Goal: Task Accomplishment & Management: Manage account settings

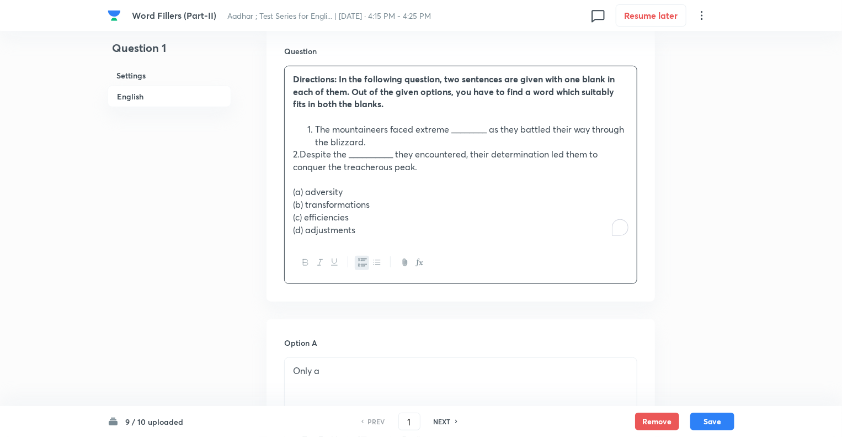
click at [444, 422] on h6 "NEXT" at bounding box center [442, 421] width 17 height 10
type input "2"
checkbox input "false"
checkbox input "true"
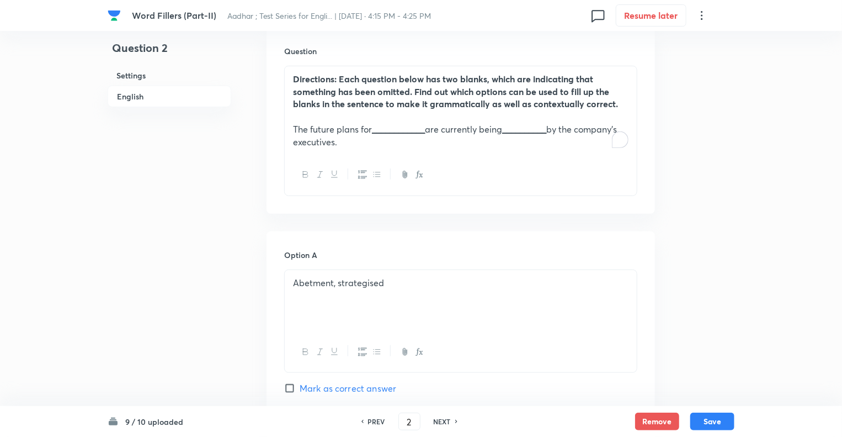
click at [371, 421] on h6 "PREV" at bounding box center [376, 421] width 17 height 10
type input "1"
checkbox input "false"
checkbox input "true"
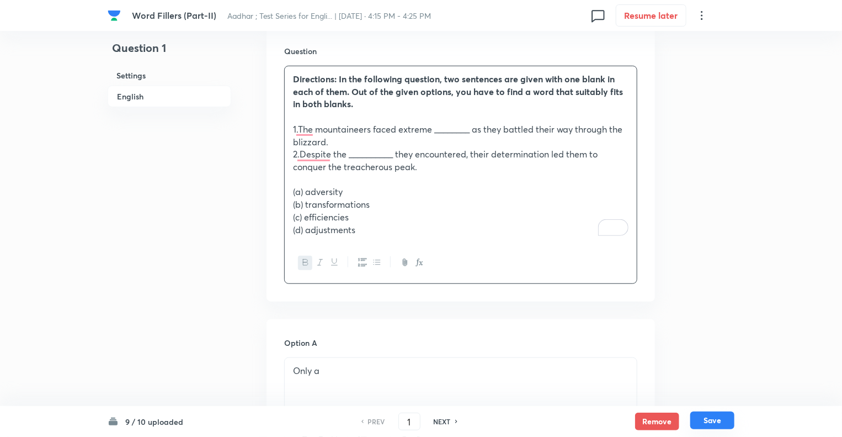
click at [705, 417] on button "Save" at bounding box center [712, 420] width 44 height 18
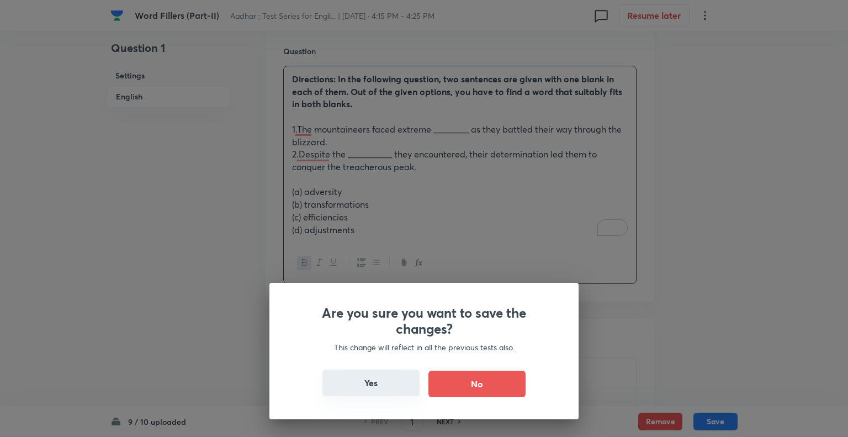
click at [374, 375] on button "Yes" at bounding box center [370, 382] width 97 height 26
type input "2"
checkbox input "false"
checkbox input "true"
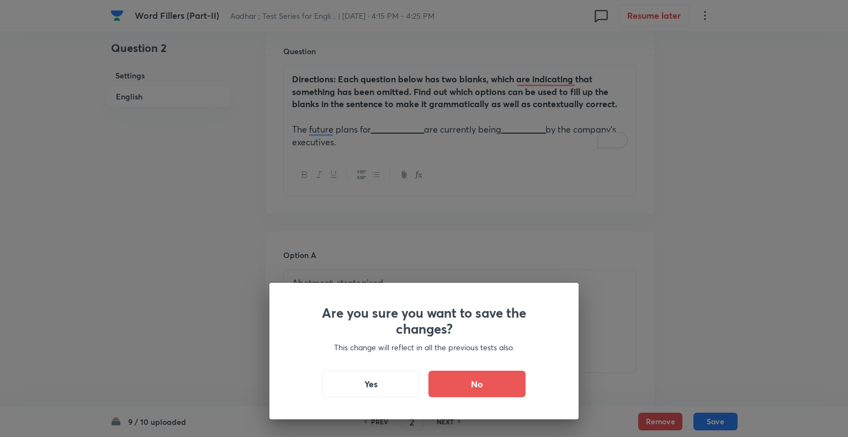
click at [355, 209] on div "Are you sure you want to save the changes? This change will reflect in all the …" at bounding box center [424, 218] width 848 height 437
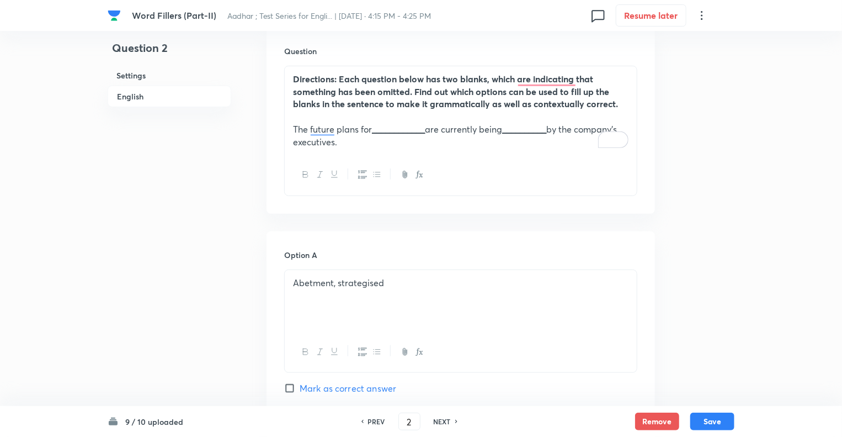
click at [442, 423] on h6 "NEXT" at bounding box center [442, 421] width 17 height 10
type input "3"
checkbox input "false"
checkbox input "true"
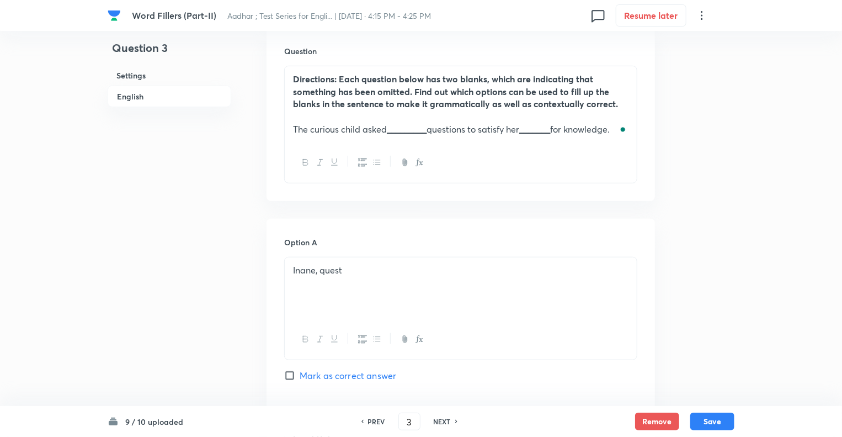
click at [448, 431] on div "9 / 10 uploaded PREV 3 ​ NEXT Remove Save" at bounding box center [421, 421] width 627 height 31
click at [442, 423] on h6 "NEXT" at bounding box center [442, 421] width 17 height 10
type input "4"
checkbox input "true"
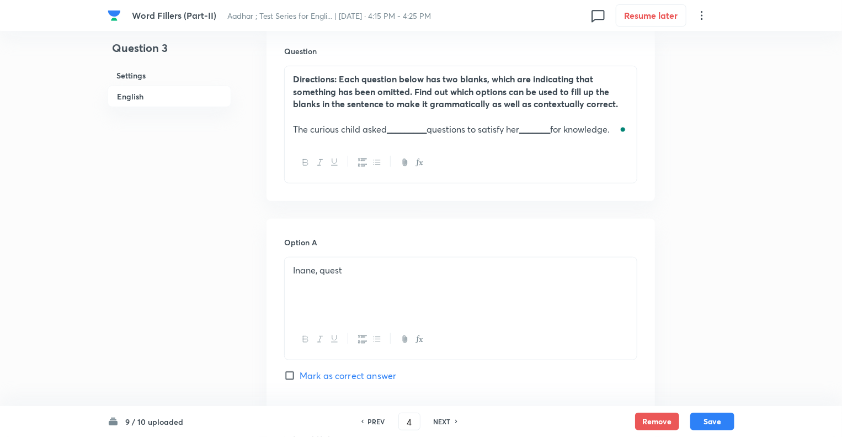
checkbox input "false"
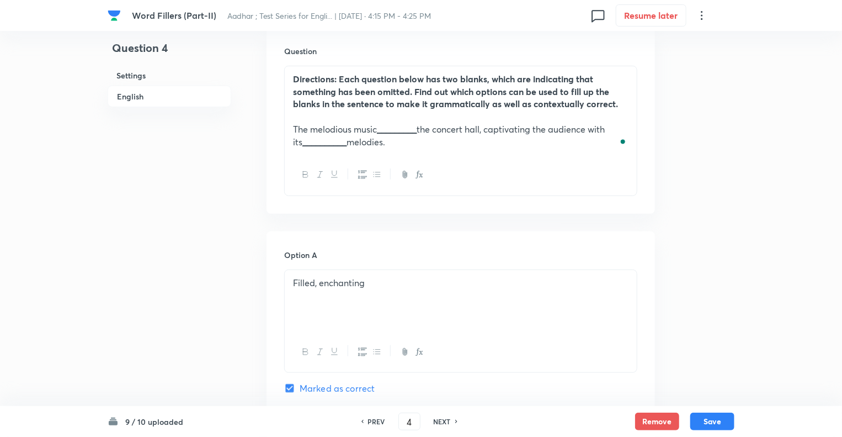
click at [442, 423] on h6 "NEXT" at bounding box center [442, 421] width 17 height 10
checkbox input "false"
type input "5"
checkbox input "true"
click at [442, 423] on h6 "NEXT" at bounding box center [442, 421] width 17 height 10
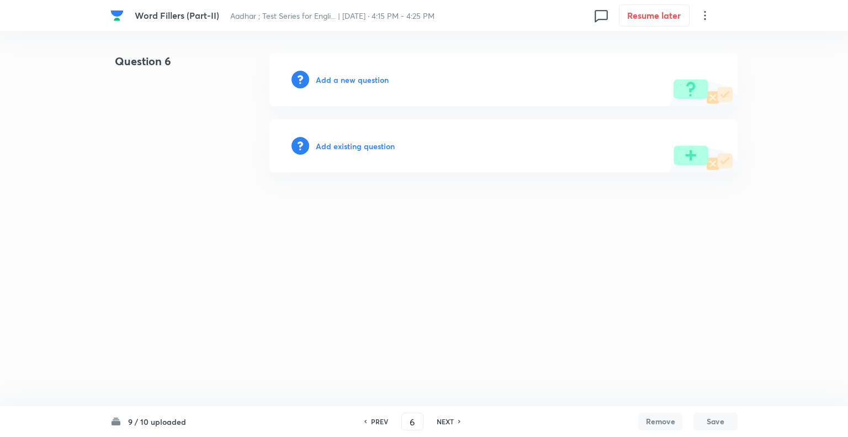
click at [442, 423] on h6 "NEXT" at bounding box center [445, 421] width 17 height 10
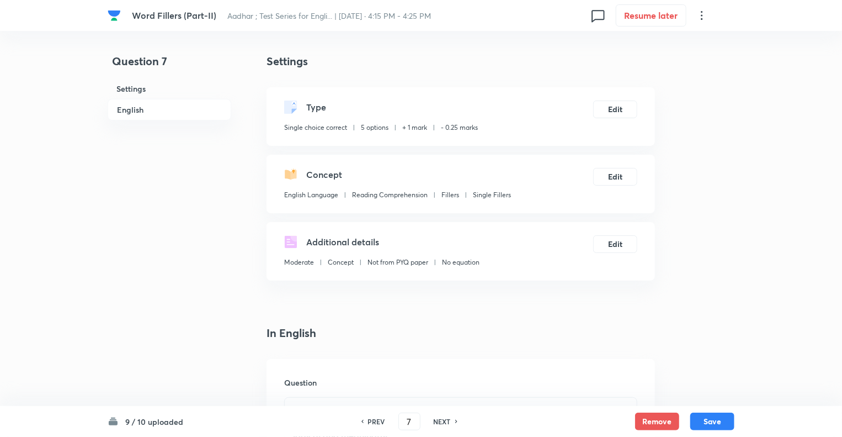
click at [374, 421] on h6 "PREV" at bounding box center [376, 421] width 17 height 10
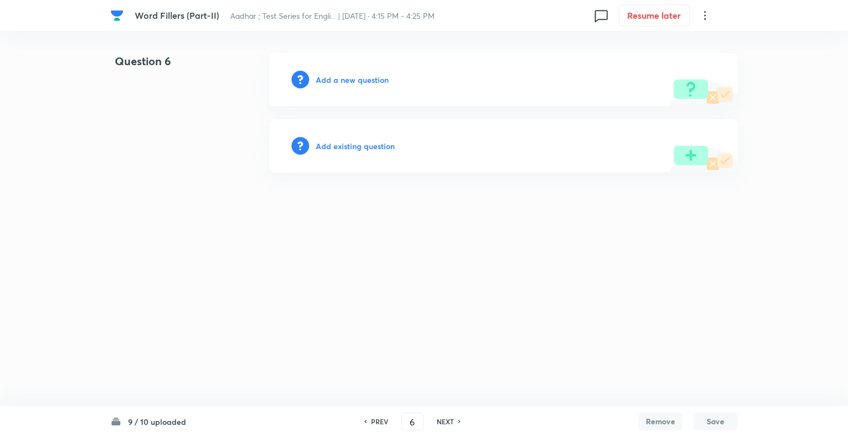
click at [374, 421] on h6 "PREV" at bounding box center [379, 421] width 17 height 10
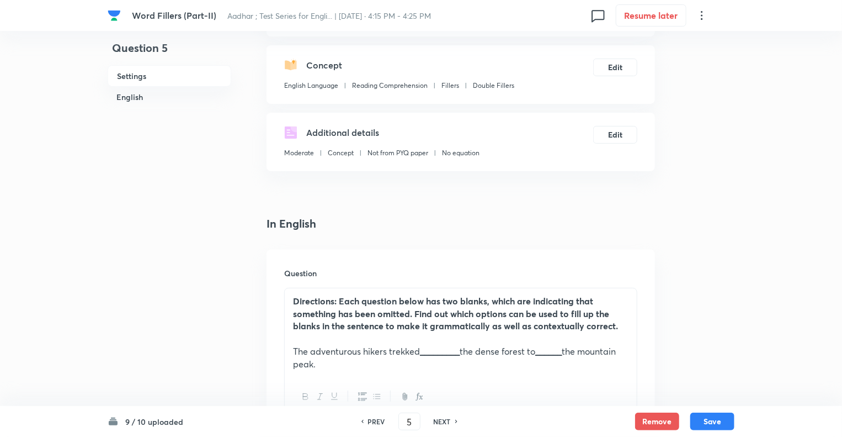
scroll to position [221, 0]
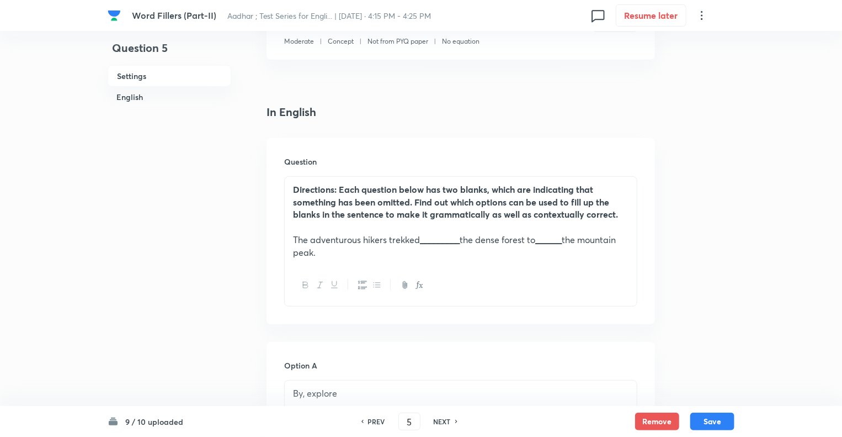
click at [439, 422] on h6 "NEXT" at bounding box center [442, 421] width 17 height 10
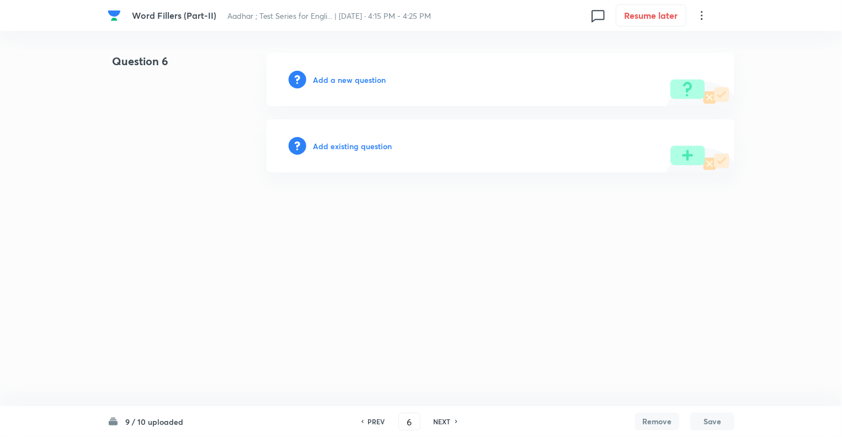
scroll to position [0, 0]
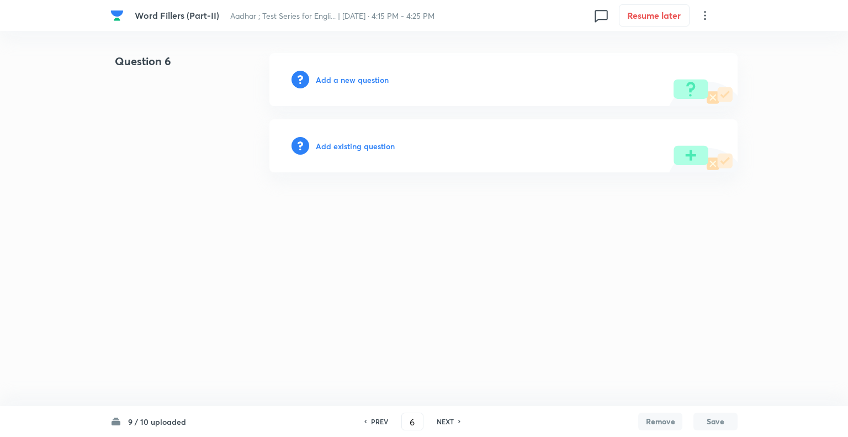
click at [439, 421] on h6 "NEXT" at bounding box center [445, 421] width 17 height 10
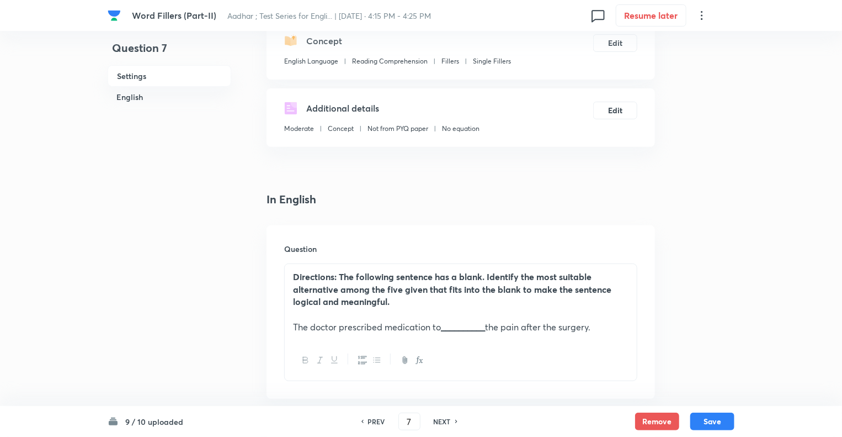
scroll to position [221, 0]
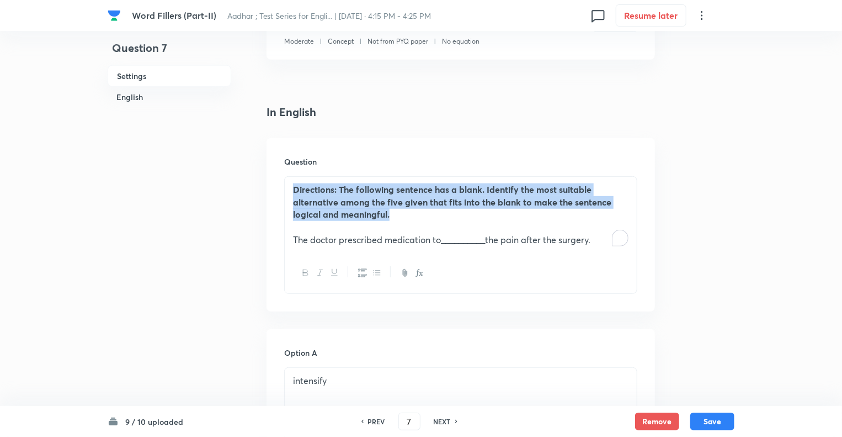
drag, startPoint x: 399, startPoint y: 219, endPoint x: 223, endPoint y: 153, distance: 187.7
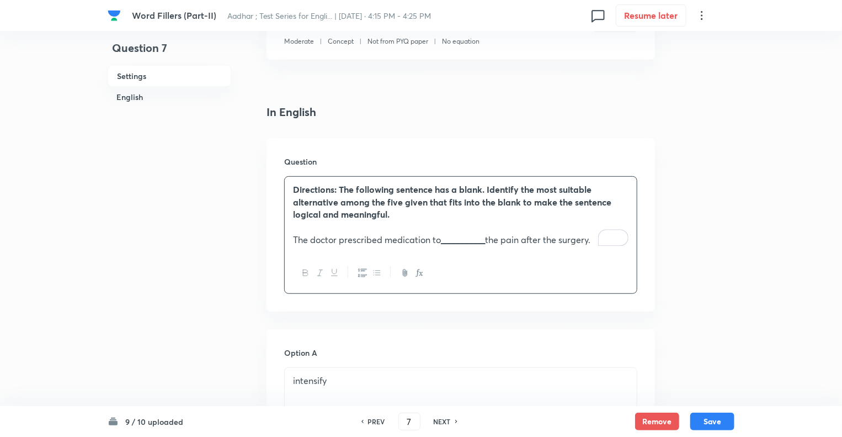
click at [373, 420] on h6 "PREV" at bounding box center [376, 421] width 17 height 10
type input "6"
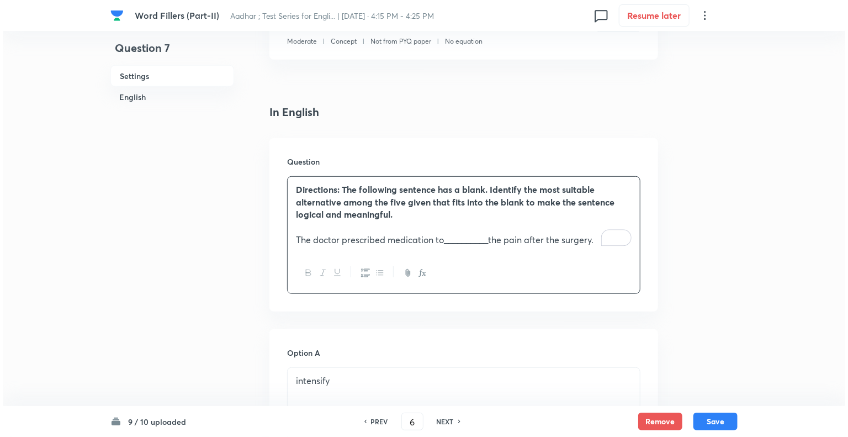
scroll to position [0, 0]
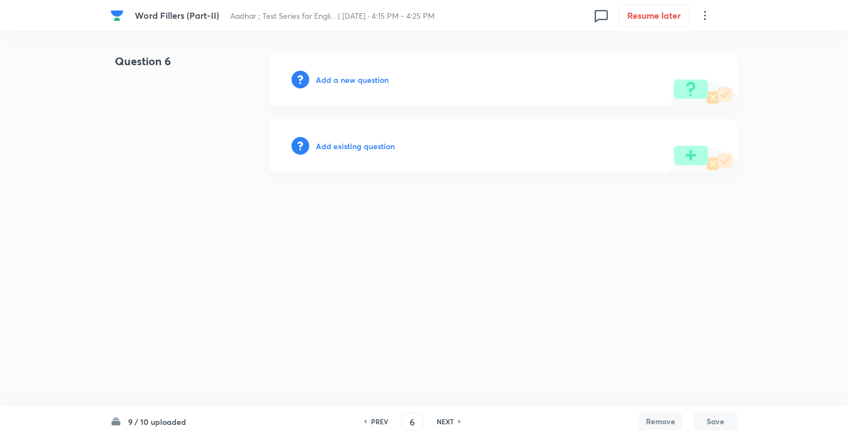
click at [323, 79] on h6 "Add a new question" at bounding box center [352, 80] width 73 height 12
click at [323, 79] on h6 "Choose a question type" at bounding box center [358, 80] width 85 height 12
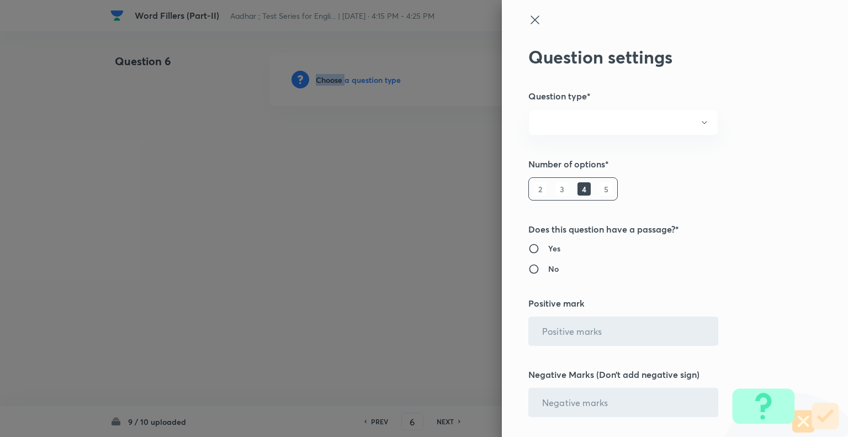
radio input "true"
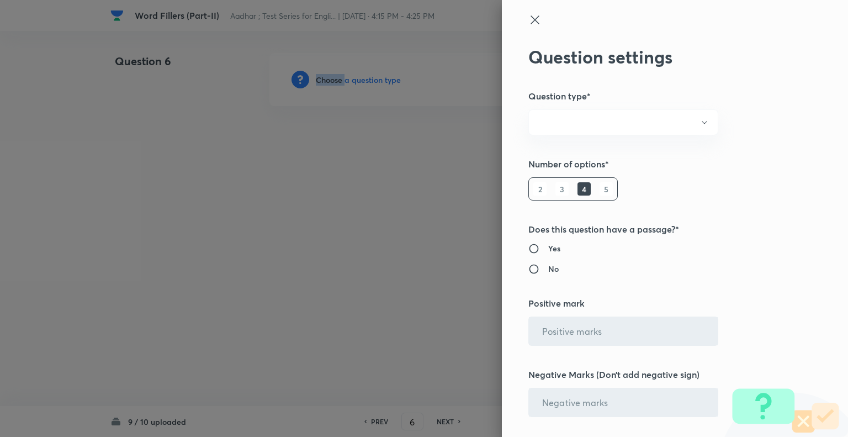
radio input "true"
type input "1"
type input "0.25"
click at [323, 79] on div at bounding box center [424, 218] width 848 height 437
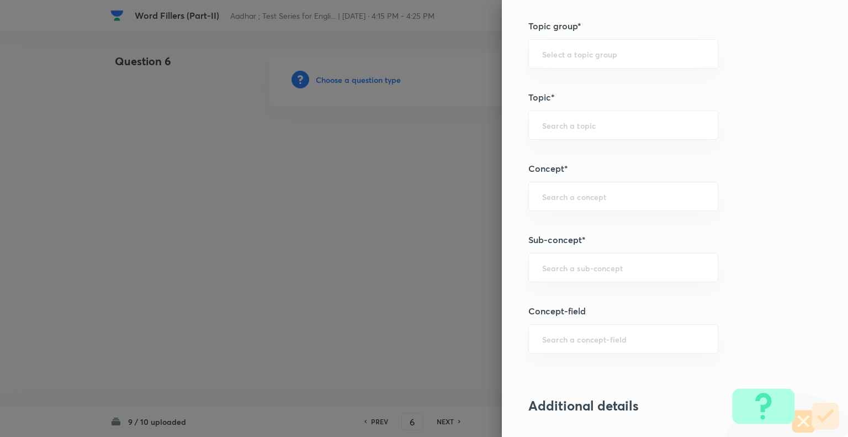
scroll to position [485, 0]
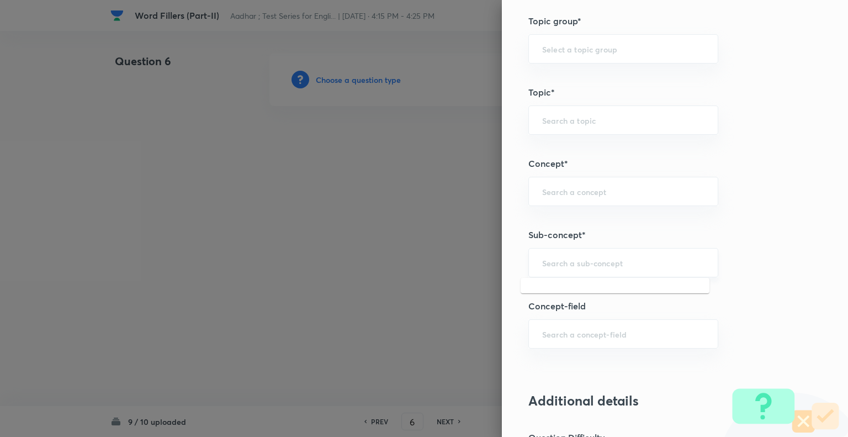
click at [544, 264] on input "text" at bounding box center [623, 262] width 162 height 10
click at [552, 291] on li "Single Fillers" at bounding box center [614, 292] width 189 height 20
type input "Single Fillers"
type input "English Language"
type input "Reading Comprehension"
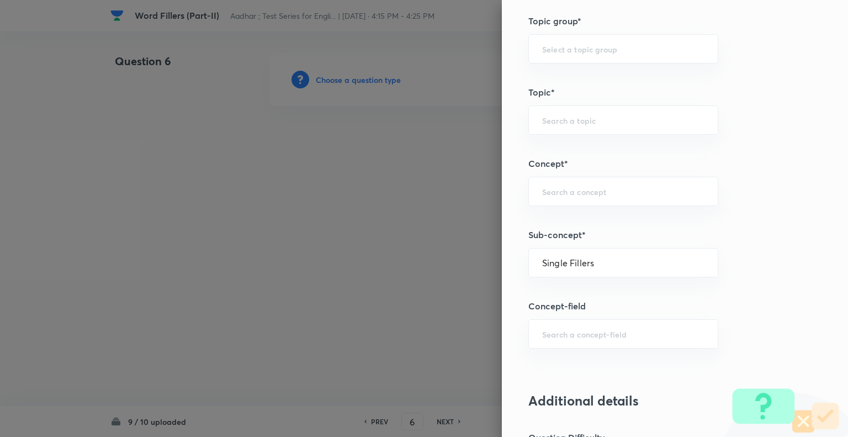
type input "Fillers"
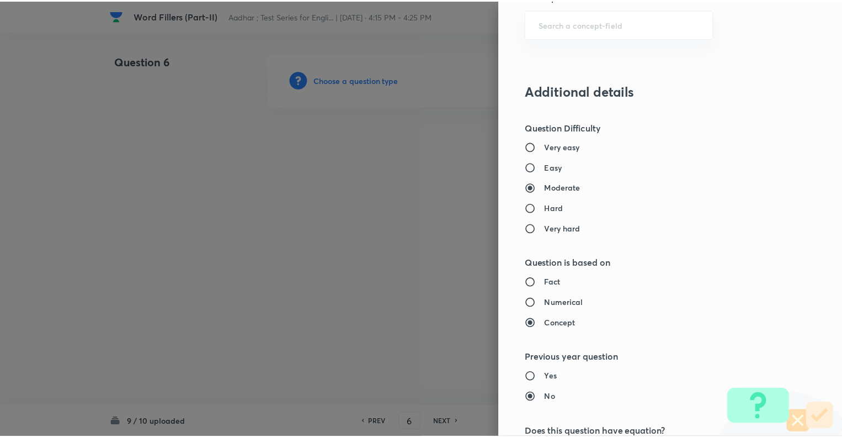
scroll to position [1066, 0]
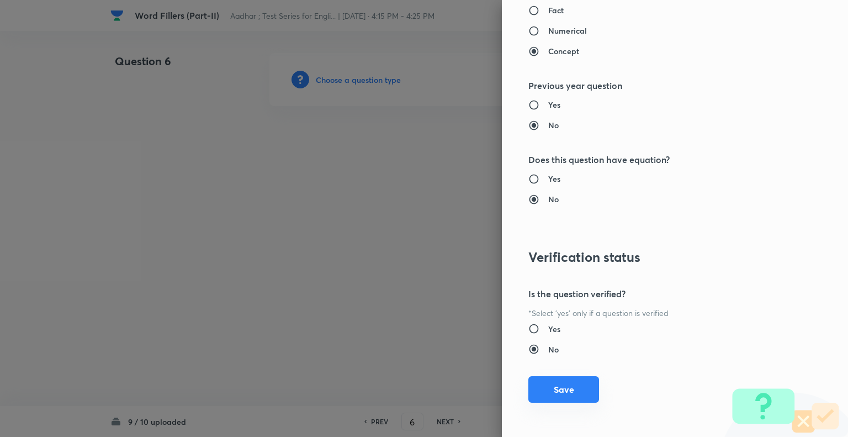
click at [563, 388] on button "Save" at bounding box center [563, 389] width 71 height 26
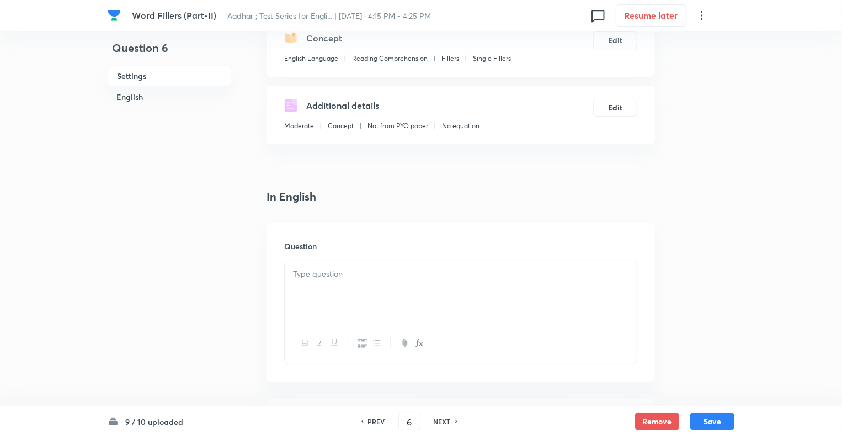
scroll to position [155, 0]
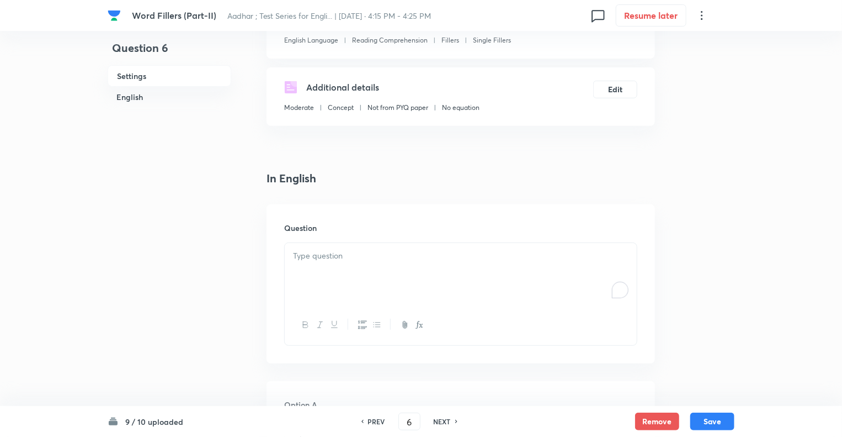
click at [302, 255] on p "To enrich screen reader interactions, please activate Accessibility in Grammarl…" at bounding box center [461, 255] width 336 height 13
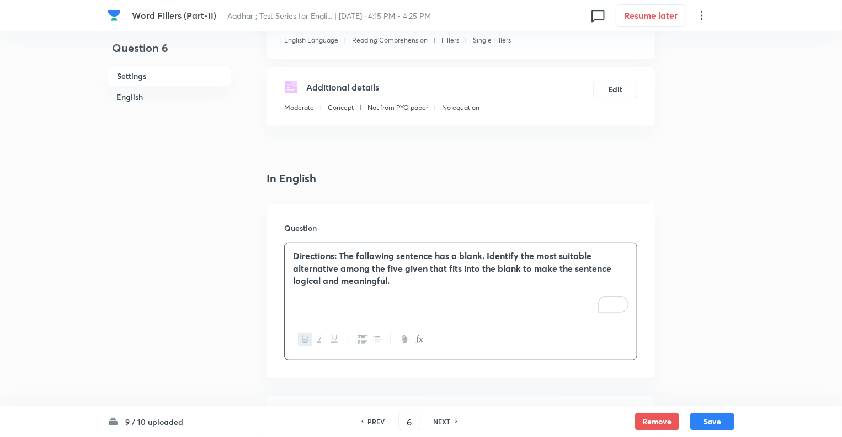
click at [322, 309] on p "﻿" at bounding box center [461, 306] width 336 height 13
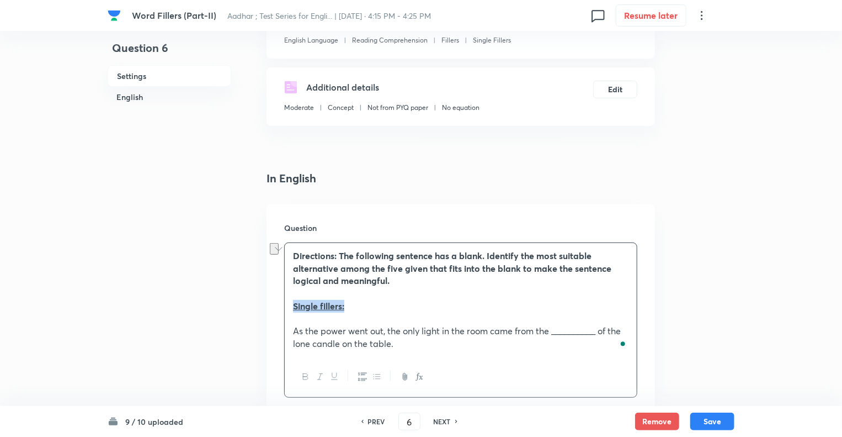
drag, startPoint x: 358, startPoint y: 305, endPoint x: 267, endPoint y: 300, distance: 91.2
click at [267, 300] on div "Question Directions: The following sentence has a blank. Identify the most suit…" at bounding box center [461, 309] width 389 height 211
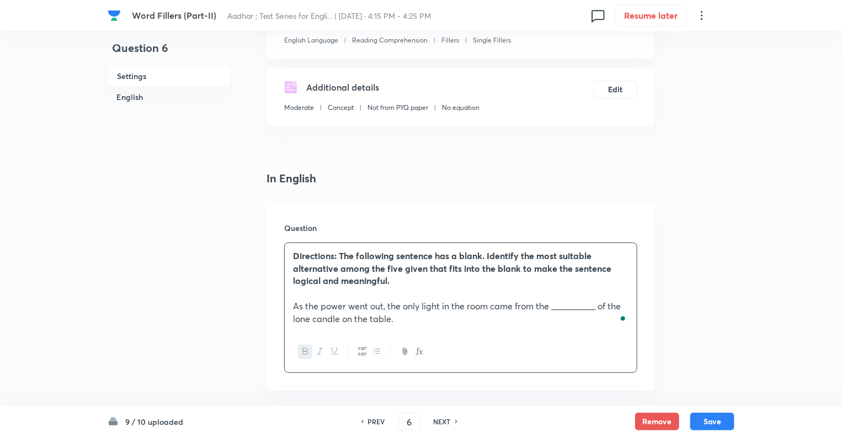
click at [287, 249] on div "Directions: The following sentence has a blank. Identify the most suitable alte…" at bounding box center [461, 287] width 352 height 88
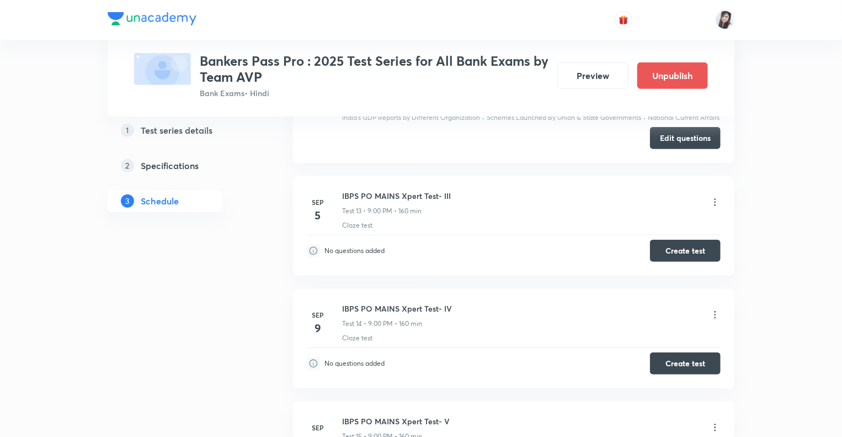
click at [674, 139] on button "Edit questions" at bounding box center [685, 137] width 71 height 22
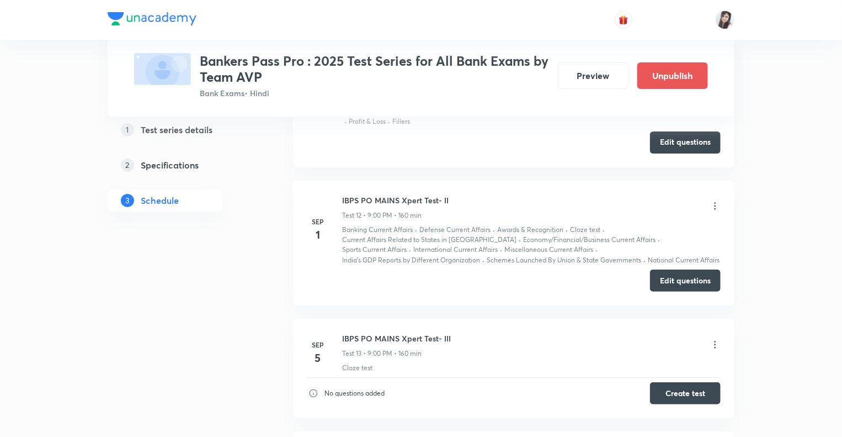
scroll to position [2147, 0]
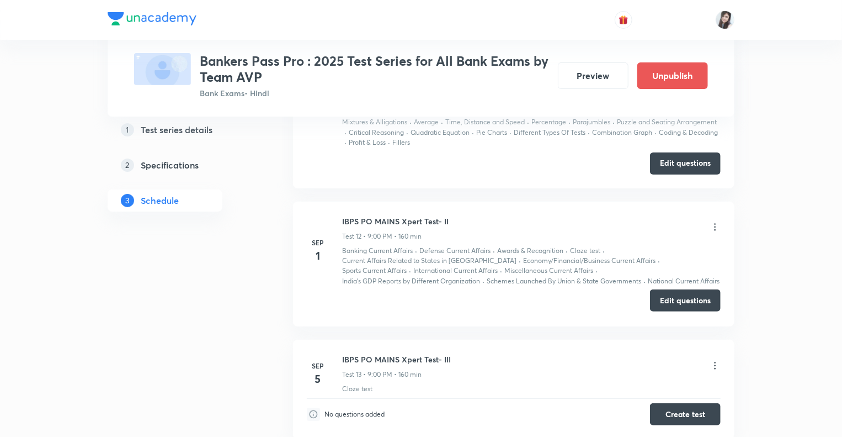
click at [671, 303] on button "Edit questions" at bounding box center [685, 300] width 71 height 22
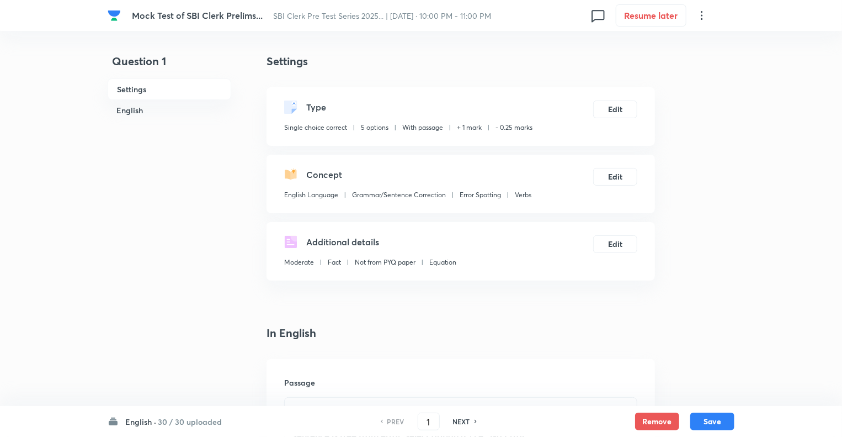
click at [141, 423] on h6 "English ·" at bounding box center [140, 422] width 31 height 12
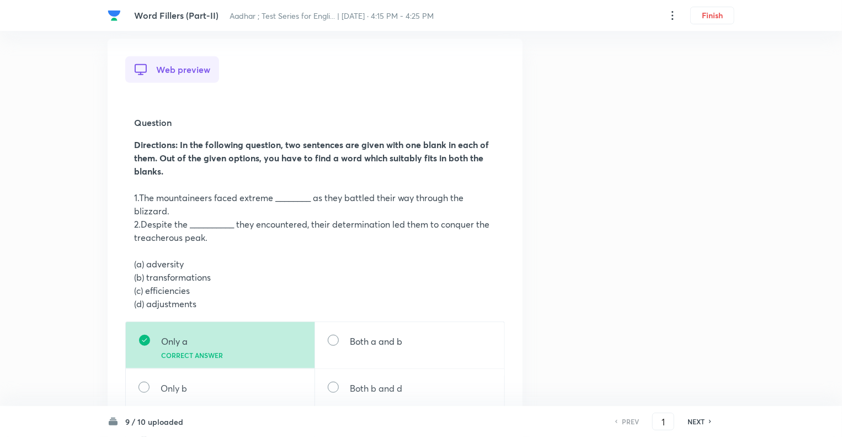
scroll to position [290, 0]
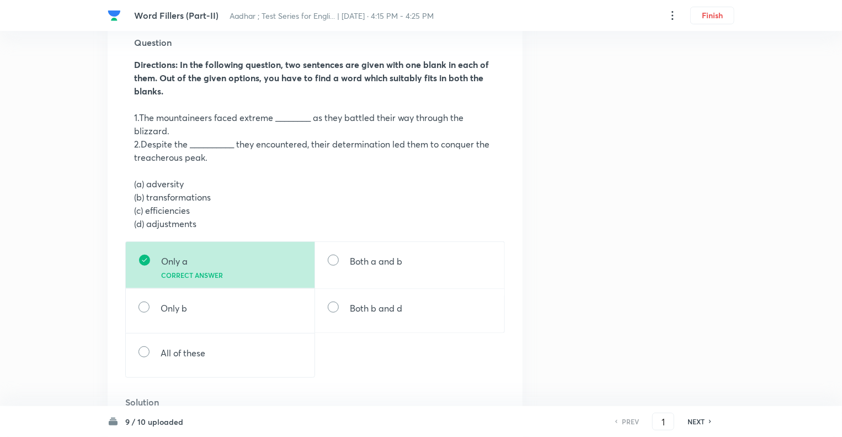
scroll to position [400, 0]
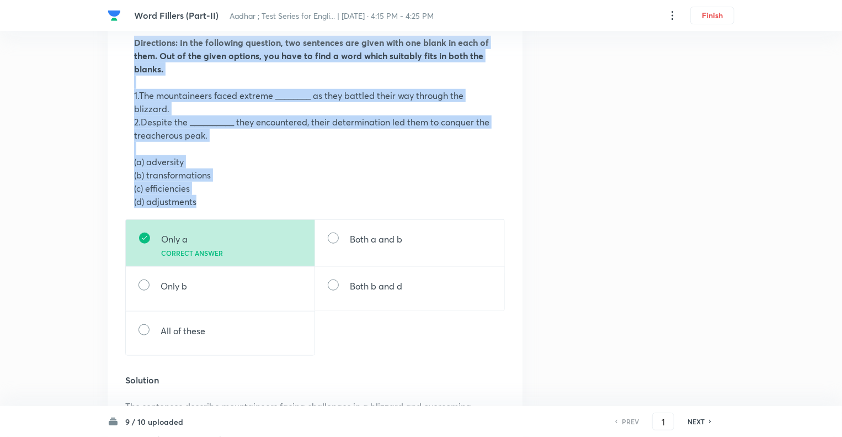
drag, startPoint x: 201, startPoint y: 203, endPoint x: 127, endPoint y: 45, distance: 174.5
click at [127, 45] on div "Question Directions: In the following question, two sentences are given with on…" at bounding box center [315, 111] width 380 height 216
copy div "Directions: In the following question, two sentences are given with one blank i…"
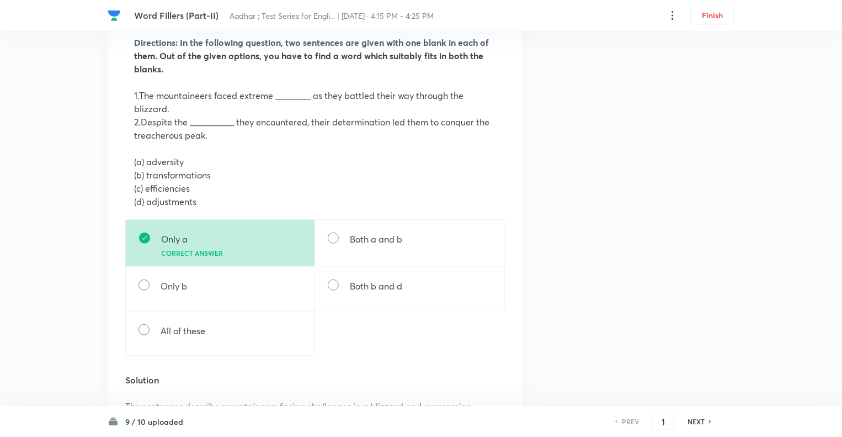
click at [635, 268] on div "Question 1 Type Single choice correct 5 options + 1 mark - 0.25 marks Concept E…" at bounding box center [421, 410] width 627 height 1515
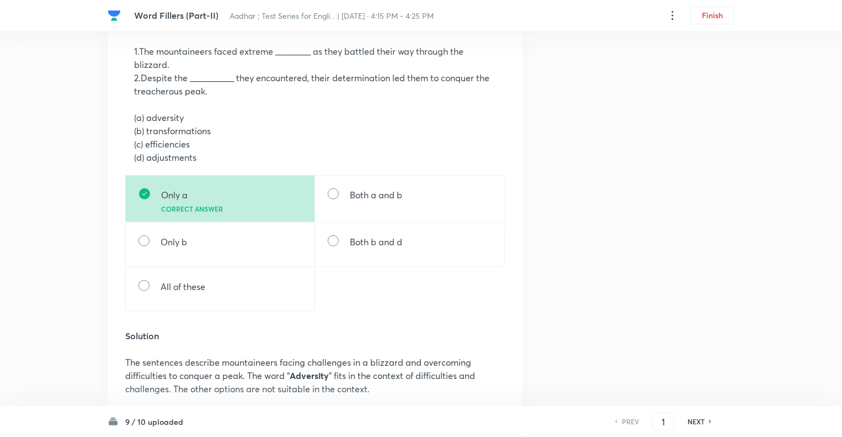
scroll to position [466, 0]
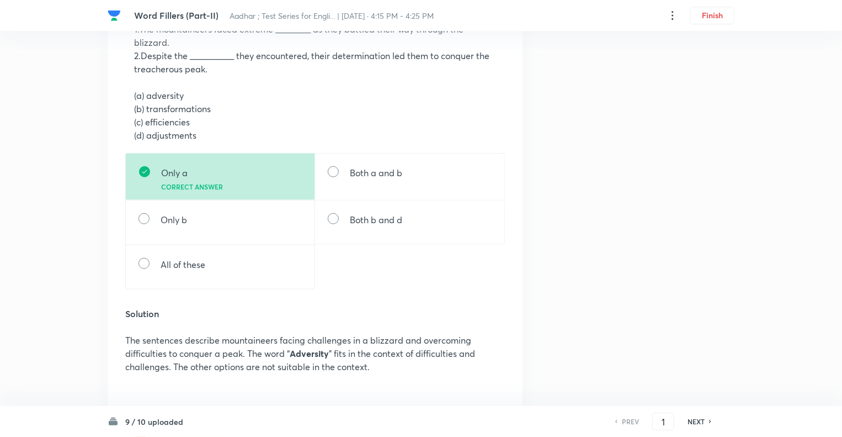
click at [700, 424] on h6 "NEXT" at bounding box center [696, 421] width 17 height 10
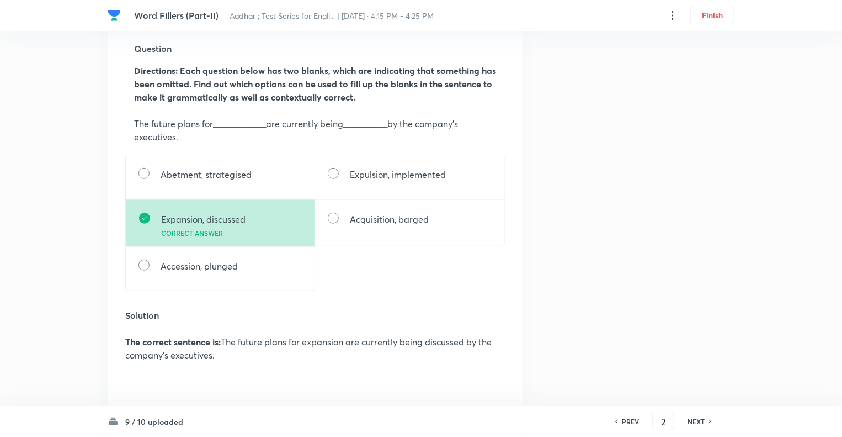
scroll to position [375, 0]
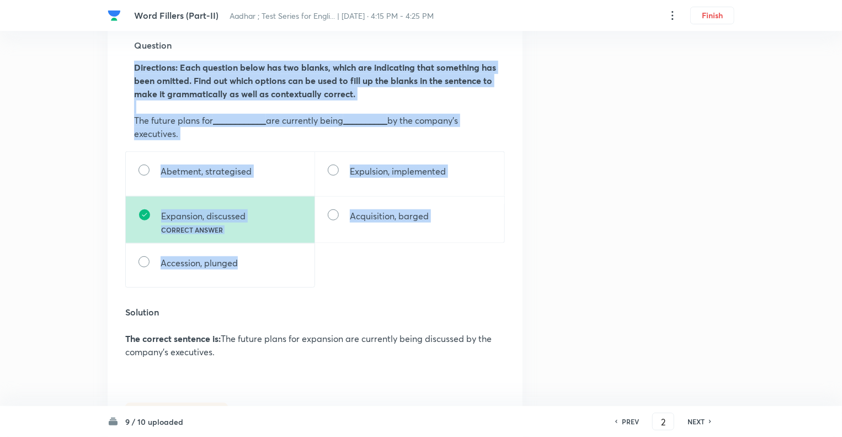
drag, startPoint x: 245, startPoint y: 261, endPoint x: 128, endPoint y: 68, distance: 225.8
click at [128, 68] on div "Web preview Question Directions: Each question below has two blanks, which are …" at bounding box center [315, 168] width 380 height 379
copy div "Directions: Each question below has two blanks, which are indicating that somet…"
click at [583, 259] on div "Question 2 Type Single choice correct 5 options + 1 mark - 0.25 marks Concept E…" at bounding box center [421, 316] width 627 height 1277
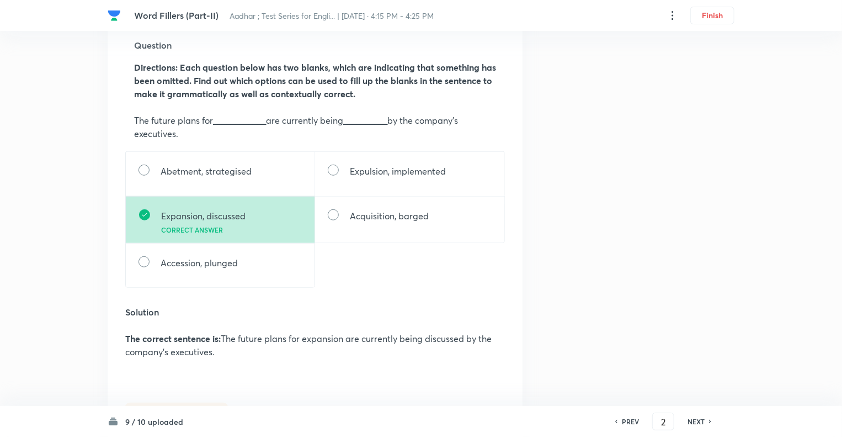
click at [627, 345] on div "Question 2 Type Single choice correct 5 options + 1 mark - 0.25 marks Concept E…" at bounding box center [421, 316] width 627 height 1277
click at [700, 421] on h6 "NEXT" at bounding box center [696, 421] width 17 height 10
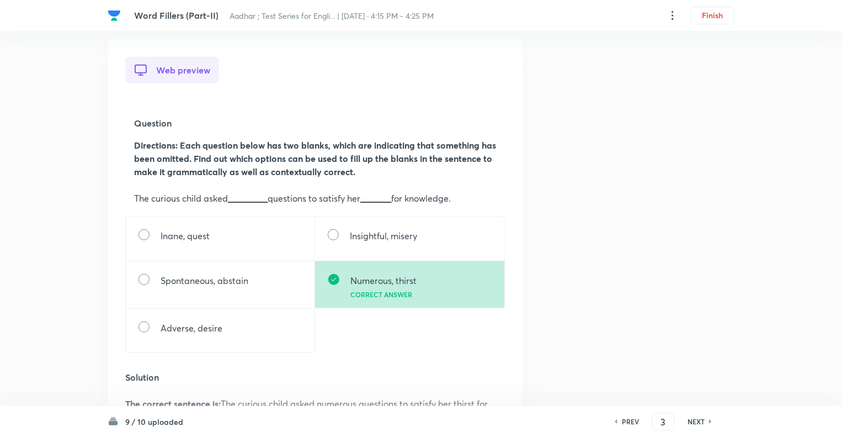
scroll to position [309, 0]
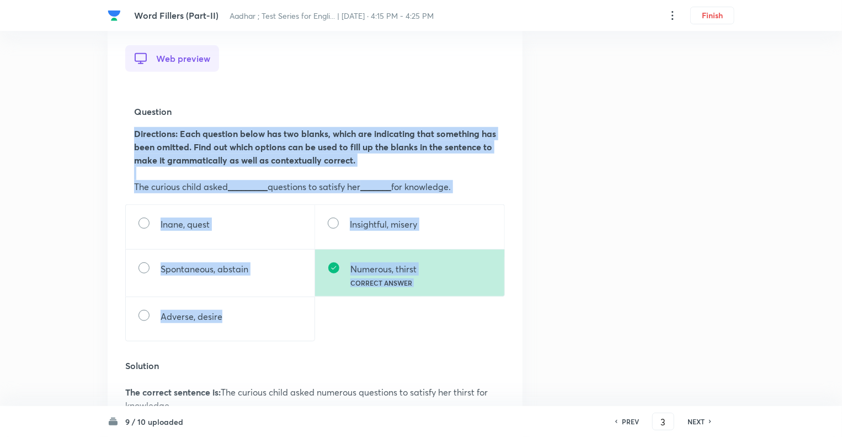
drag, startPoint x: 235, startPoint y: 314, endPoint x: 126, endPoint y: 134, distance: 211.0
click at [126, 134] on div "Web preview Question Directions: Each question below has two blanks, which are …" at bounding box center [315, 228] width 380 height 366
copy div "Directions: Each question below has two blanks, which are indicating that somet…"
click at [603, 306] on div "Question 3 Type Single choice correct 5 options + 1 mark - 0.25 marks Concept E…" at bounding box center [421, 369] width 627 height 1251
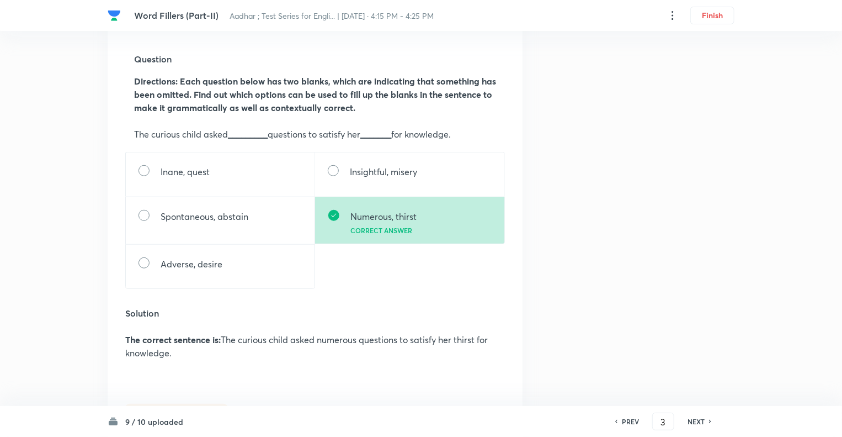
scroll to position [375, 0]
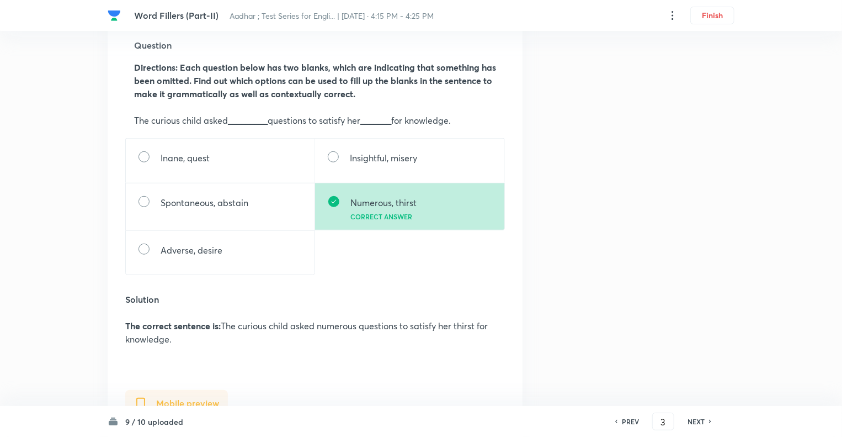
click at [697, 421] on h6 "NEXT" at bounding box center [696, 421] width 17 height 10
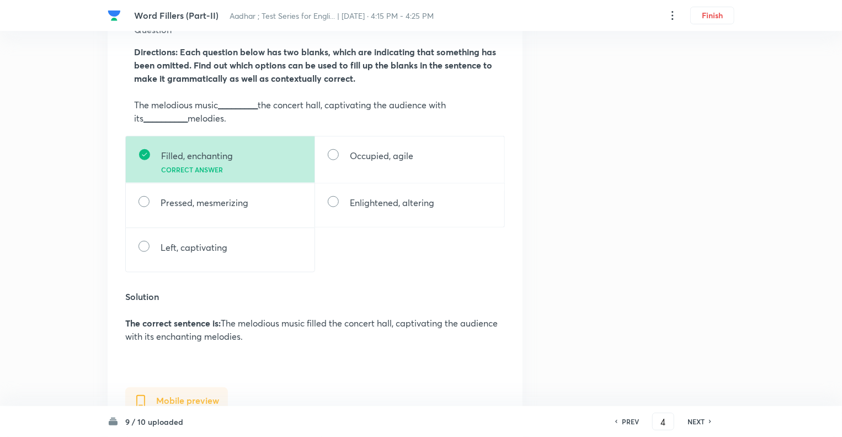
scroll to position [397, 0]
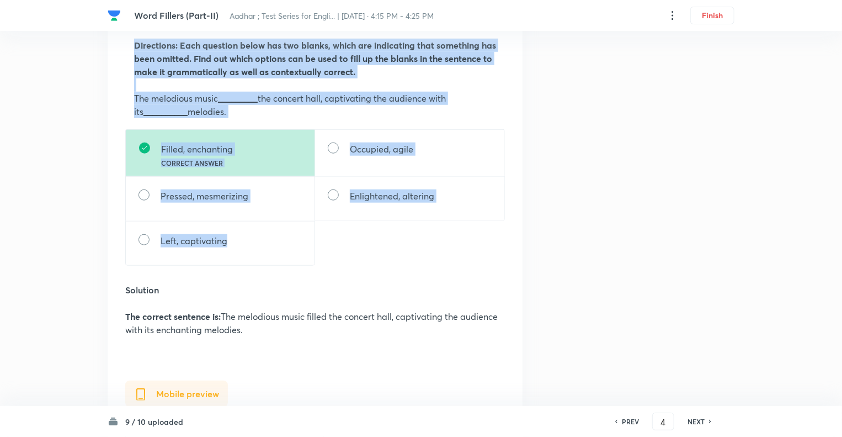
drag, startPoint x: 231, startPoint y: 246, endPoint x: 130, endPoint y: 49, distance: 220.9
click at [130, 49] on div "Web preview Question Directions: Each question below has two blanks, which are …" at bounding box center [315, 146] width 380 height 379
copy div "Directions: Each question below has two blanks, which are indicating that somet…"
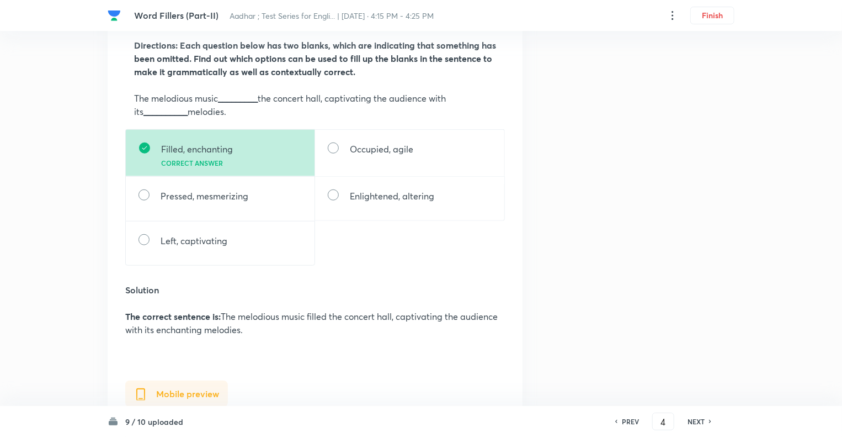
click at [651, 296] on div "Question 4 Type Single choice correct 5 options + 1 mark - 0.25 marks Concept E…" at bounding box center [421, 294] width 627 height 1277
click at [687, 424] on div "NEXT" at bounding box center [697, 421] width 29 height 10
type input "5"
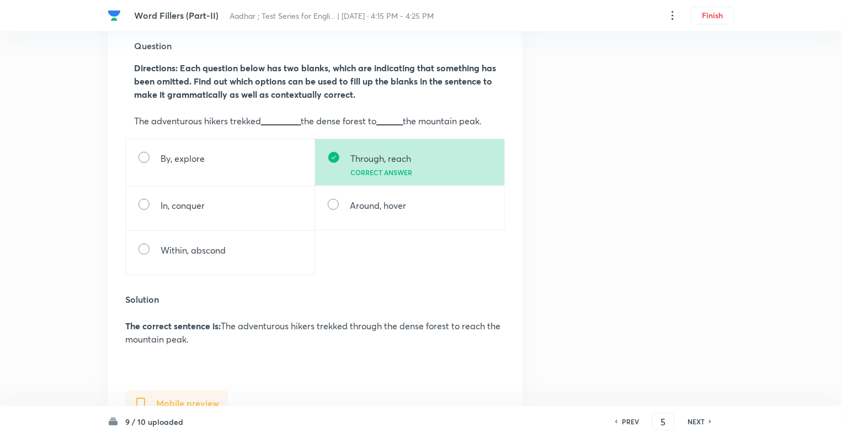
scroll to position [375, 0]
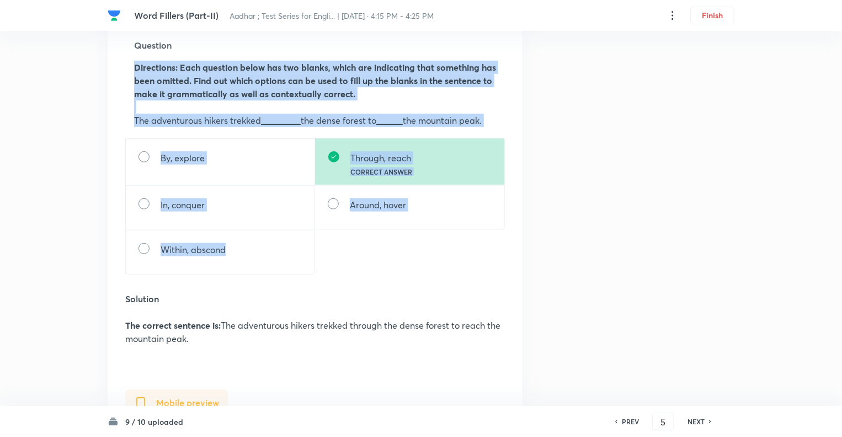
drag, startPoint x: 243, startPoint y: 265, endPoint x: 131, endPoint y: 65, distance: 229.7
click at [131, 65] on div "Web preview Question Directions: Each question below has two blanks, which are …" at bounding box center [315, 162] width 380 height 366
copy div "Directions: Each question below has two blanks, which are indicating that somet…"
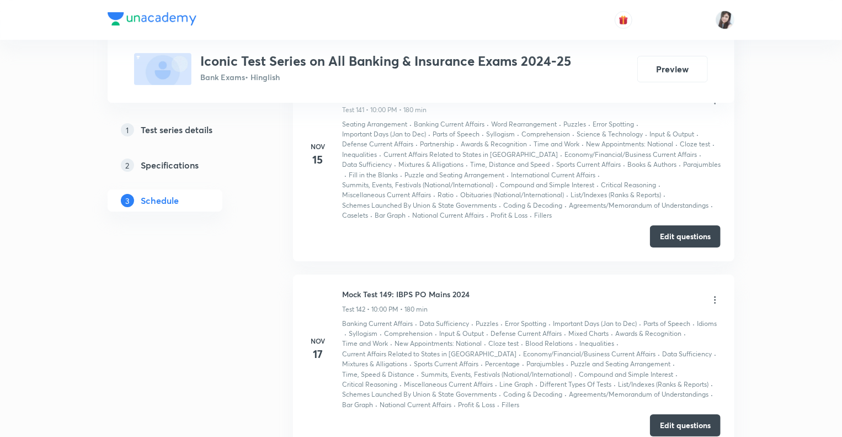
scroll to position [22949, 0]
click at [685, 224] on button "Edit questions" at bounding box center [685, 235] width 71 height 22
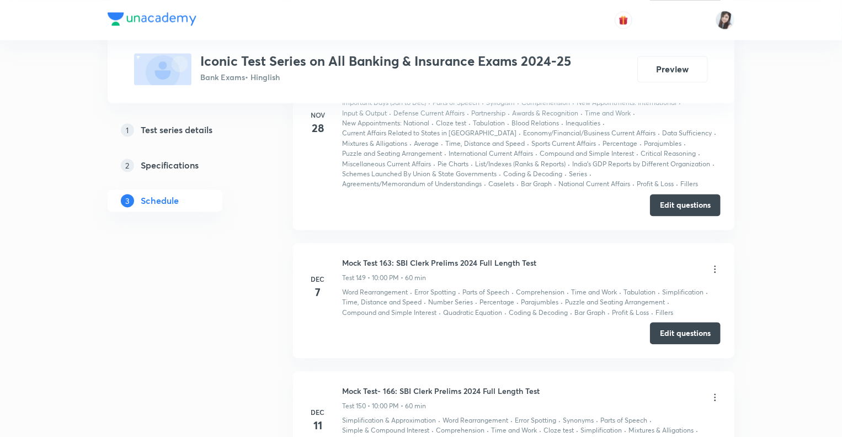
scroll to position [24274, 0]
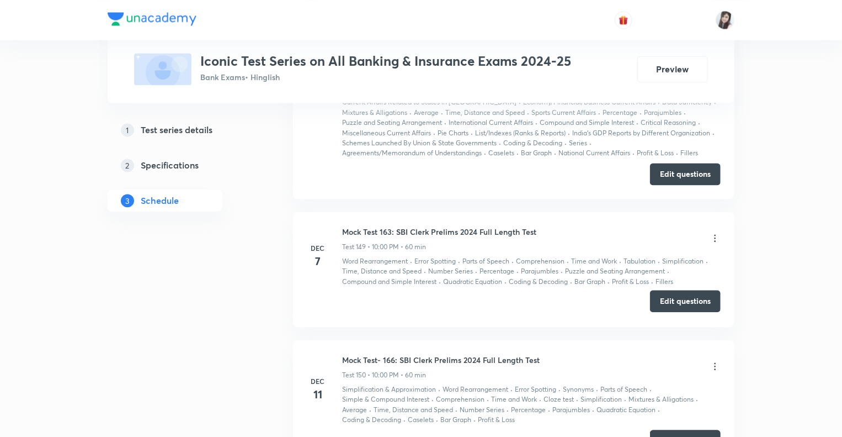
click at [673, 290] on button "Edit questions" at bounding box center [685, 301] width 71 height 22
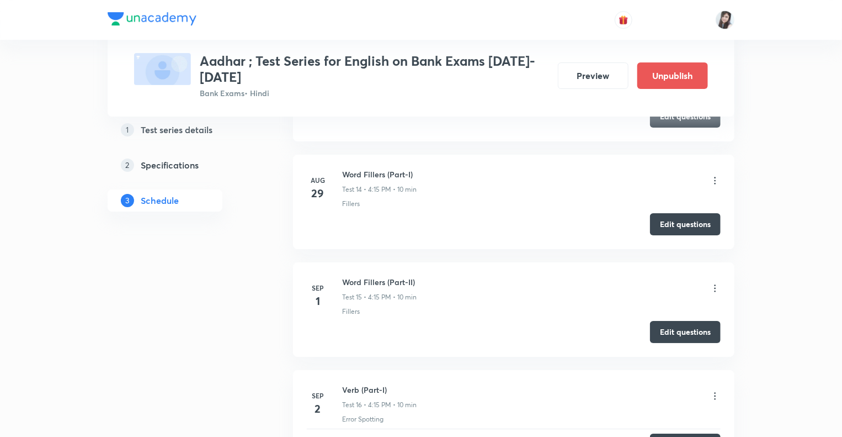
scroll to position [1908, 0]
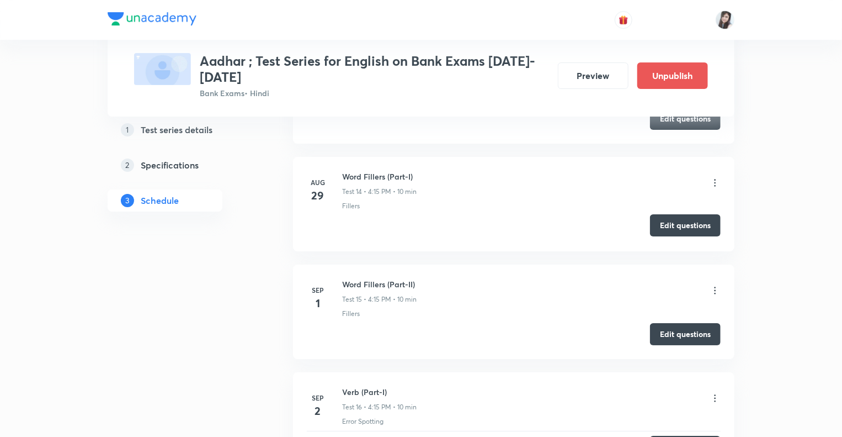
click at [673, 220] on button "Edit questions" at bounding box center [685, 225] width 71 height 22
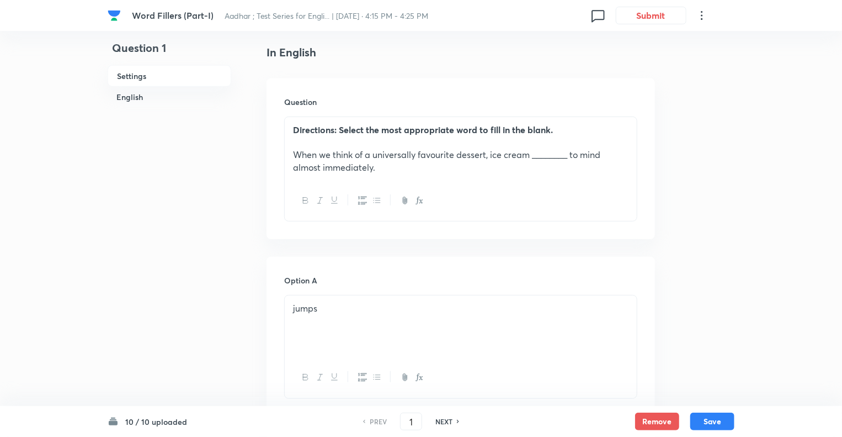
scroll to position [287, 0]
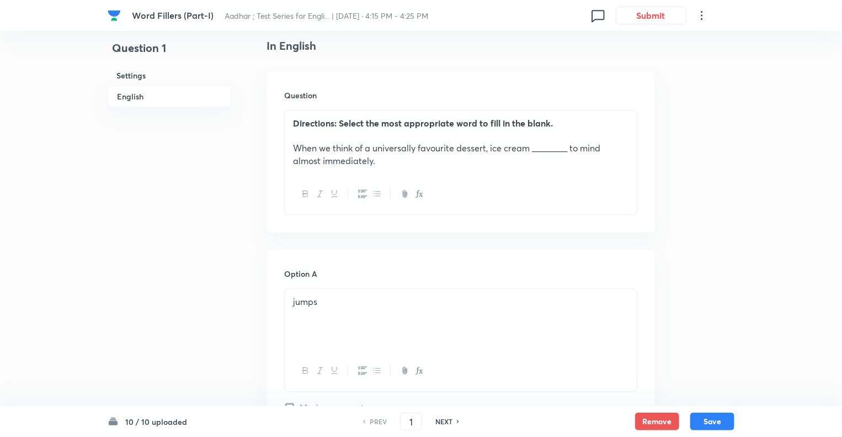
click at [442, 419] on h6 "NEXT" at bounding box center [443, 421] width 17 height 10
type input "2"
checkbox input "false"
checkbox input "true"
click at [442, 419] on h6 "NEXT" at bounding box center [443, 421] width 17 height 10
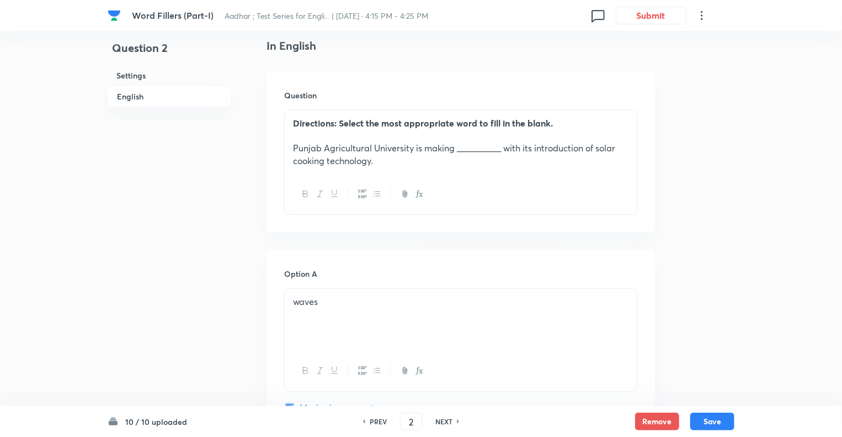
type input "3"
click at [442, 419] on h6 "NEXT" at bounding box center [443, 421] width 17 height 10
checkbox input "false"
type input "4"
click at [442, 419] on h6 "NEXT" at bounding box center [443, 421] width 17 height 10
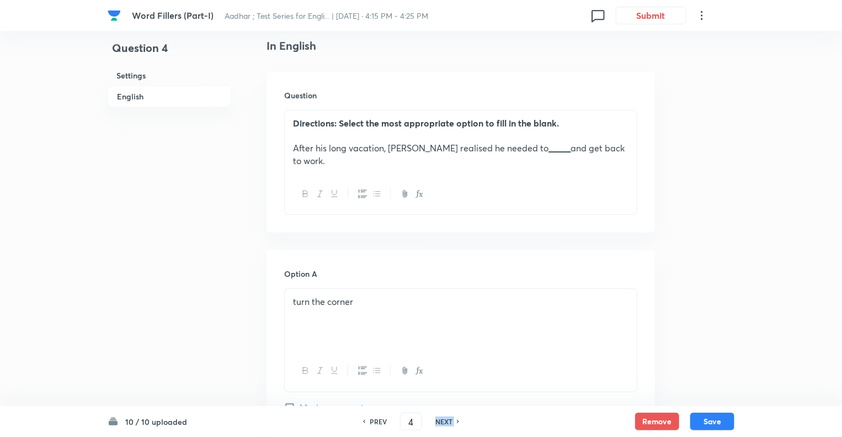
checkbox input "false"
type input "5"
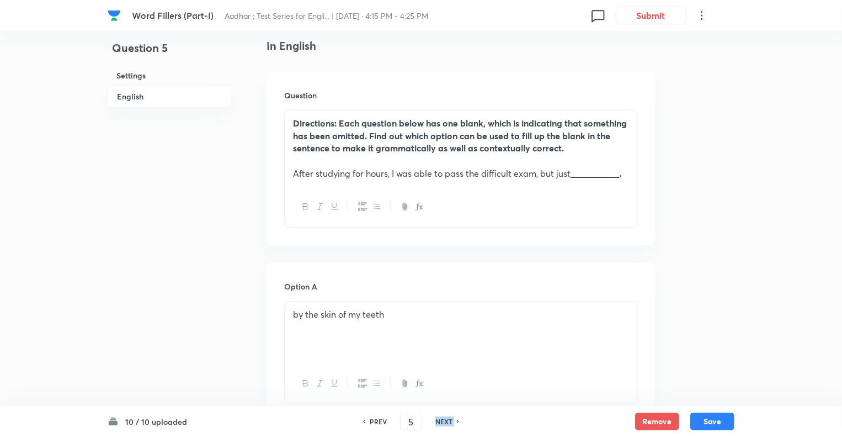
click at [442, 419] on h6 "NEXT" at bounding box center [443, 421] width 17 height 10
checkbox input "false"
type input "6"
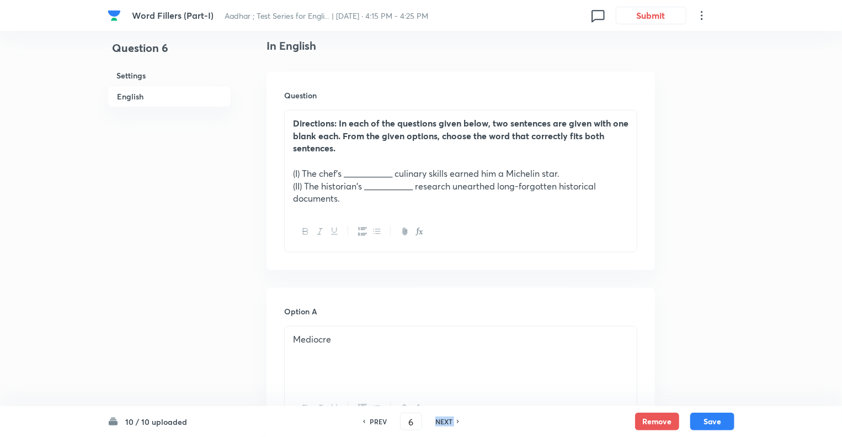
click at [442, 419] on h6 "NEXT" at bounding box center [443, 421] width 17 height 10
checkbox input "false"
type input "7"
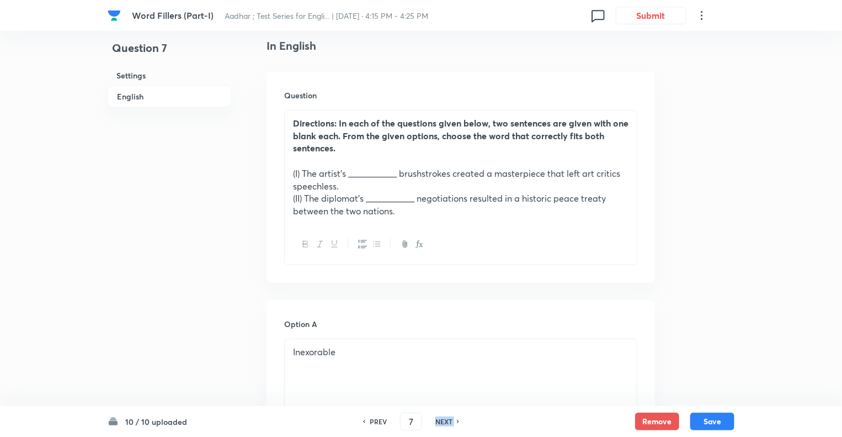
click at [442, 419] on h6 "NEXT" at bounding box center [443, 421] width 17 height 10
checkbox input "false"
type input "8"
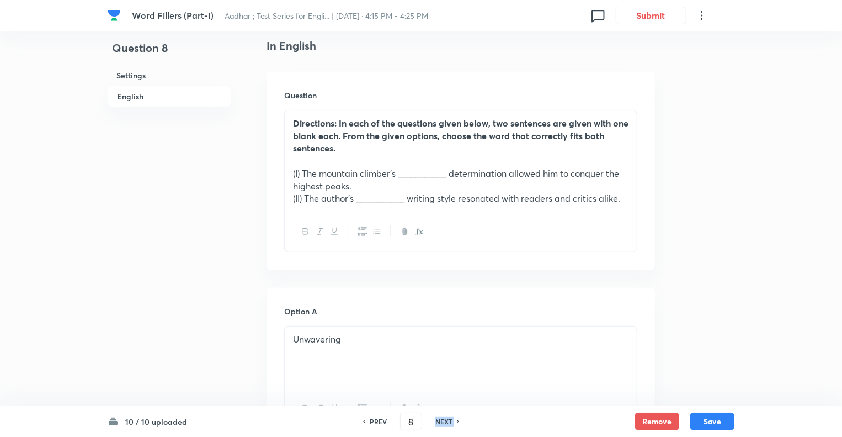
click at [442, 419] on h6 "NEXT" at bounding box center [443, 421] width 17 height 10
checkbox input "false"
type input "9"
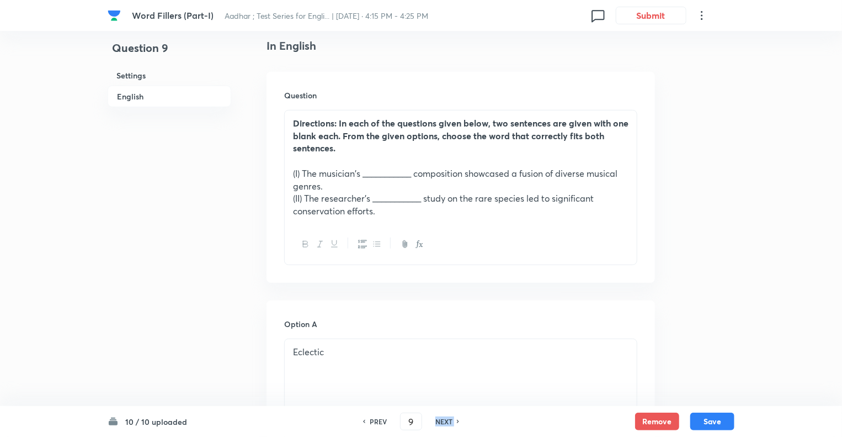
click at [442, 419] on h6 "NEXT" at bounding box center [443, 421] width 17 height 10
checkbox input "false"
type input "10"
checkbox input "true"
click at [442, 419] on h6 "NEXT" at bounding box center [443, 421] width 17 height 10
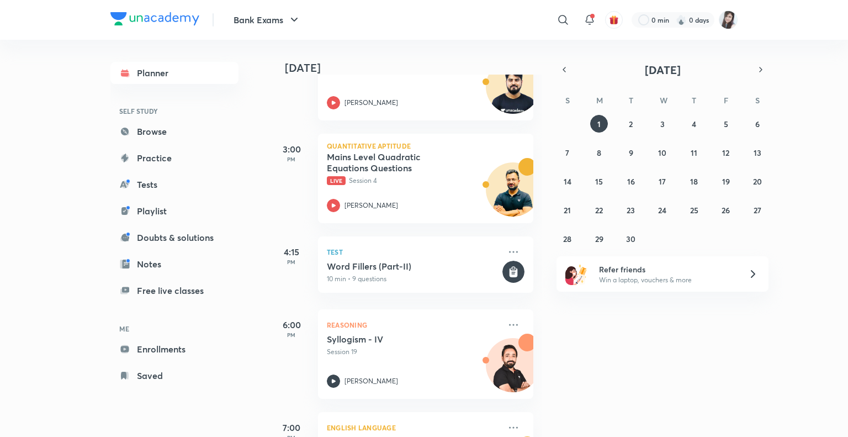
scroll to position [631, 0]
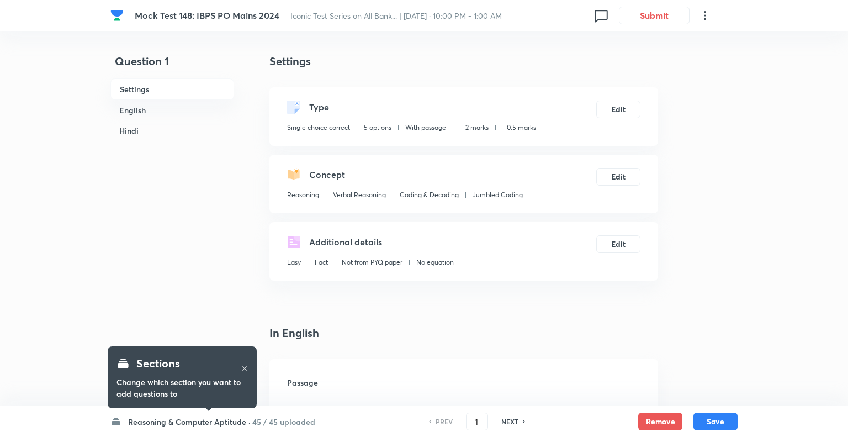
checkbox input "true"
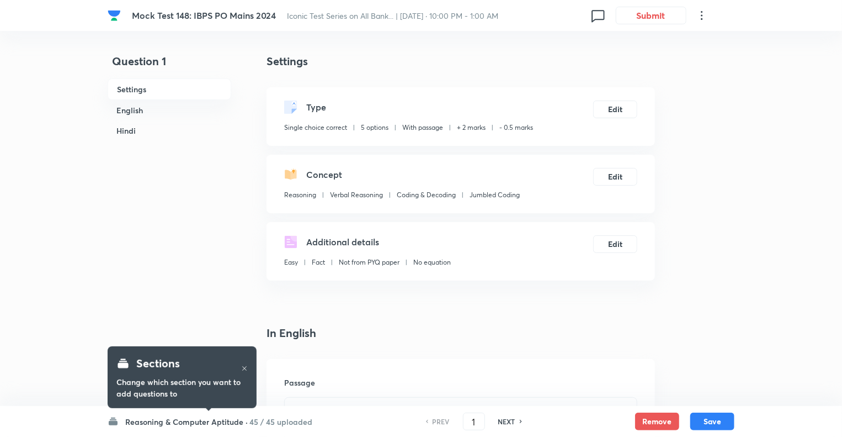
click at [134, 423] on h6 "Reasoning & Computer Aptitude ·" at bounding box center [186, 422] width 123 height 12
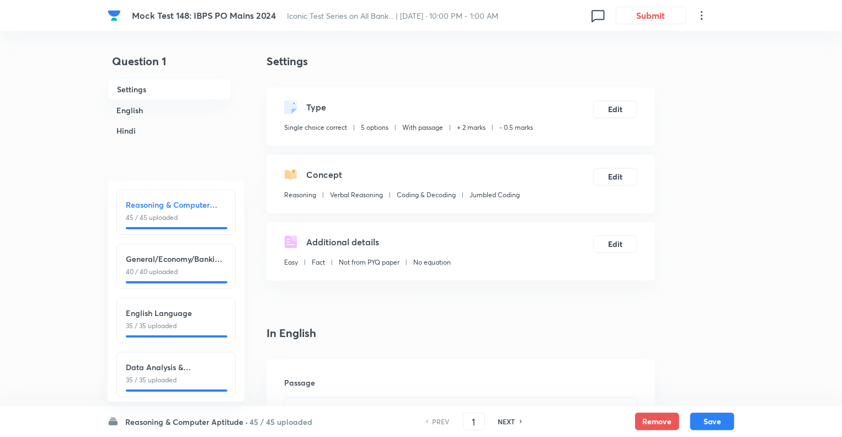
click at [161, 306] on div "English Language 35 / 35 uploaded" at bounding box center [175, 319] width 119 height 45
type input "86"
checkbox input "false"
checkbox input "true"
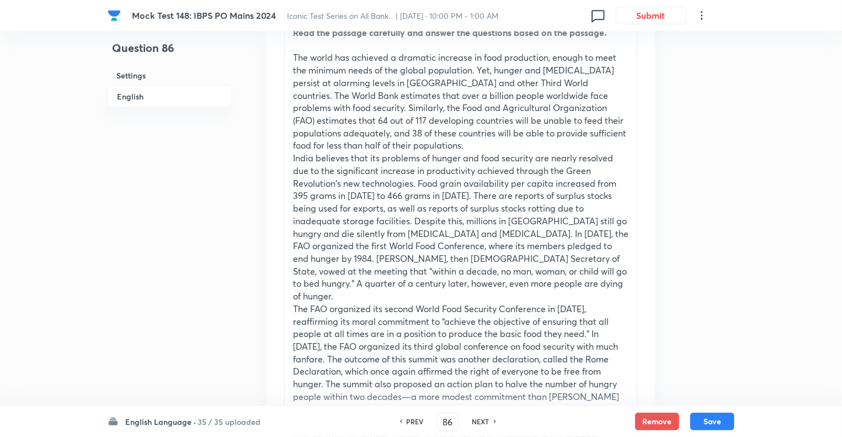
scroll to position [397, 0]
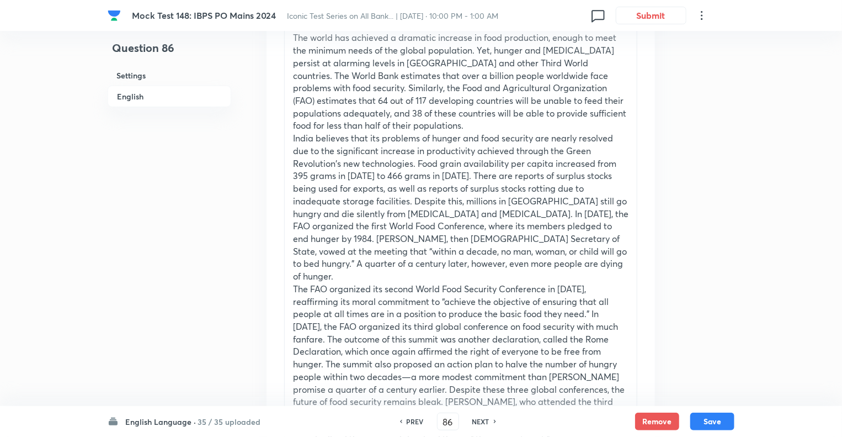
click at [481, 423] on h6 "NEXT" at bounding box center [480, 421] width 17 height 10
type input "87"
checkbox input "false"
click at [481, 423] on h6 "NEXT" at bounding box center [480, 421] width 17 height 10
checkbox input "false"
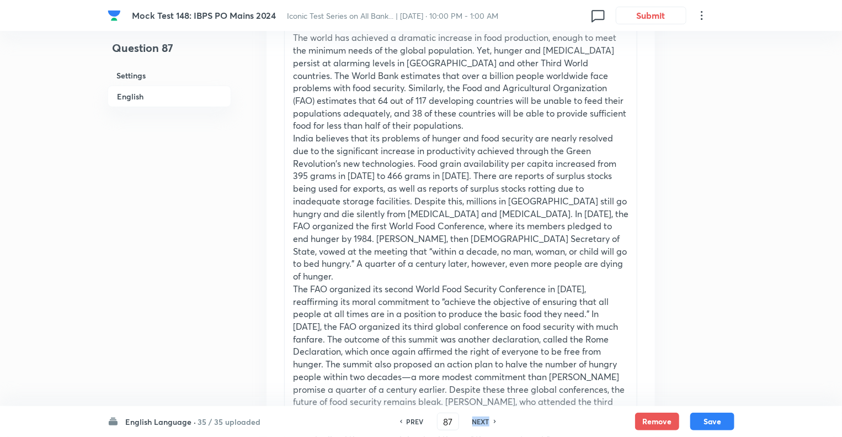
type input "88"
checkbox input "true"
click at [481, 423] on h6 "NEXT" at bounding box center [480, 421] width 17 height 10
type input "89"
checkbox input "false"
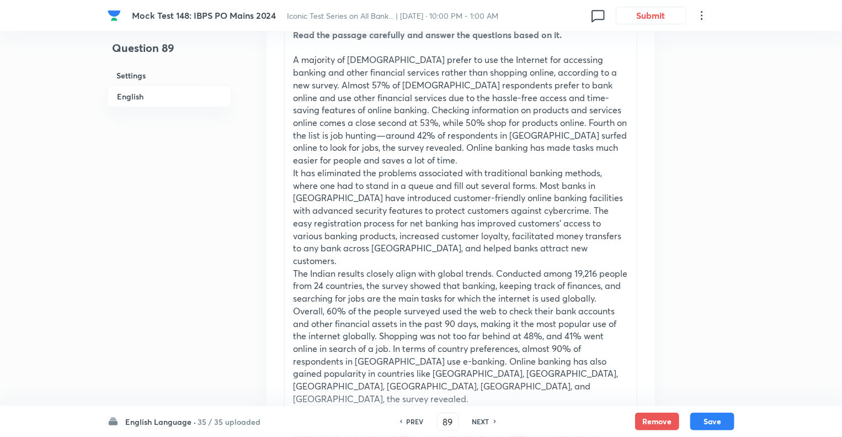
scroll to position [353, 0]
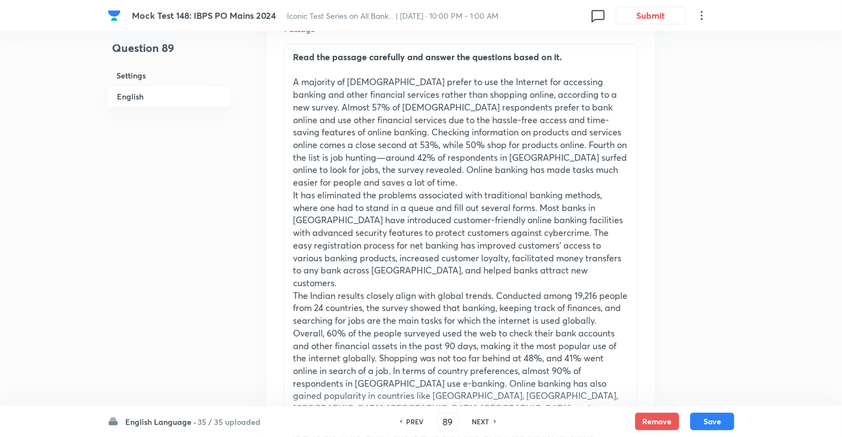
click at [481, 423] on h6 "NEXT" at bounding box center [480, 421] width 17 height 10
checkbox input "false"
type input "90"
click at [481, 423] on h6 "NEXT" at bounding box center [480, 421] width 17 height 10
checkbox input "false"
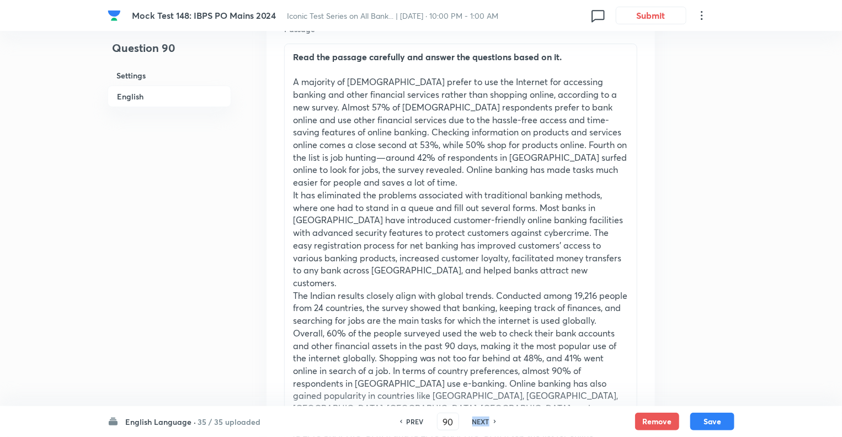
type input "91"
click at [481, 423] on h6 "NEXT" at bounding box center [480, 421] width 17 height 10
checkbox input "false"
type input "92"
click at [481, 423] on h6 "NEXT" at bounding box center [480, 421] width 17 height 10
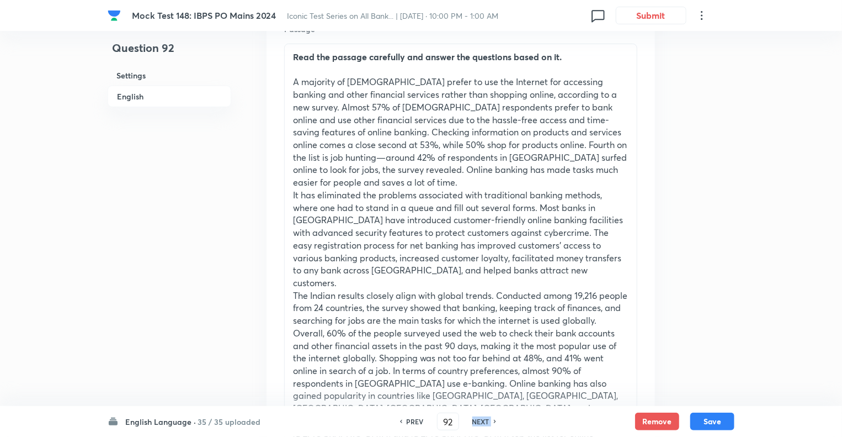
checkbox input "false"
type input "93"
click at [481, 423] on h6 "NEXT" at bounding box center [480, 421] width 17 height 10
checkbox input "false"
type input "94"
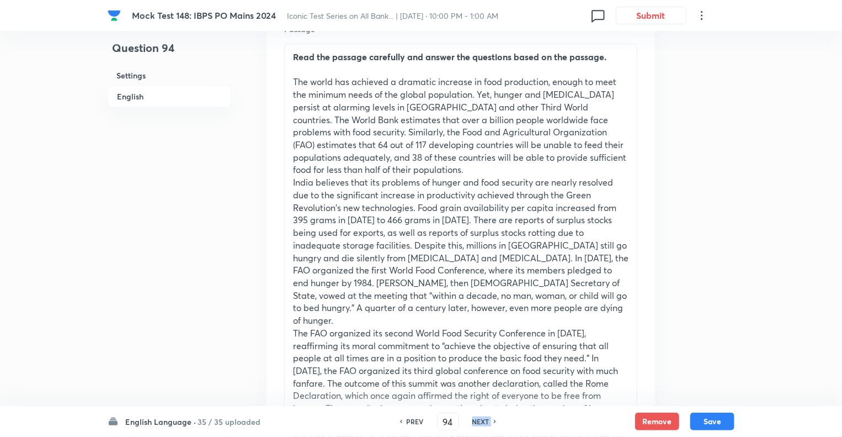
click at [481, 423] on h6 "NEXT" at bounding box center [480, 421] width 17 height 10
checkbox input "false"
type input "95"
click at [481, 423] on h6 "NEXT" at bounding box center [480, 421] width 17 height 10
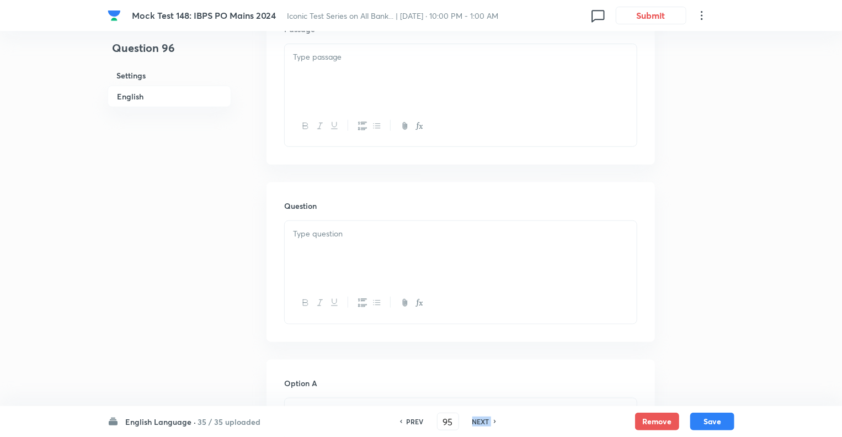
checkbox input "false"
type input "96"
click at [481, 423] on h6 "NEXT" at bounding box center [480, 421] width 17 height 10
checkbox input "false"
type input "97"
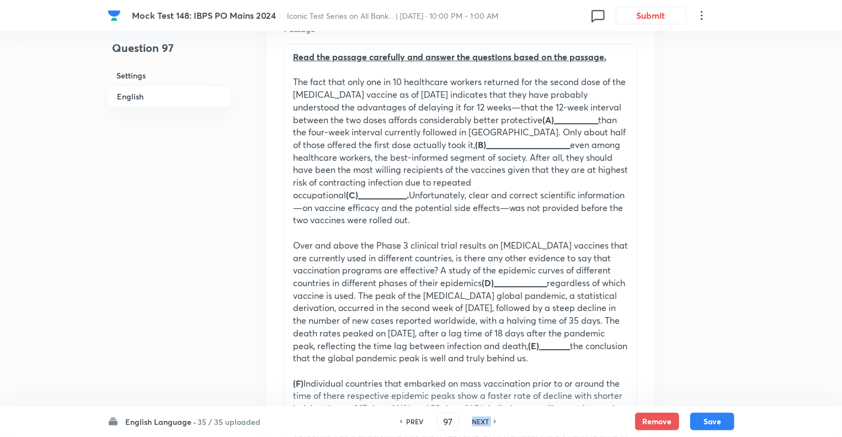
click at [481, 423] on h6 "NEXT" at bounding box center [480, 421] width 17 height 10
checkbox input "false"
type input "98"
checkbox input "true"
click at [481, 423] on h6 "NEXT" at bounding box center [480, 421] width 17 height 10
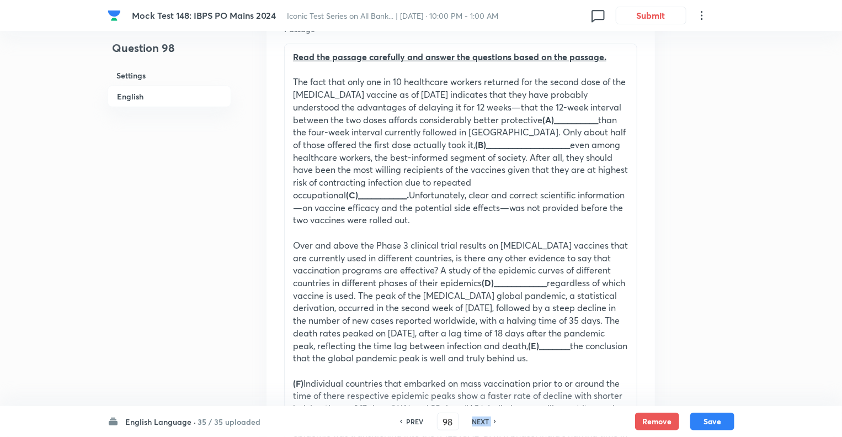
type input "99"
click at [481, 423] on h6 "NEXT" at bounding box center [480, 421] width 17 height 10
checkbox input "false"
type input "100"
click at [481, 423] on h6 "NEXT" at bounding box center [480, 421] width 17 height 10
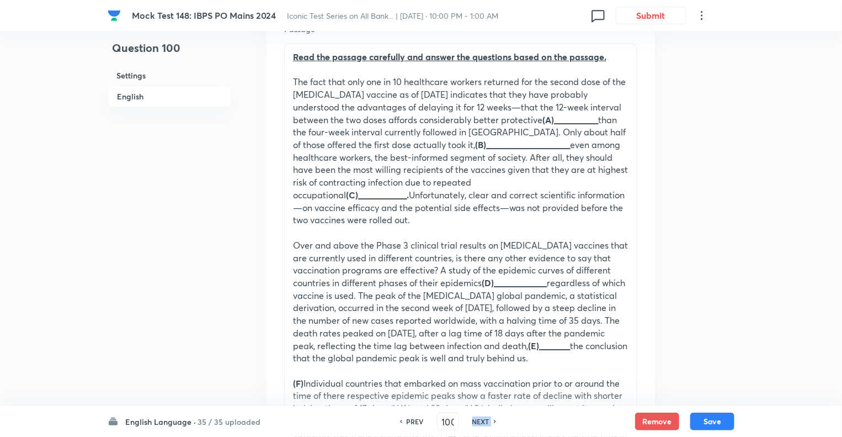
checkbox input "false"
type input "101"
click at [481, 423] on h6 "NEXT" at bounding box center [480, 421] width 17 height 10
checkbox input "false"
type input "102"
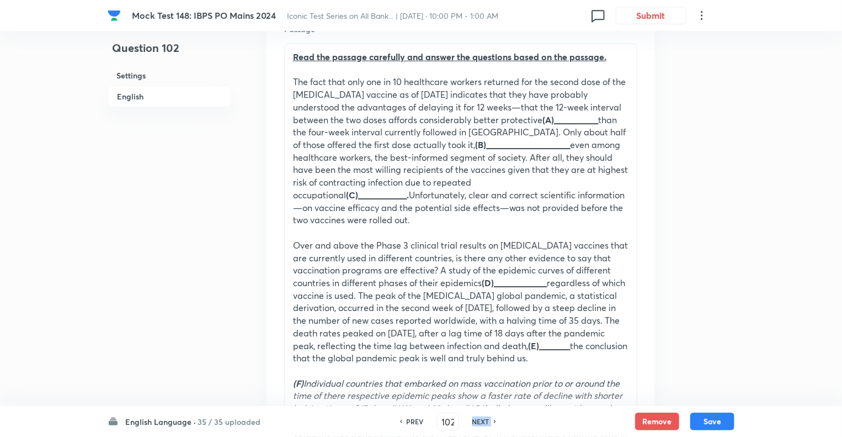
click at [481, 423] on h6 "NEXT" at bounding box center [480, 421] width 17 height 10
checkbox input "false"
type input "103"
click at [481, 423] on h6 "NEXT" at bounding box center [480, 421] width 17 height 10
checkbox input "false"
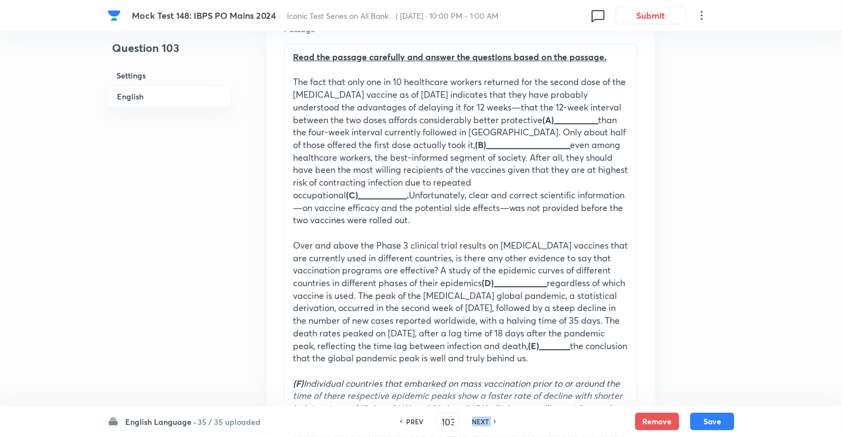
type input "104"
click at [481, 423] on h6 "NEXT" at bounding box center [480, 421] width 17 height 10
checkbox input "false"
type input "105"
click at [481, 423] on h6 "NEXT" at bounding box center [480, 421] width 17 height 10
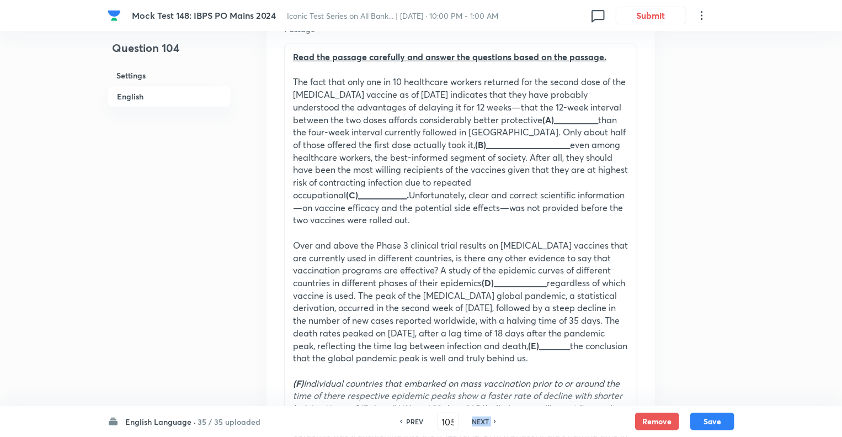
checkbox input "false"
type input "106"
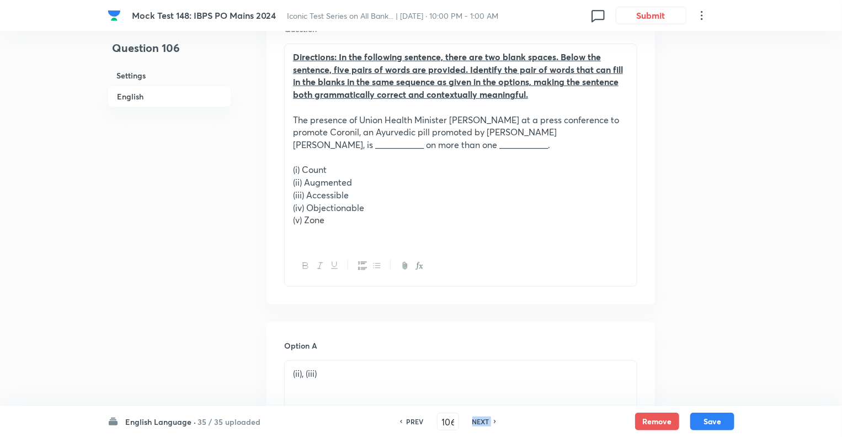
click at [481, 423] on h6 "NEXT" at bounding box center [480, 421] width 17 height 10
checkbox input "false"
type input "107"
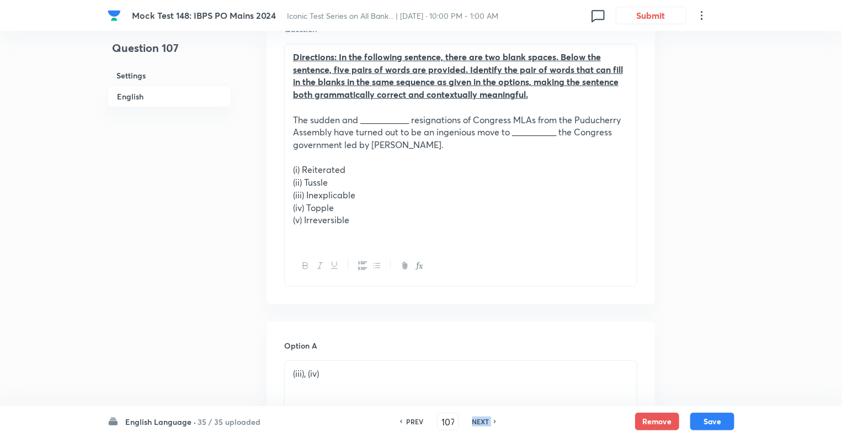
click at [481, 423] on h6 "NEXT" at bounding box center [480, 421] width 17 height 10
checkbox input "false"
type input "108"
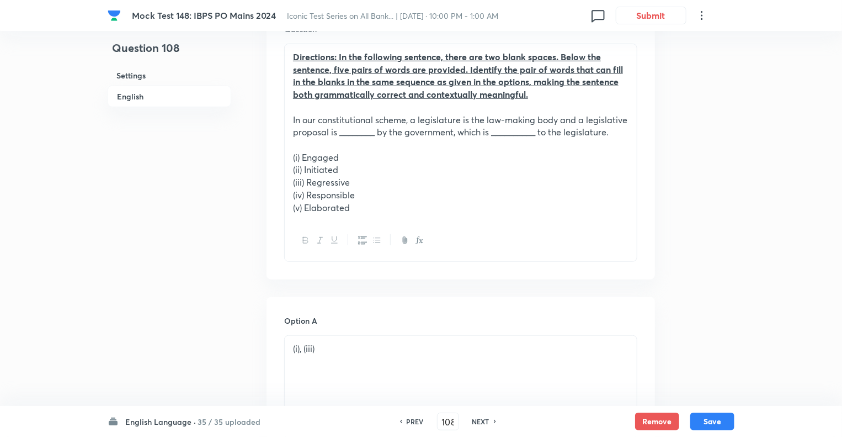
click at [481, 423] on h6 "NEXT" at bounding box center [480, 421] width 17 height 10
checkbox input "false"
type input "109"
click at [481, 423] on h6 "NEXT" at bounding box center [480, 421] width 17 height 10
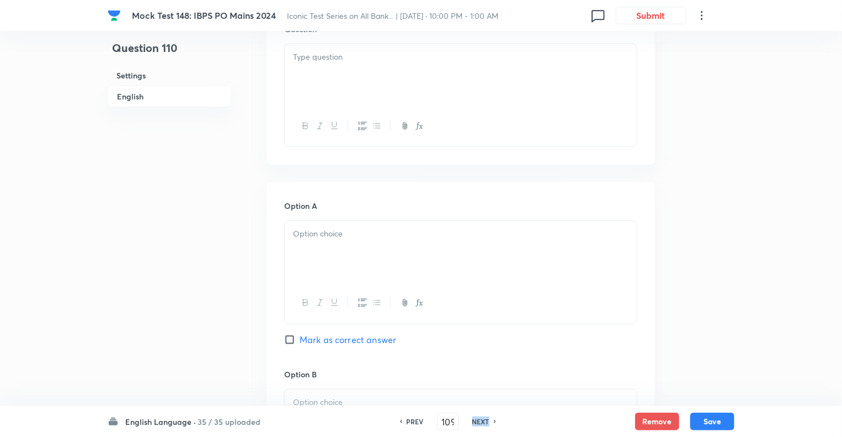
checkbox input "false"
type input "110"
click at [481, 423] on h6 "NEXT" at bounding box center [480, 421] width 17 height 10
checkbox input "false"
type input "111"
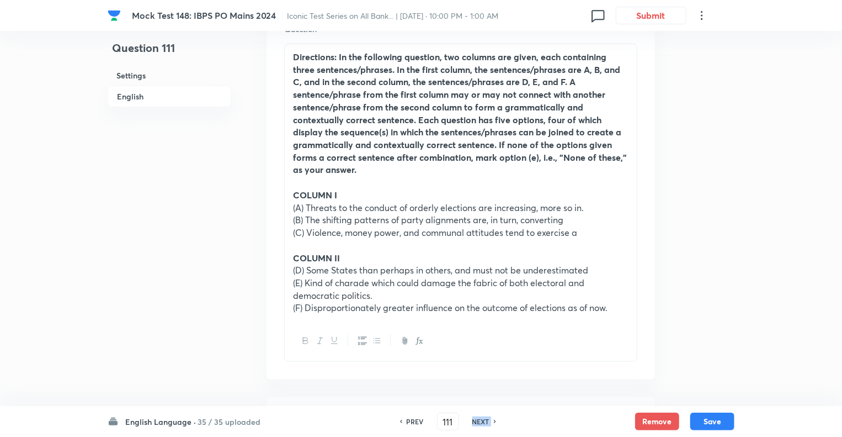
click at [481, 423] on h6 "NEXT" at bounding box center [480, 421] width 17 height 10
checkbox input "false"
type input "112"
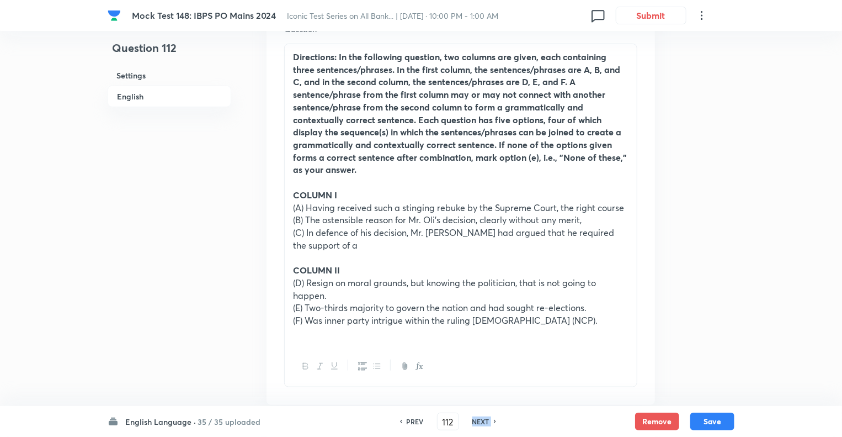
click at [481, 423] on h6 "NEXT" at bounding box center [480, 421] width 17 height 10
checkbox input "false"
type input "113"
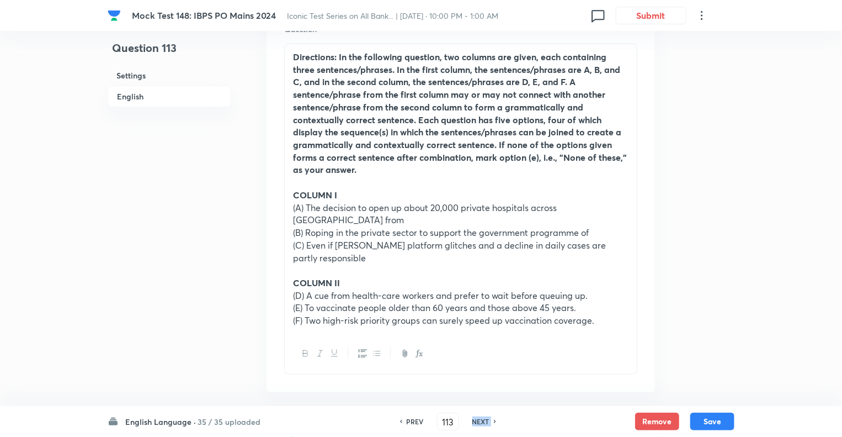
click at [481, 423] on h6 "NEXT" at bounding box center [480, 421] width 17 height 10
checkbox input "false"
type input "114"
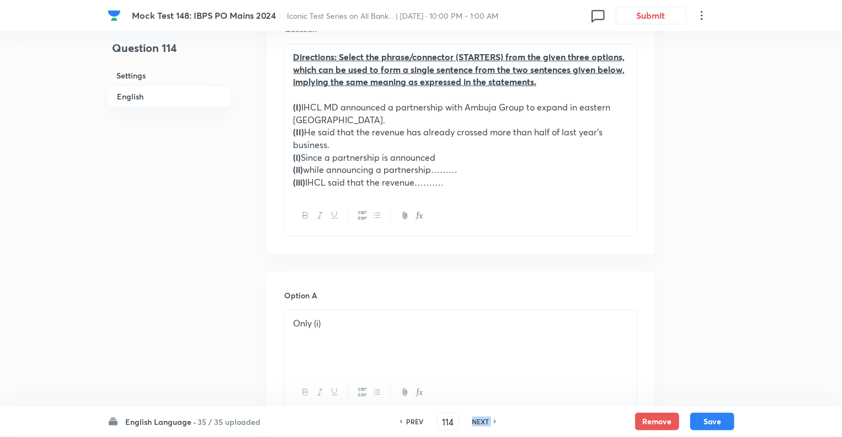
click at [481, 423] on h6 "NEXT" at bounding box center [480, 421] width 17 height 10
checkbox input "false"
type input "115"
checkbox input "true"
click at [481, 423] on h6 "NEXT" at bounding box center [480, 421] width 17 height 10
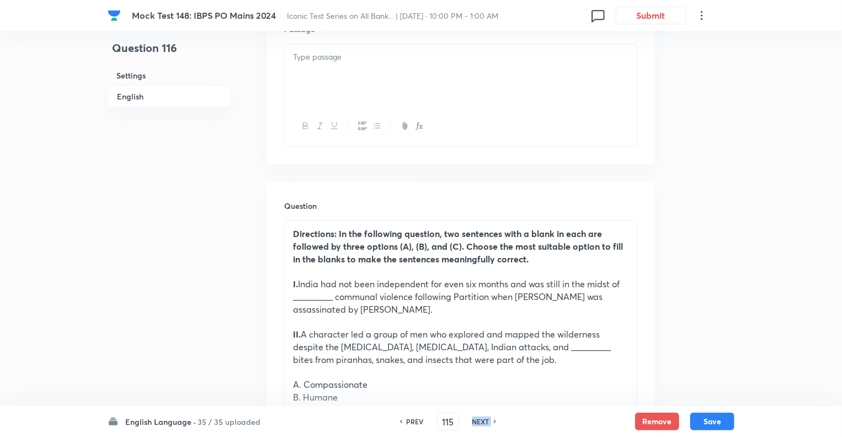
type input "116"
click at [481, 423] on h6 "NEXT" at bounding box center [480, 421] width 17 height 10
checkbox input "false"
type input "117"
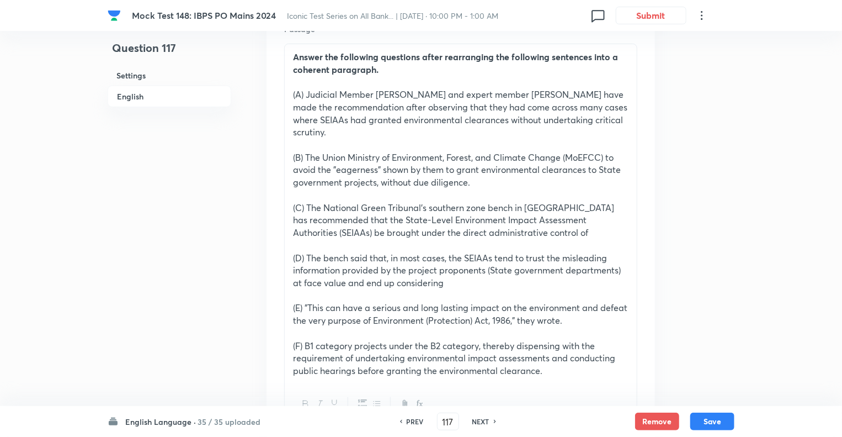
click at [481, 423] on h6 "NEXT" at bounding box center [480, 421] width 17 height 10
checkbox input "false"
type input "118"
click at [481, 423] on h6 "NEXT" at bounding box center [480, 421] width 17 height 10
checkbox input "false"
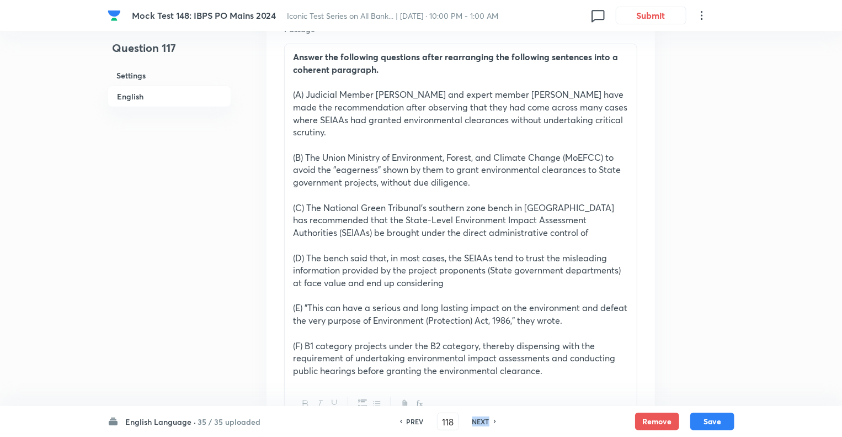
type input "119"
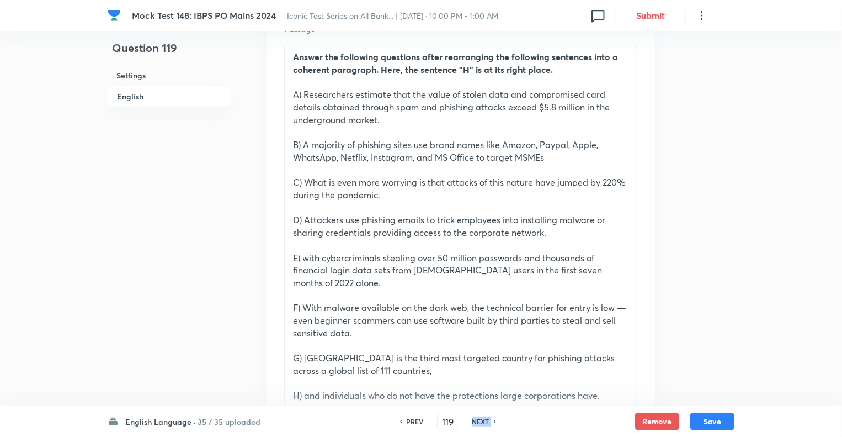
click at [481, 423] on h6 "NEXT" at bounding box center [480, 421] width 17 height 10
checkbox input "false"
type input "120"
checkbox input "true"
click at [481, 423] on h6 "NEXT" at bounding box center [480, 421] width 17 height 10
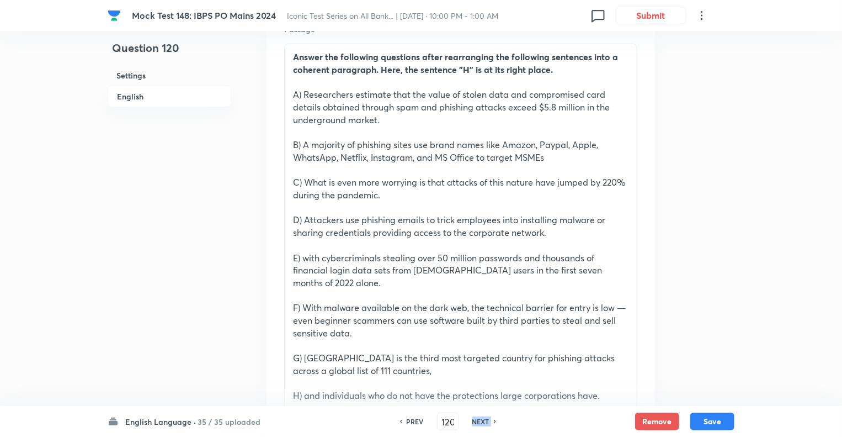
type input "121"
checkbox input "true"
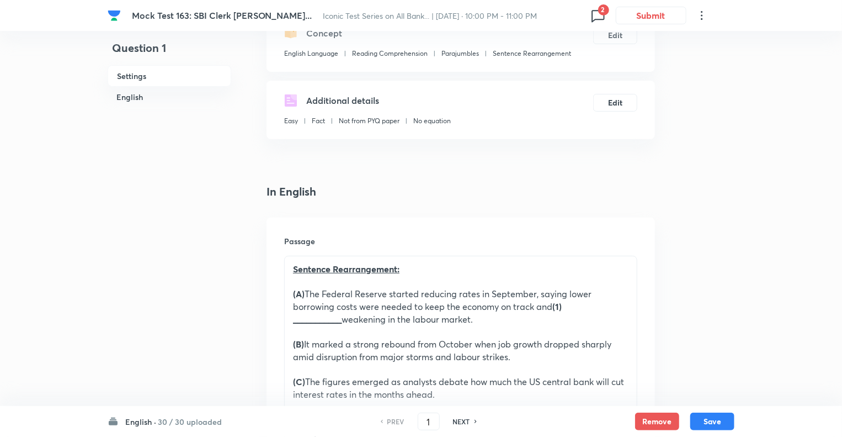
scroll to position [221, 0]
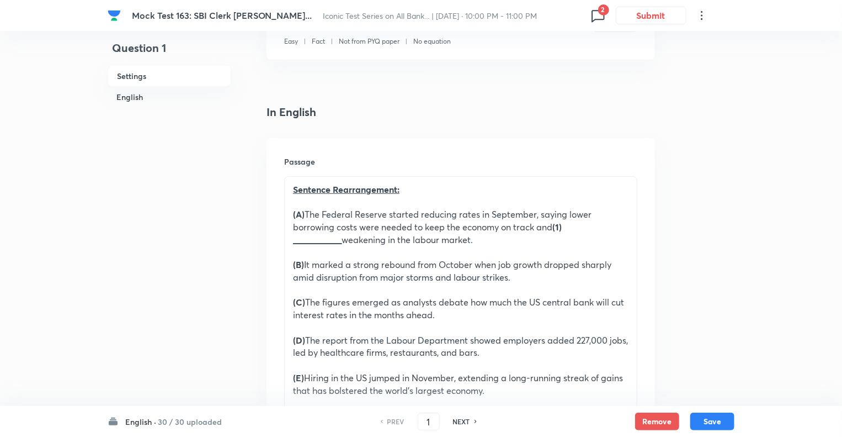
click at [461, 419] on h6 "NEXT" at bounding box center [461, 421] width 17 height 10
type input "2"
checkbox input "false"
checkbox input "true"
click at [461, 419] on h6 "NEXT" at bounding box center [461, 421] width 17 height 10
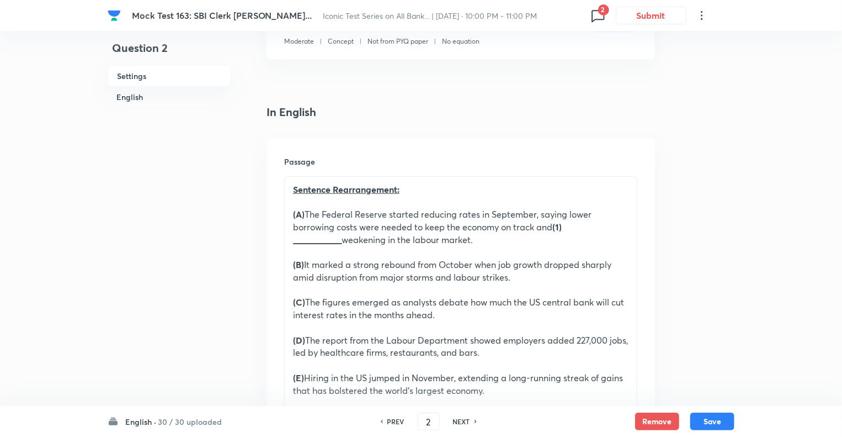
type input "3"
checkbox input "false"
checkbox input "true"
click at [461, 419] on h6 "NEXT" at bounding box center [461, 421] width 17 height 10
type input "4"
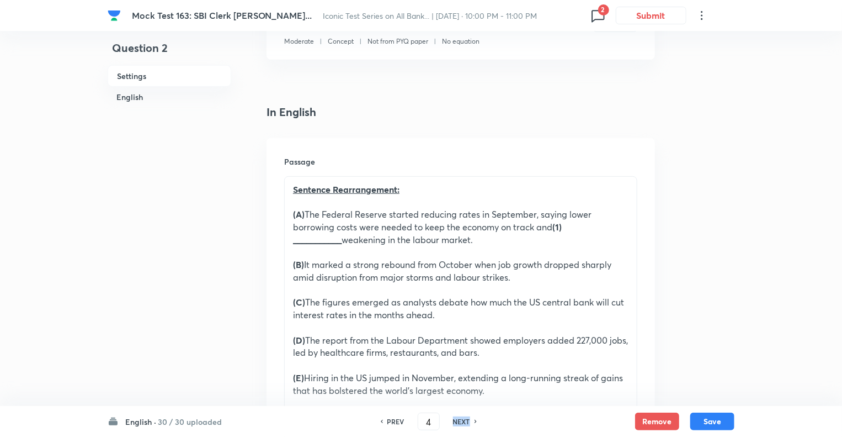
checkbox input "false"
click at [461, 419] on h6 "NEXT" at bounding box center [461, 421] width 17 height 10
checkbox input "false"
type input "5"
click at [461, 419] on h6 "NEXT" at bounding box center [461, 421] width 17 height 10
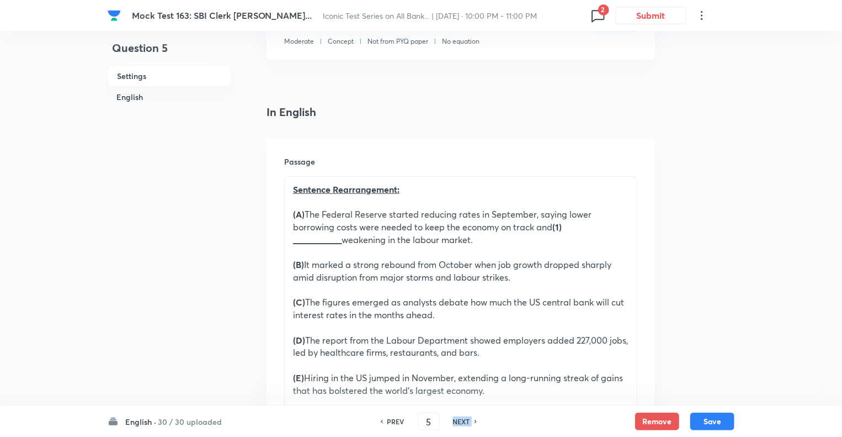
checkbox input "false"
type input "6"
click at [461, 419] on h6 "NEXT" at bounding box center [461, 421] width 17 height 10
checkbox input "false"
type input "7"
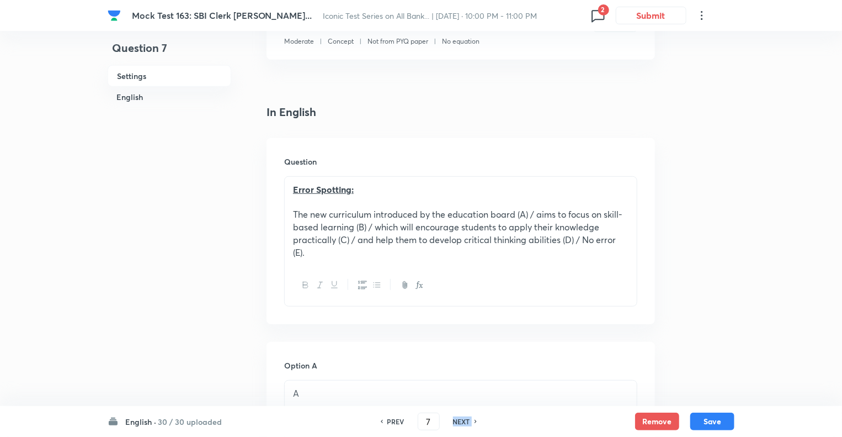
click at [461, 419] on h6 "NEXT" at bounding box center [461, 421] width 17 height 10
checkbox input "false"
type input "8"
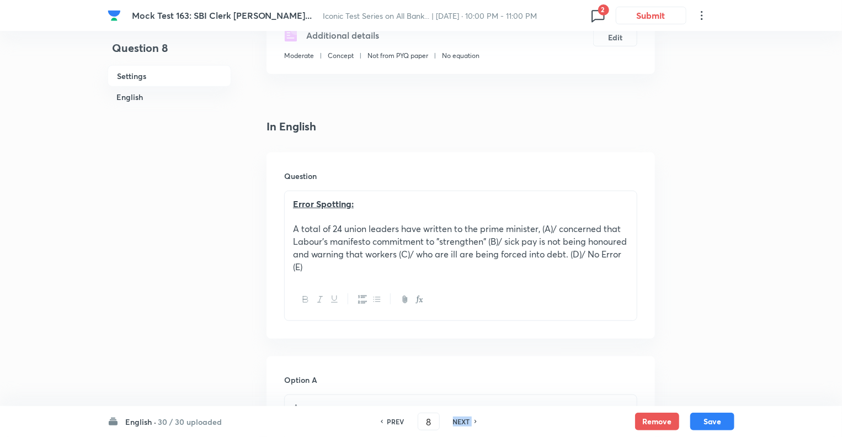
click at [461, 419] on h6 "NEXT" at bounding box center [461, 421] width 17 height 10
checkbox input "false"
type input "9"
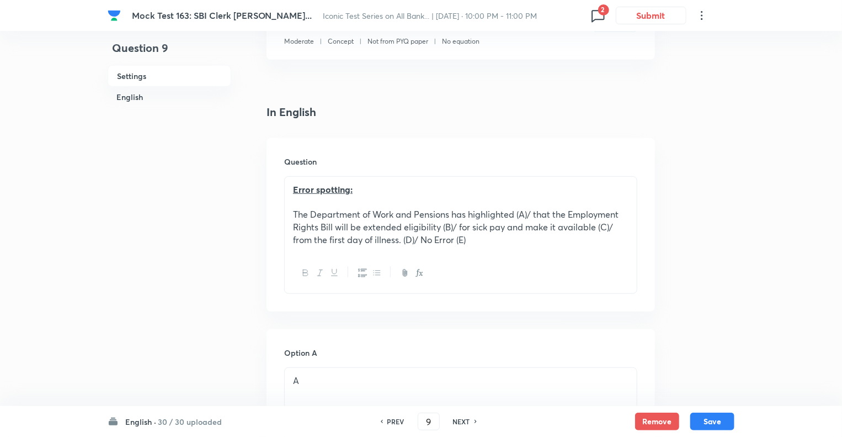
click at [461, 419] on h6 "NEXT" at bounding box center [461, 421] width 17 height 10
checkbox input "false"
type input "10"
click at [461, 419] on h6 "NEXT" at bounding box center [461, 421] width 17 height 10
checkbox input "false"
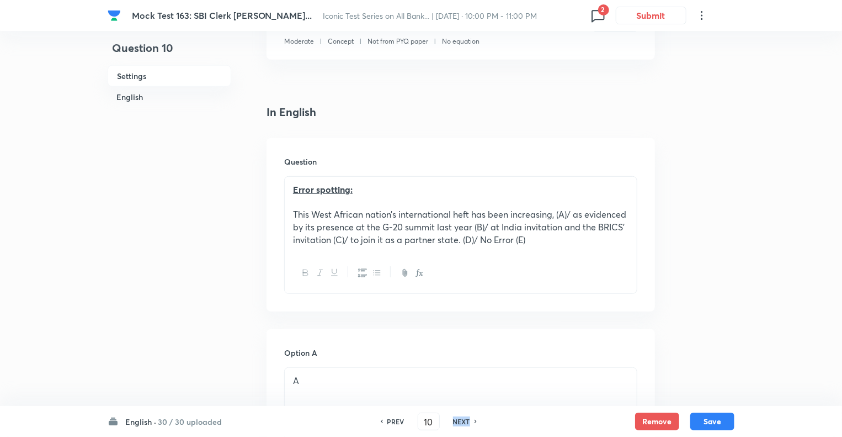
type input "11"
click at [461, 419] on h6 "NEXT" at bounding box center [461, 421] width 17 height 10
checkbox input "false"
type input "12"
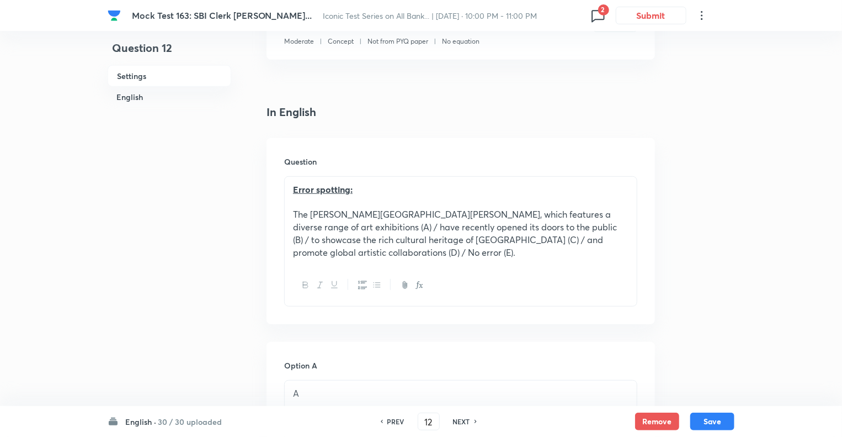
click at [461, 419] on h6 "NEXT" at bounding box center [461, 421] width 17 height 10
checkbox input "false"
type input "13"
click at [461, 419] on h6 "NEXT" at bounding box center [461, 421] width 17 height 10
checkbox input "false"
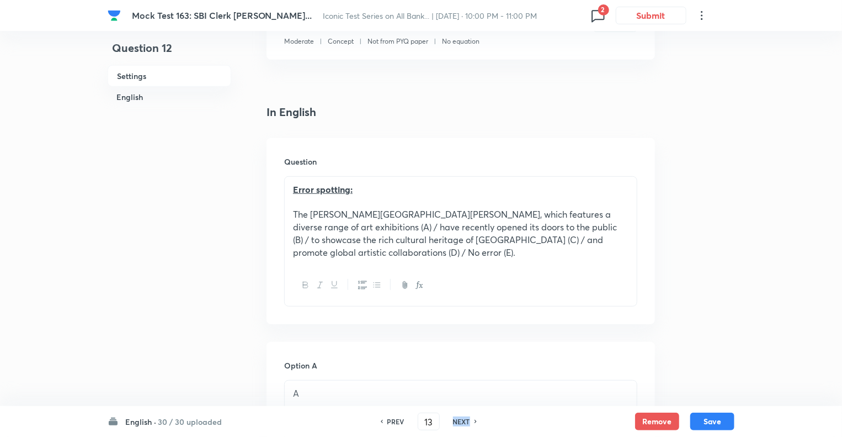
type input "14"
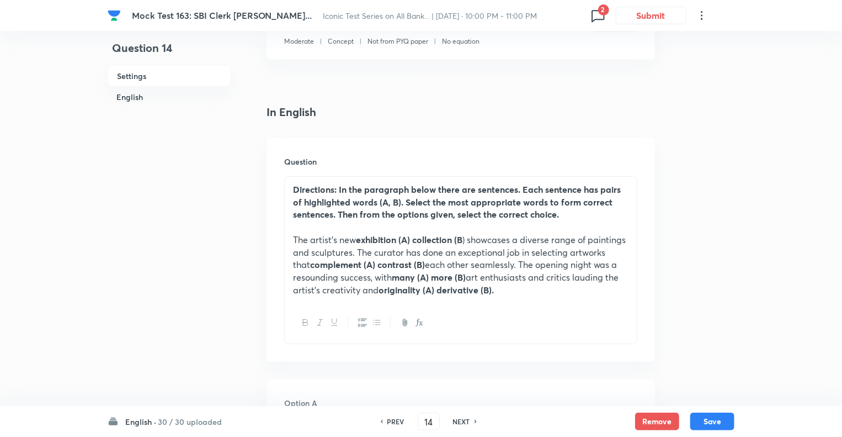
click at [461, 419] on h6 "NEXT" at bounding box center [461, 421] width 17 height 10
checkbox input "false"
type input "15"
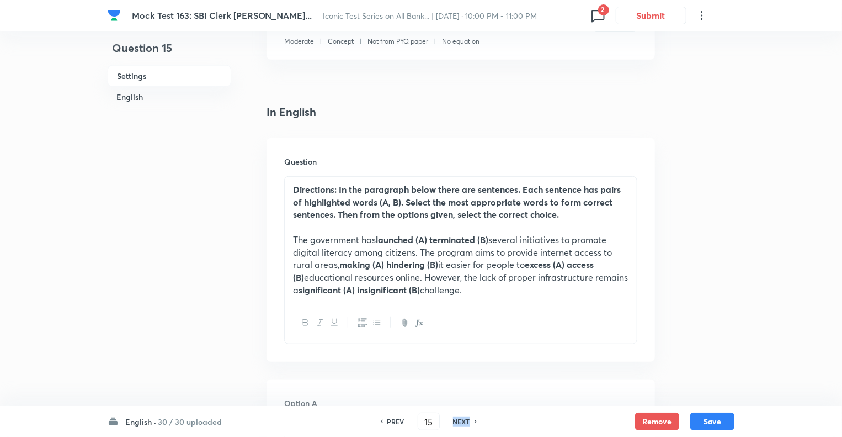
click at [461, 419] on h6 "NEXT" at bounding box center [461, 421] width 17 height 10
checkbox input "false"
type input "16"
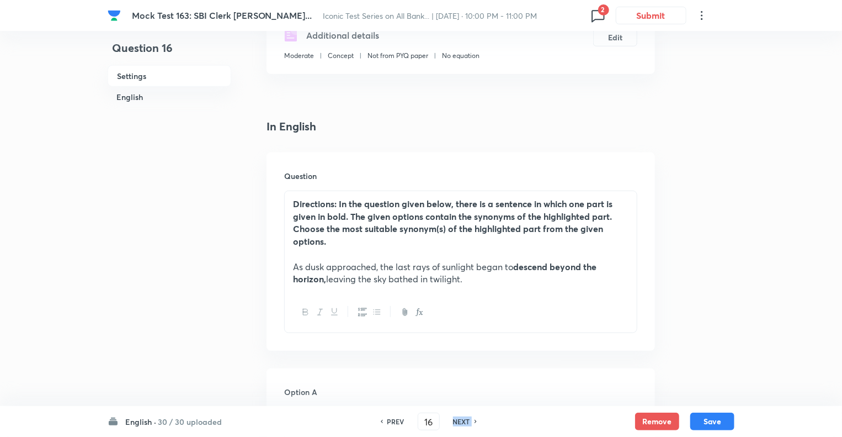
click at [461, 419] on h6 "NEXT" at bounding box center [461, 421] width 17 height 10
checkbox input "false"
type input "17"
click at [461, 419] on h6 "NEXT" at bounding box center [461, 421] width 17 height 10
checkbox input "false"
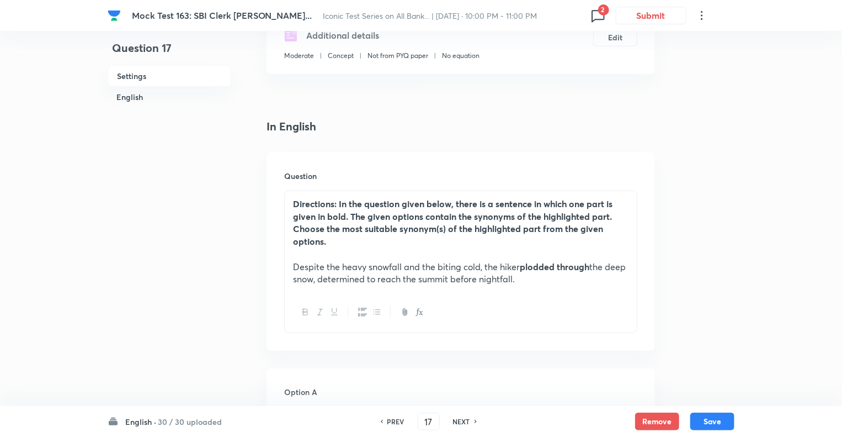
type input "18"
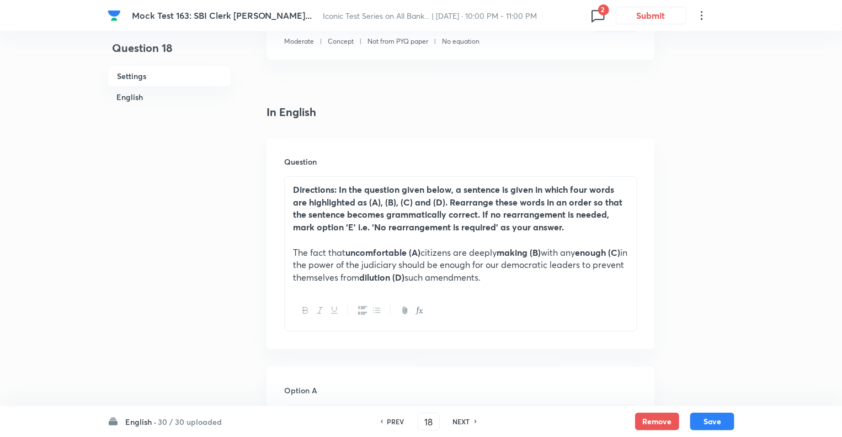
click at [461, 419] on h6 "NEXT" at bounding box center [461, 421] width 17 height 10
checkbox input "false"
type input "19"
click at [461, 419] on h6 "NEXT" at bounding box center [461, 421] width 17 height 10
checkbox input "false"
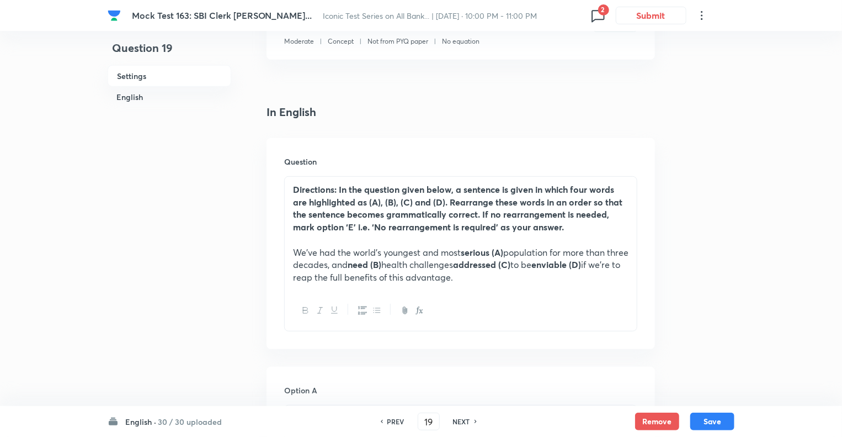
type input "20"
checkbox input "true"
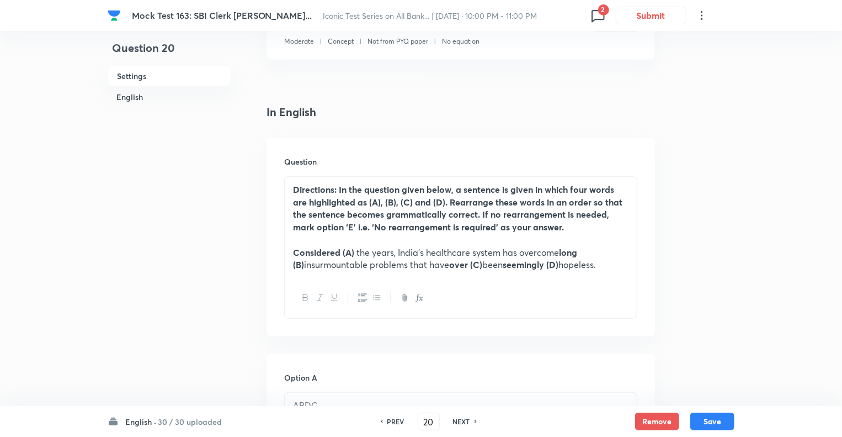
click at [461, 419] on h6 "NEXT" at bounding box center [461, 421] width 17 height 10
type input "21"
checkbox input "true"
checkbox input "false"
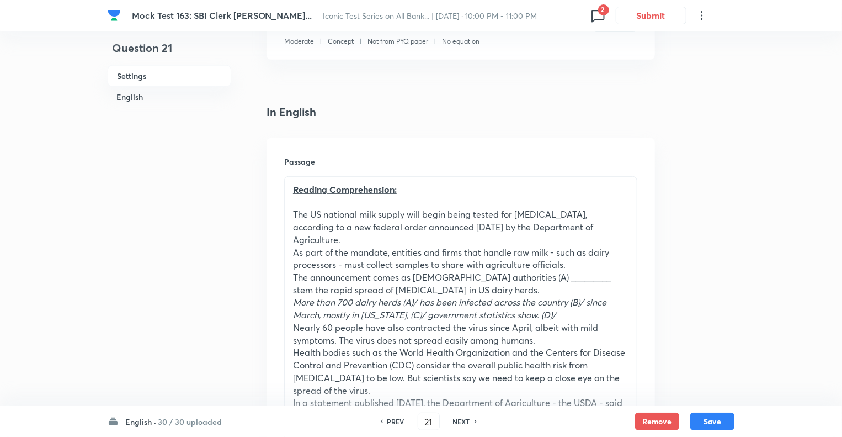
click at [461, 419] on h6 "NEXT" at bounding box center [461, 421] width 17 height 10
checkbox input "false"
type input "22"
click at [461, 419] on h6 "NEXT" at bounding box center [461, 421] width 17 height 10
checkbox input "false"
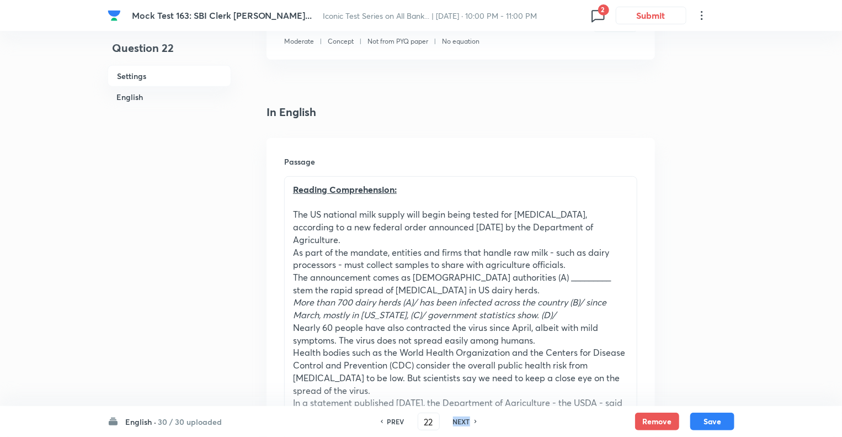
type input "23"
click at [461, 419] on h6 "NEXT" at bounding box center [461, 421] width 17 height 10
checkbox input "false"
type input "24"
click at [461, 419] on h6 "NEXT" at bounding box center [461, 421] width 17 height 10
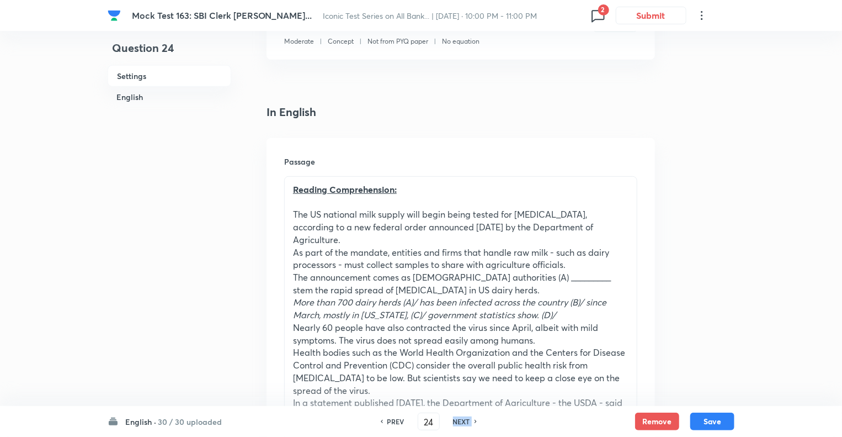
checkbox input "false"
type input "25"
click at [461, 419] on h6 "NEXT" at bounding box center [461, 421] width 17 height 10
checkbox input "false"
type input "26"
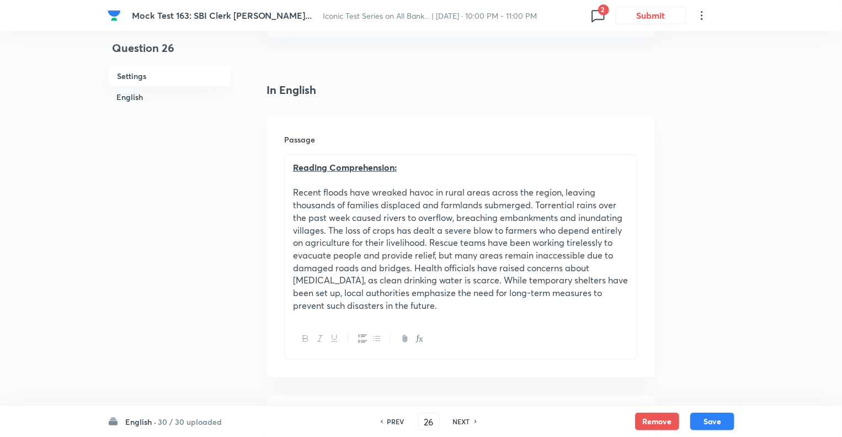
scroll to position [265, 0]
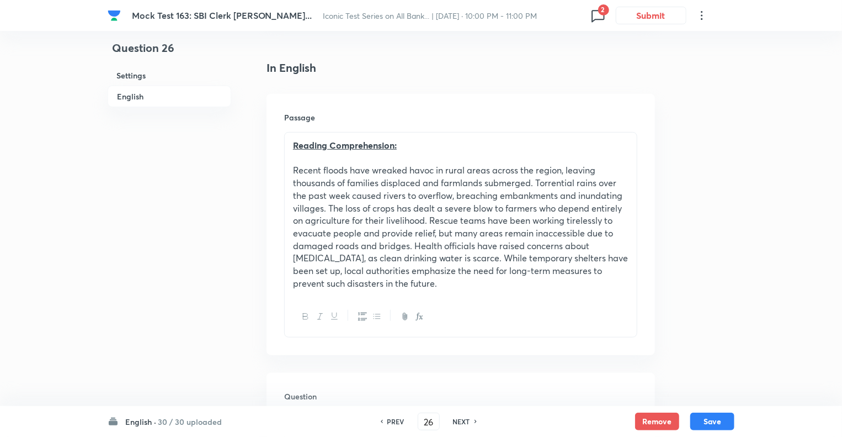
click at [461, 419] on h6 "NEXT" at bounding box center [461, 421] width 17 height 10
checkbox input "false"
type input "27"
click at [461, 419] on h6 "NEXT" at bounding box center [461, 421] width 17 height 10
checkbox input "false"
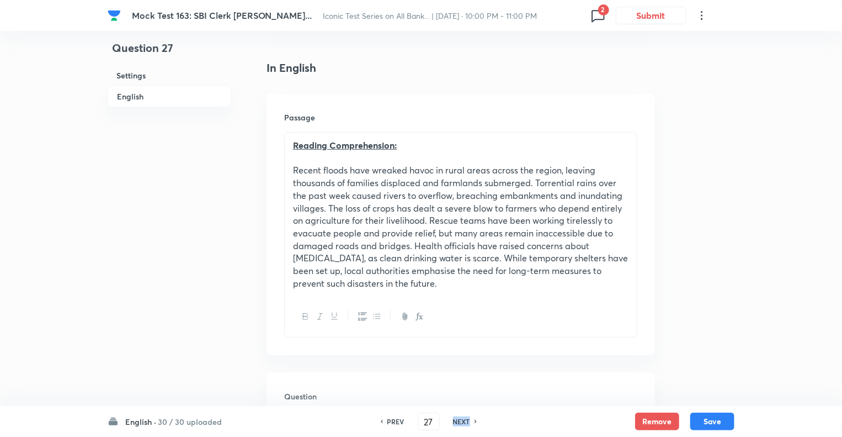
type input "28"
checkbox input "true"
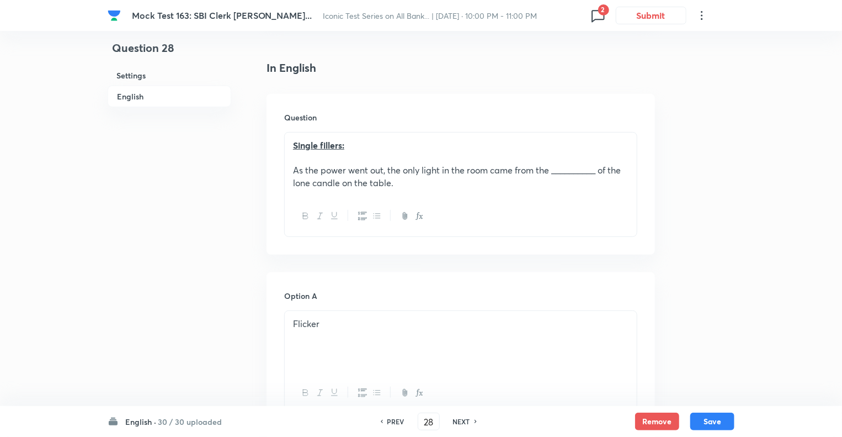
click at [395, 188] on p "As the power went out, the only light in the room came from the __________ of t…" at bounding box center [461, 176] width 336 height 25
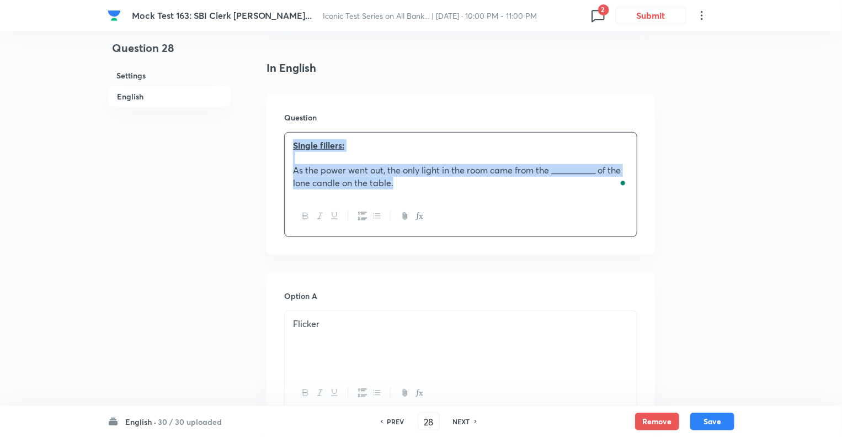
copy div "Single fillers: As the power went out, the only light in the room came from the…"
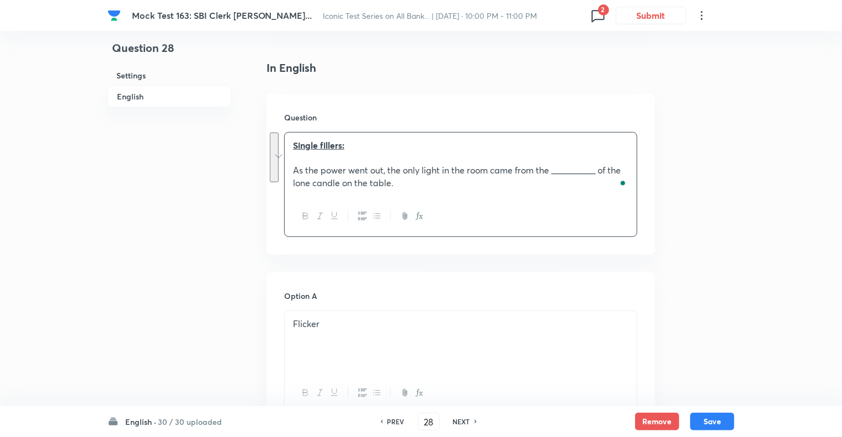
click at [338, 339] on div "Flicker" at bounding box center [461, 342] width 352 height 62
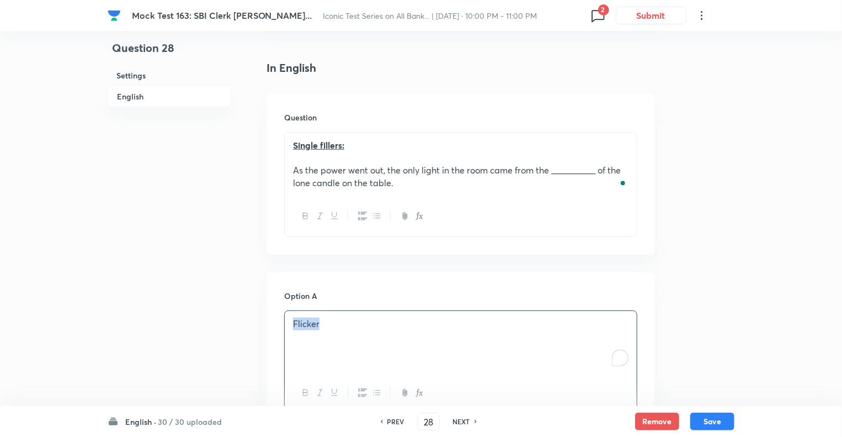
copy p "Flicker"
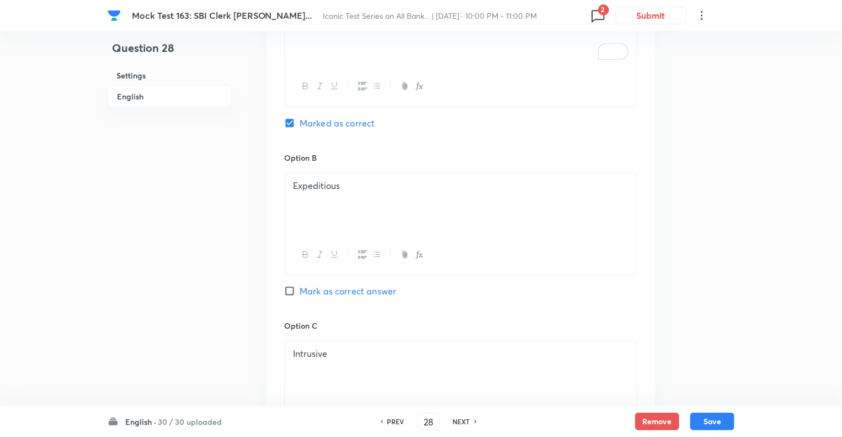
scroll to position [574, 0]
click at [290, 176] on div "Expeditious" at bounding box center [461, 201] width 352 height 62
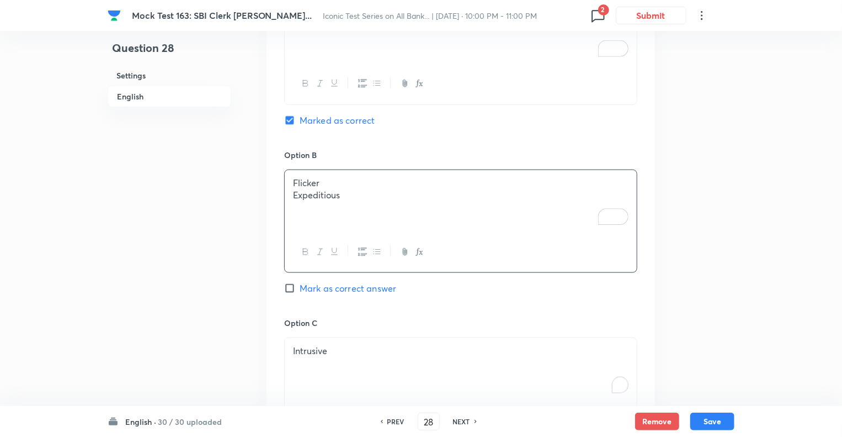
click at [288, 344] on div "Intrusive" at bounding box center [461, 369] width 352 height 62
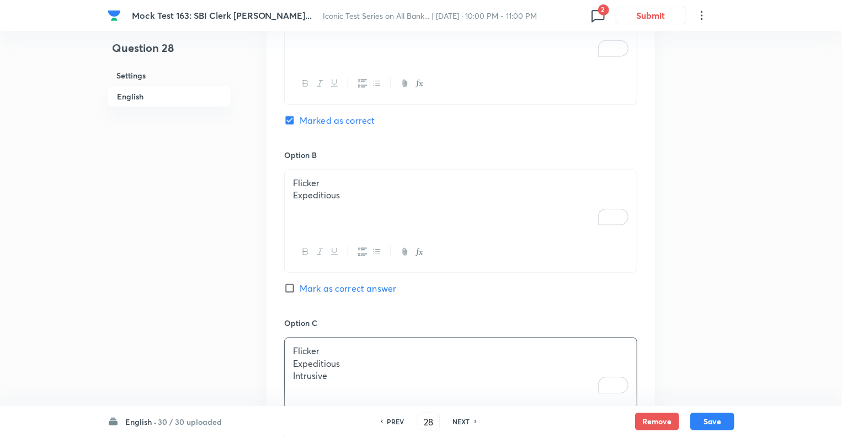
click at [180, 295] on div "Question 28 Settings English" at bounding box center [170, 290] width 124 height 1623
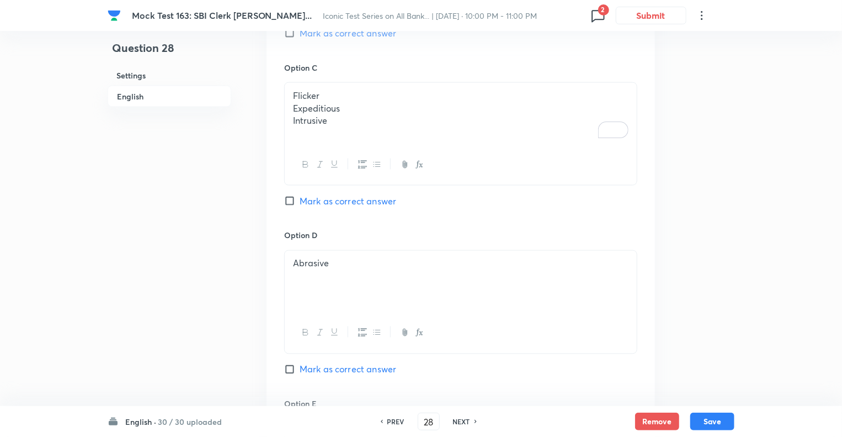
scroll to position [861, 0]
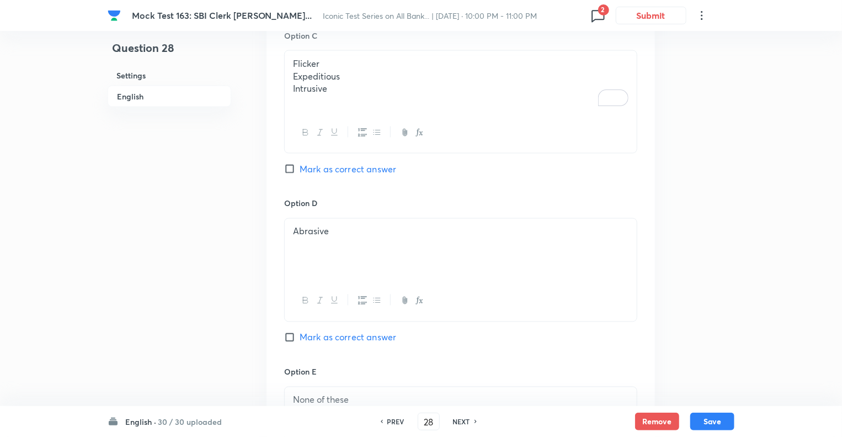
click at [289, 225] on div "Abrasive" at bounding box center [461, 250] width 352 height 62
copy div "Flicker Expeditious Intrusive Abrasive"
click at [289, 398] on div "None of these" at bounding box center [461, 420] width 352 height 62
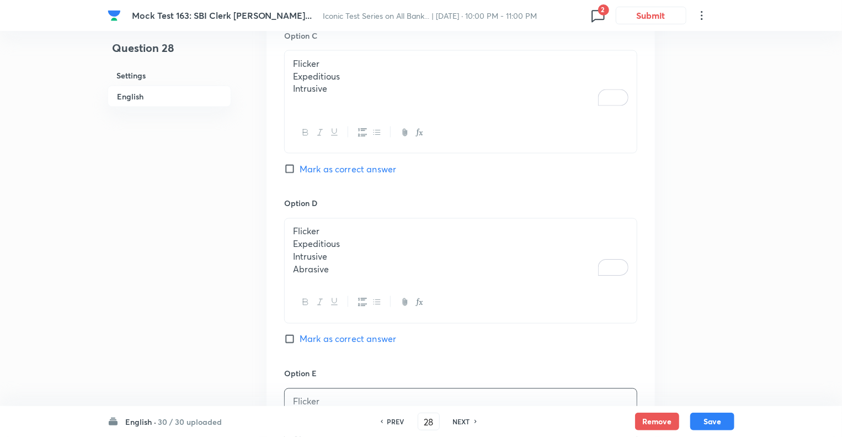
click at [159, 279] on div "Question 28 Settings English" at bounding box center [170, 11] width 124 height 1639
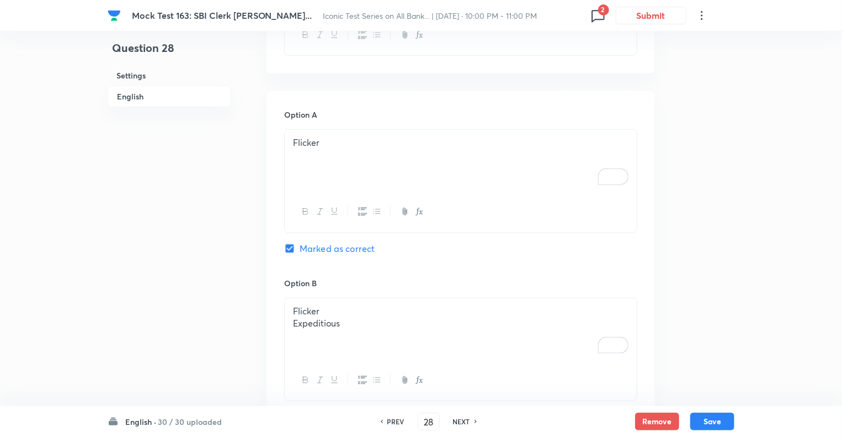
scroll to position [442, 0]
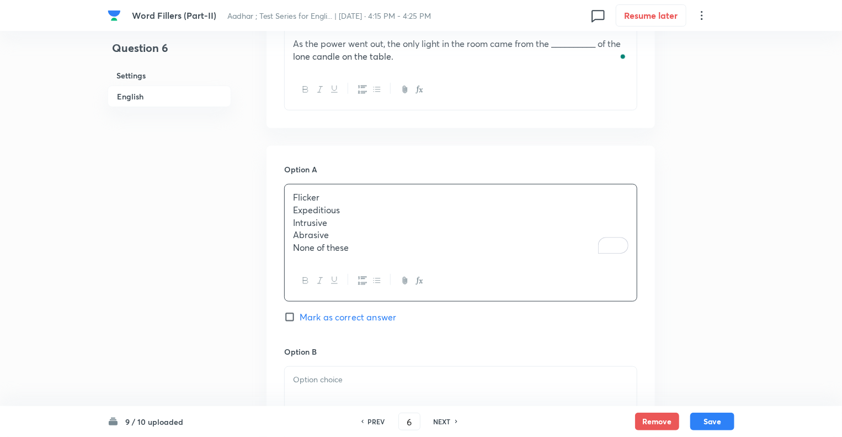
click at [294, 210] on p "Expeditious" at bounding box center [461, 210] width 336 height 13
drag, startPoint x: 294, startPoint y: 210, endPoint x: 391, endPoint y: 277, distance: 118.2
click at [391, 277] on div "Flicker Expeditious Intrusive Abrasive None of these" at bounding box center [460, 243] width 353 height 118
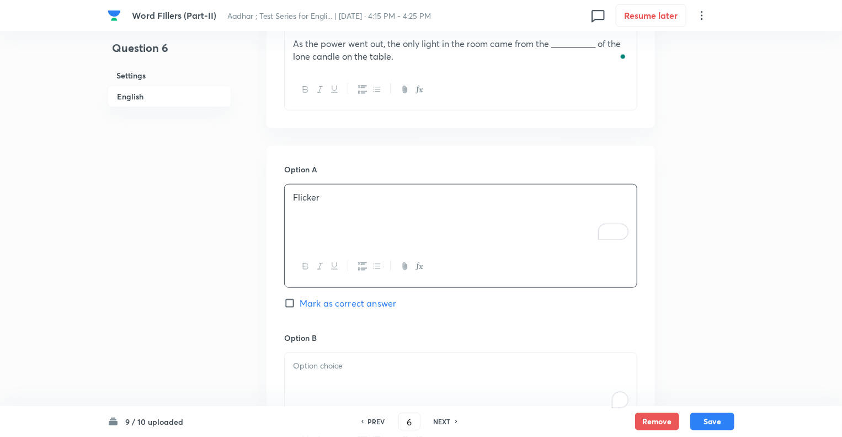
click at [304, 374] on div "To enrich screen reader interactions, please activate Accessibility in Grammarl…" at bounding box center [461, 384] width 352 height 62
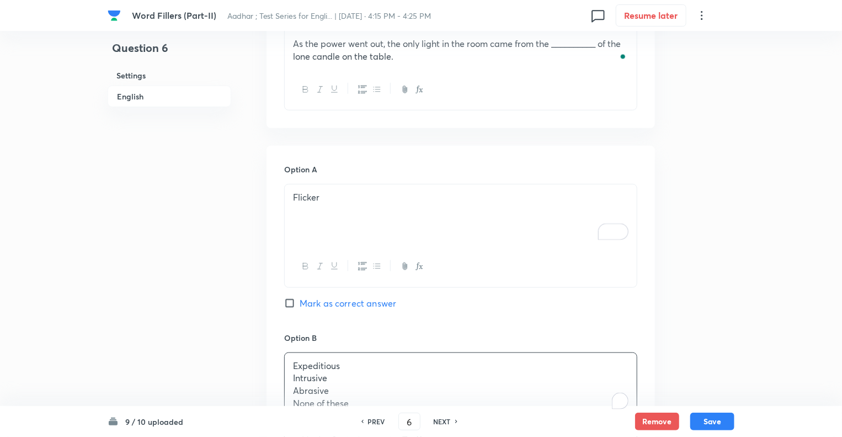
click at [195, 325] on div "Question 6 Settings English" at bounding box center [170, 416] width 124 height 1610
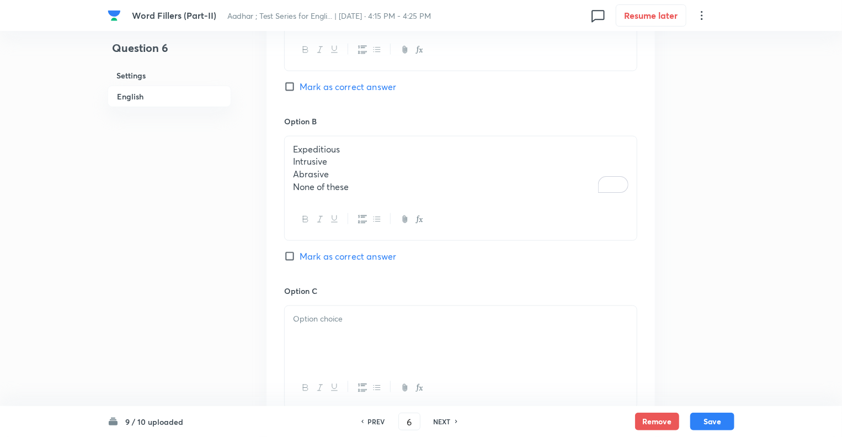
scroll to position [728, 0]
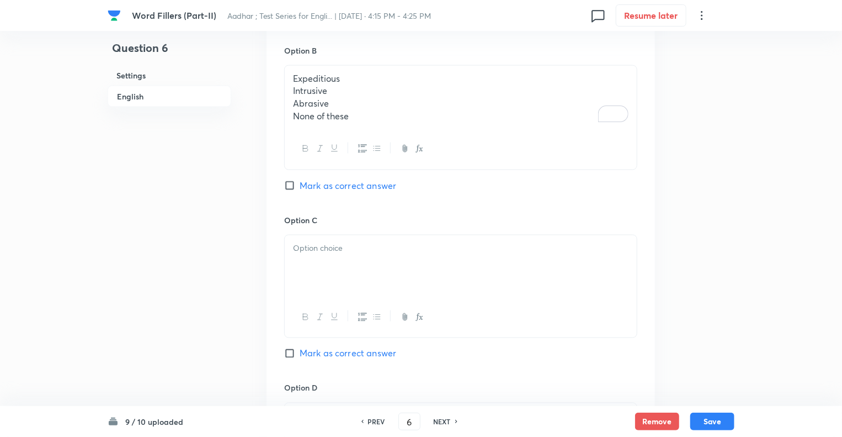
click at [290, 91] on div "Expeditious Intrusive Abrasive None of these" at bounding box center [461, 97] width 352 height 63
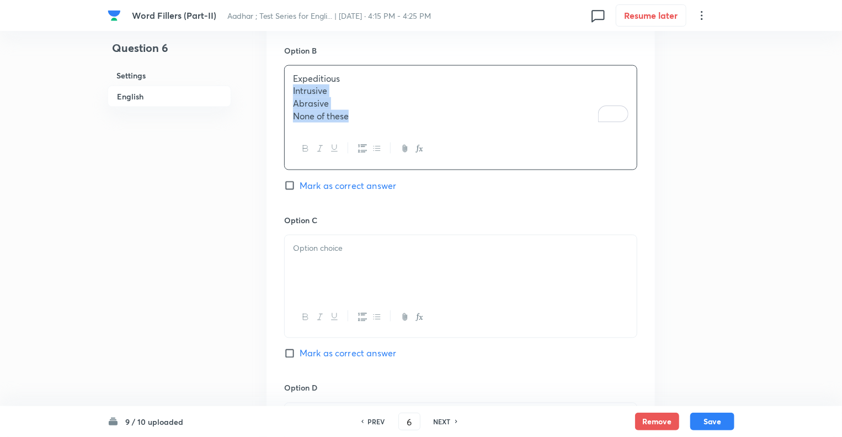
drag, startPoint x: 290, startPoint y: 91, endPoint x: 386, endPoint y: 115, distance: 98.5
click at [386, 115] on div "Expeditious Intrusive Abrasive None of these" at bounding box center [461, 97] width 352 height 63
click at [295, 249] on p "To enrich screen reader interactions, please activate Accessibility in Grammarl…" at bounding box center [461, 246] width 336 height 13
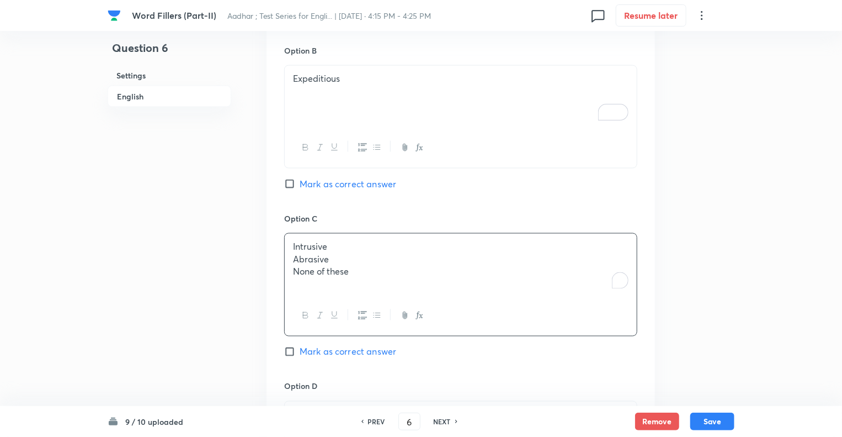
click at [285, 264] on div "Intrusive Abrasive None of these" at bounding box center [461, 264] width 352 height 62
click at [292, 256] on div "Intrusive Abrasive None of these" at bounding box center [461, 264] width 352 height 62
drag, startPoint x: 292, startPoint y: 256, endPoint x: 399, endPoint y: 274, distance: 108.6
click at [399, 274] on div "Intrusive Abrasive None of these" at bounding box center [461, 264] width 352 height 62
click at [237, 325] on div "Question 6 Settings English Settings Type Single choice correct 5 options + 1 m…" at bounding box center [421, 128] width 627 height 1608
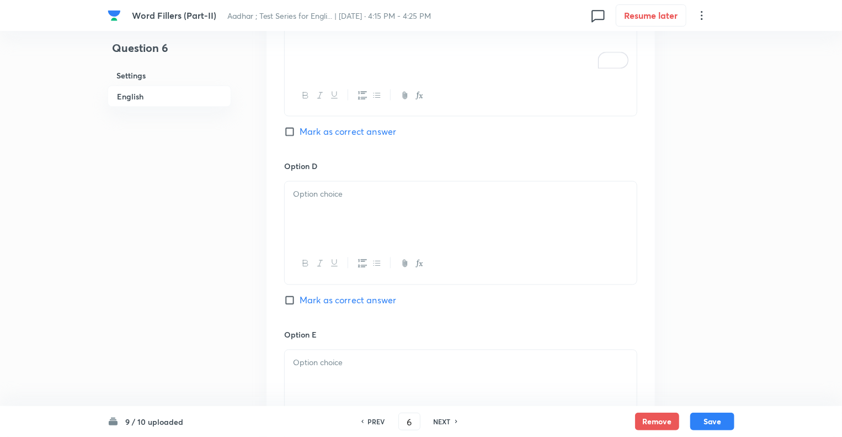
scroll to position [949, 0]
click at [334, 195] on p at bounding box center [461, 193] width 336 height 13
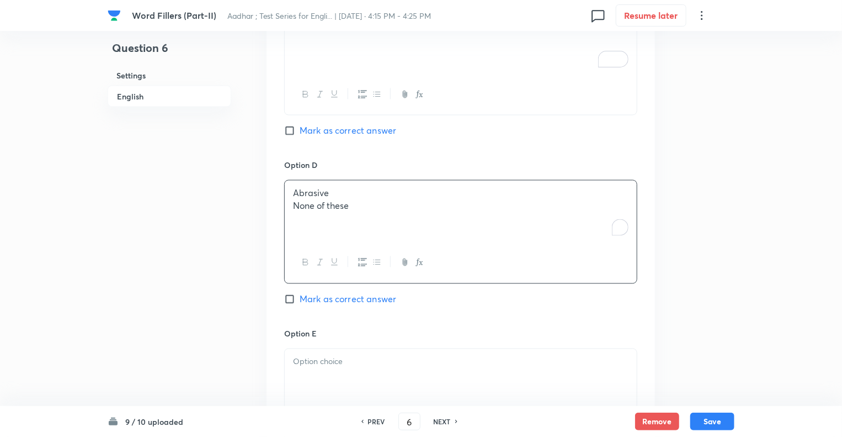
click at [291, 204] on div "Abrasive None of these" at bounding box center [461, 211] width 352 height 62
drag, startPoint x: 291, startPoint y: 204, endPoint x: 454, endPoint y: 203, distance: 162.8
click at [454, 203] on div "Abrasive None of these" at bounding box center [461, 211] width 352 height 62
click at [336, 355] on p "To enrich screen reader interactions, please activate Accessibility in Grammarl…" at bounding box center [461, 361] width 336 height 13
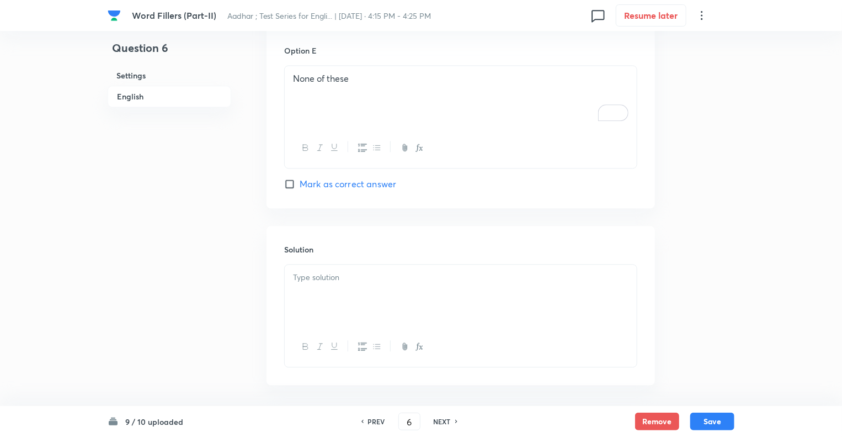
scroll to position [1275, 0]
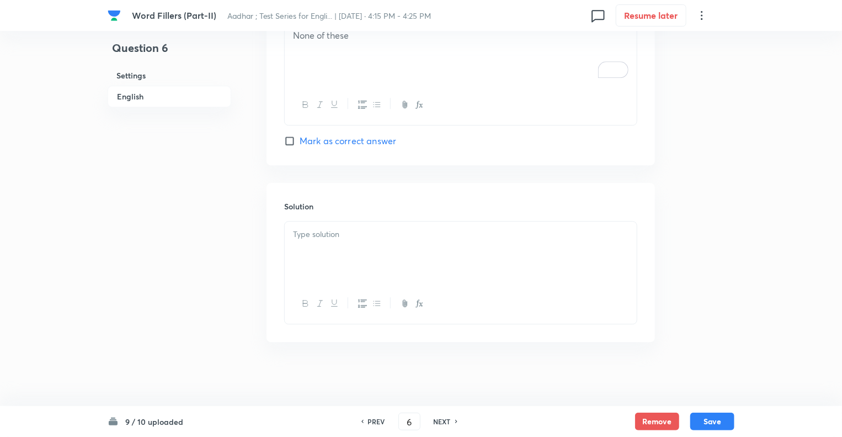
click at [311, 247] on div at bounding box center [461, 252] width 352 height 62
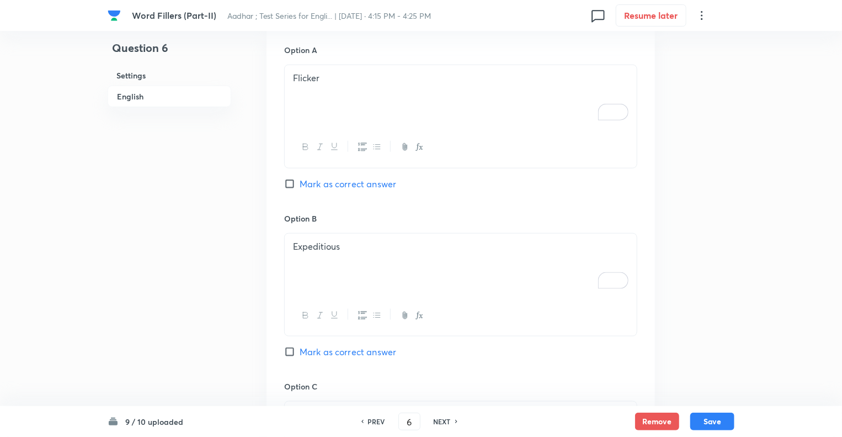
scroll to position [547, 0]
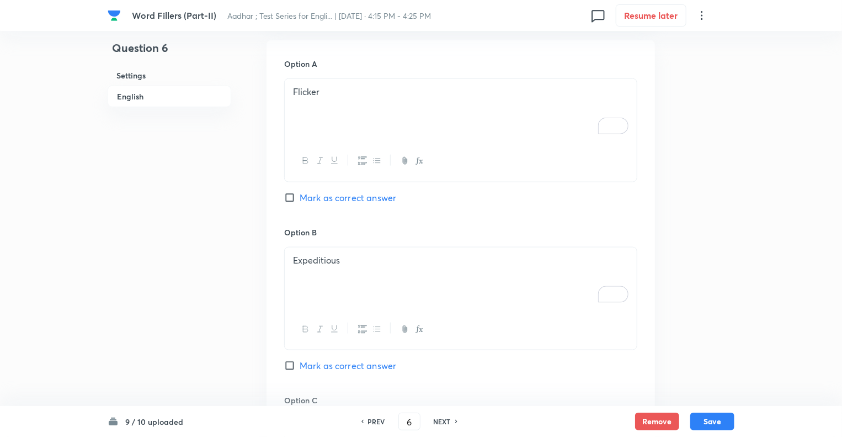
click at [287, 198] on input "Mark as correct answer" at bounding box center [291, 197] width 15 height 11
checkbox input "true"
click at [701, 421] on button "Save" at bounding box center [712, 420] width 44 height 18
type input "7"
checkbox input "false"
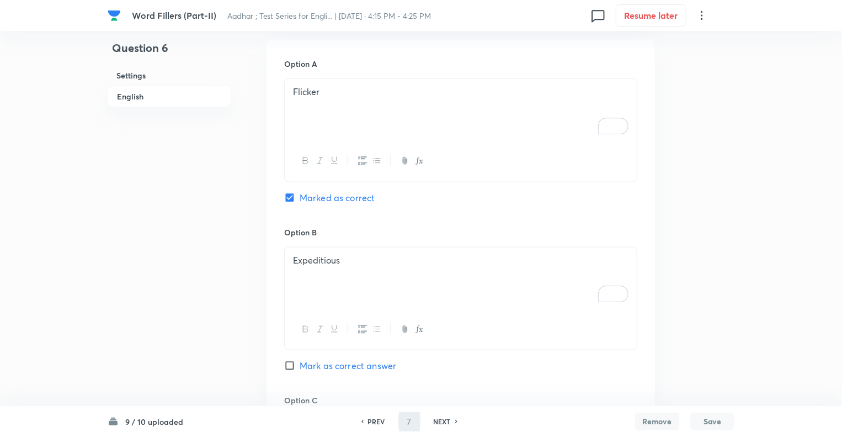
checkbox input "true"
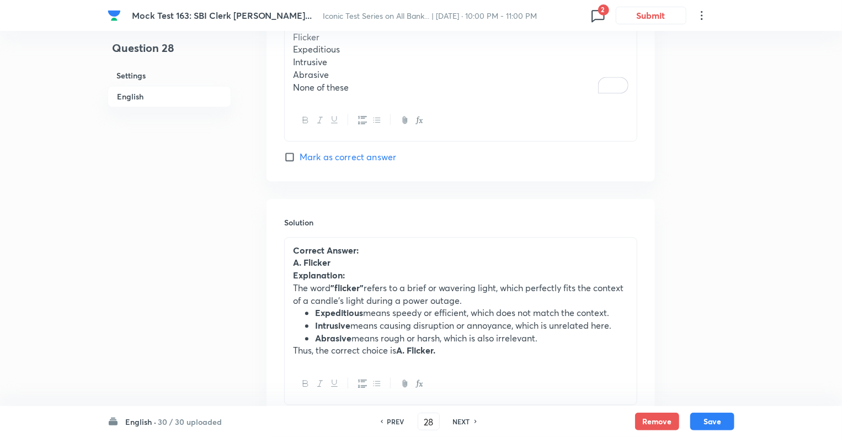
scroll to position [1305, 0]
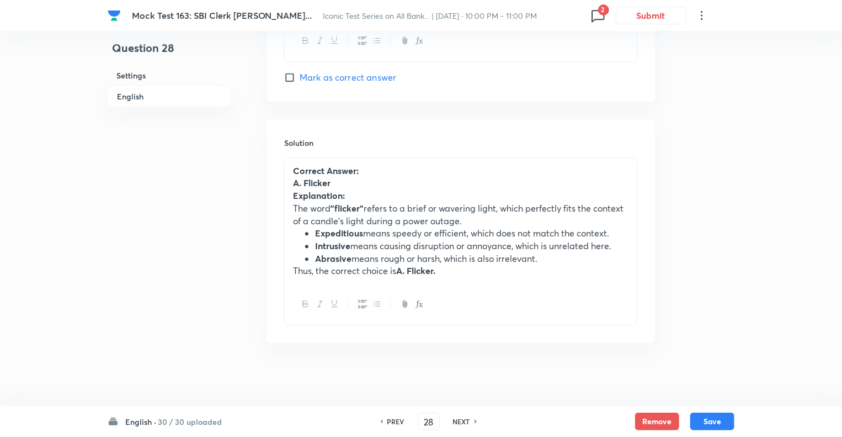
click at [332, 178] on p "A. Flicker" at bounding box center [461, 183] width 336 height 13
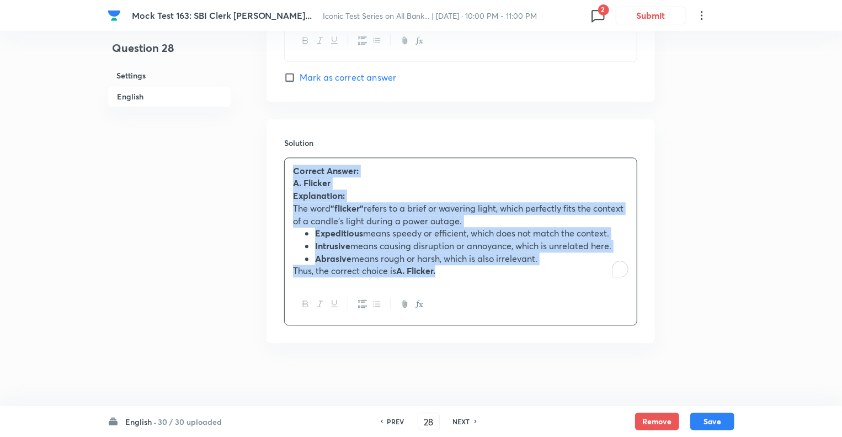
copy div "Correct Answer: A. Flicker Explanation: The word "flicker" refers to a brief or…"
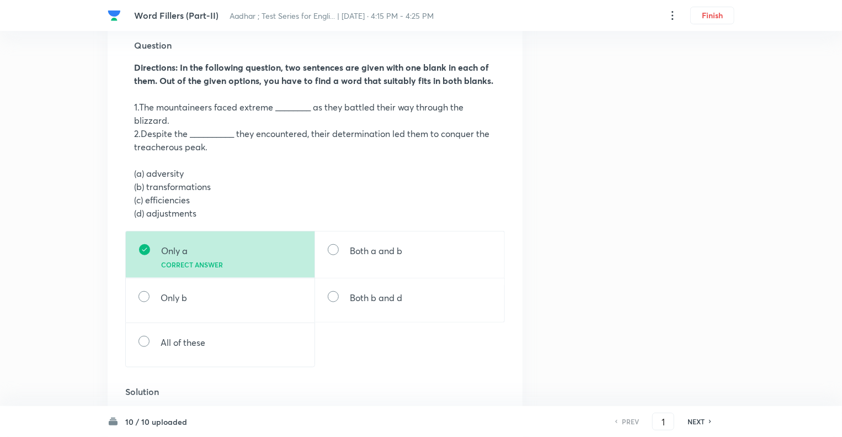
click at [286, 153] on p at bounding box center [315, 159] width 362 height 13
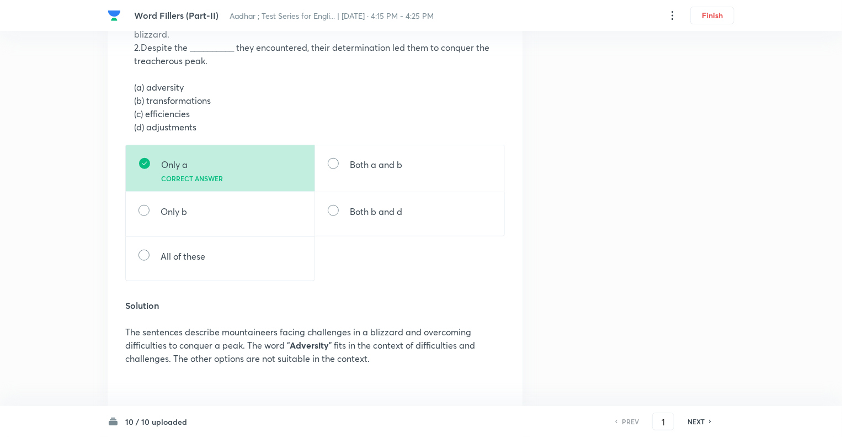
scroll to position [464, 0]
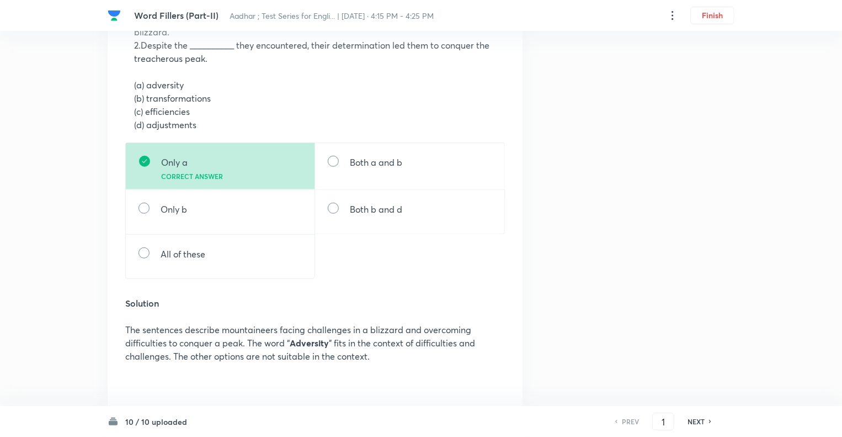
click at [695, 423] on h6 "NEXT" at bounding box center [696, 421] width 17 height 10
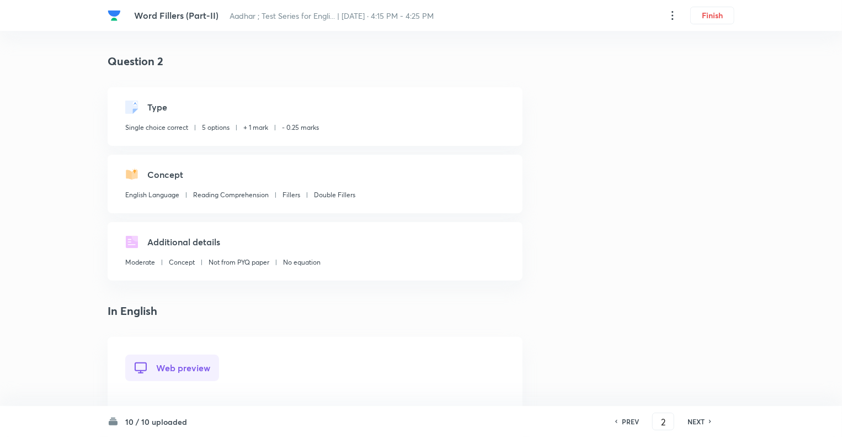
click at [695, 423] on h6 "NEXT" at bounding box center [696, 421] width 17 height 10
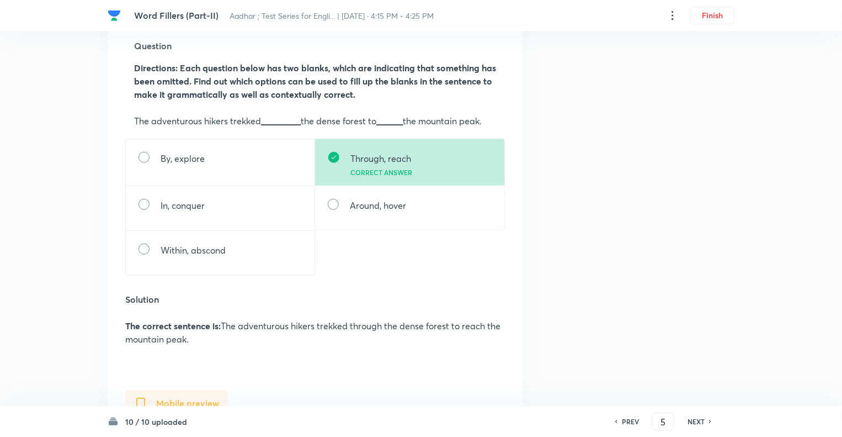
scroll to position [375, 0]
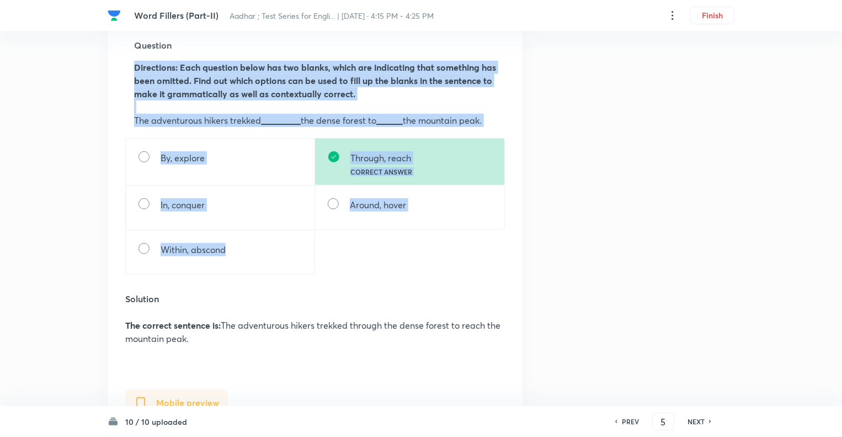
drag, startPoint x: 230, startPoint y: 263, endPoint x: 124, endPoint y: 68, distance: 222.3
click at [124, 68] on div "Web preview Question Directions: Each question below has two blanks, which are …" at bounding box center [315, 422] width 415 height 923
copy div "Directions: Each question below has two blanks, which are indicating that somet…"
click at [552, 264] on div "Question 5 Type Single choice correct 5 options + 1 mark - 0.25 marks Concept E…" at bounding box center [421, 303] width 627 height 1251
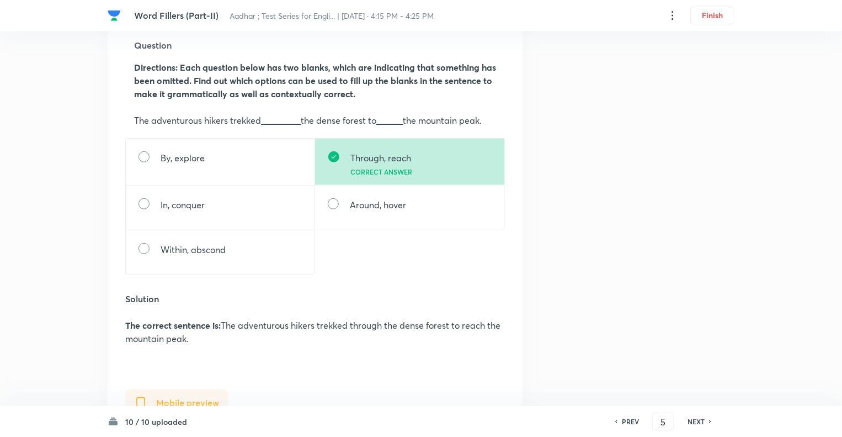
click at [570, 321] on div "Question 5 Type Single choice correct 5 options + 1 mark - 0.25 marks Concept E…" at bounding box center [421, 303] width 627 height 1251
click at [693, 421] on h6 "NEXT" at bounding box center [696, 421] width 17 height 10
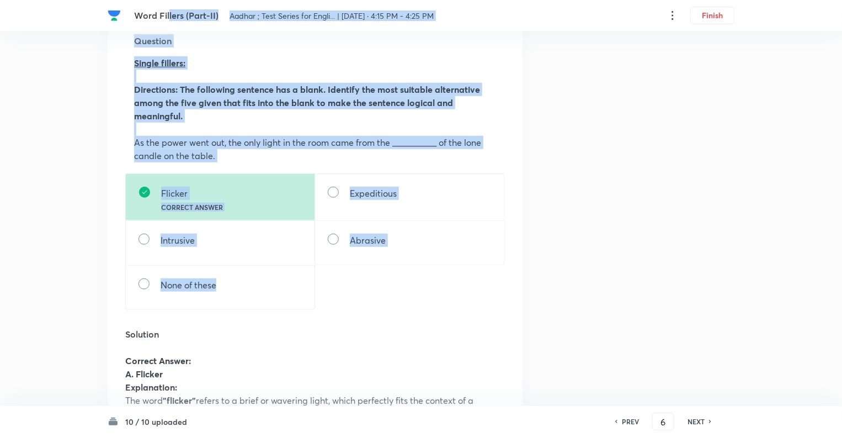
scroll to position [348, 0]
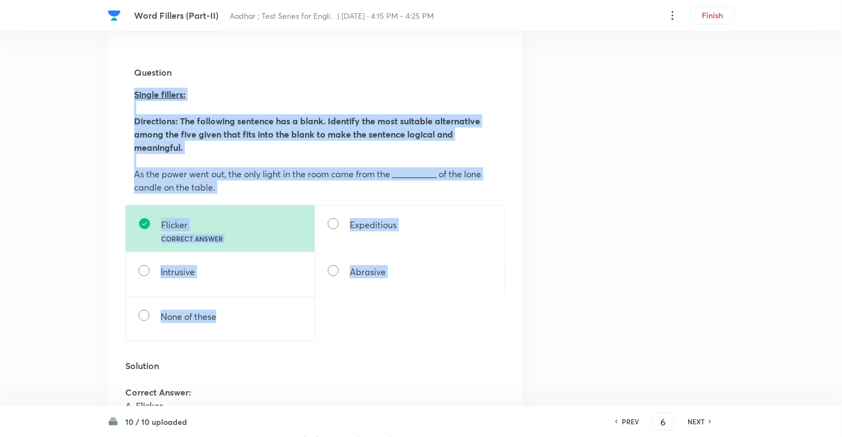
drag, startPoint x: 219, startPoint y: 158, endPoint x: 128, endPoint y: 87, distance: 115.5
click at [128, 87] on div "Web preview Question Single fillers: ﻿ Directions: The following sentence has a…" at bounding box center [315, 255] width 380 height 498
copy div "Single fillers: ﻿ Directions: The following sentence has a blank. Identify the …"
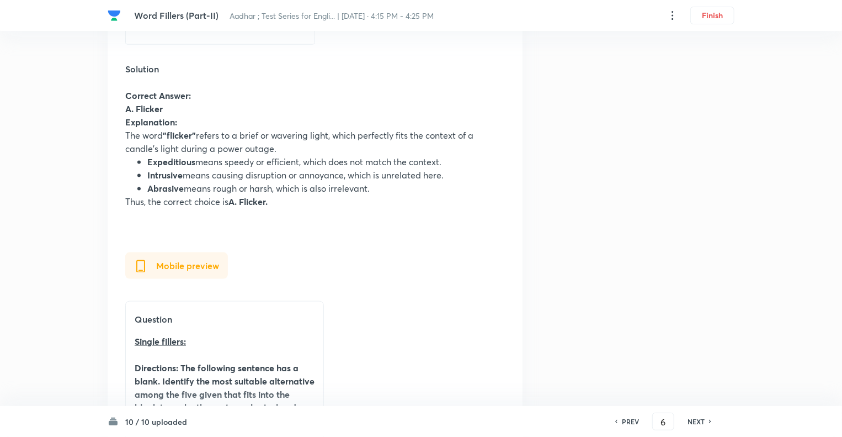
scroll to position [657, 0]
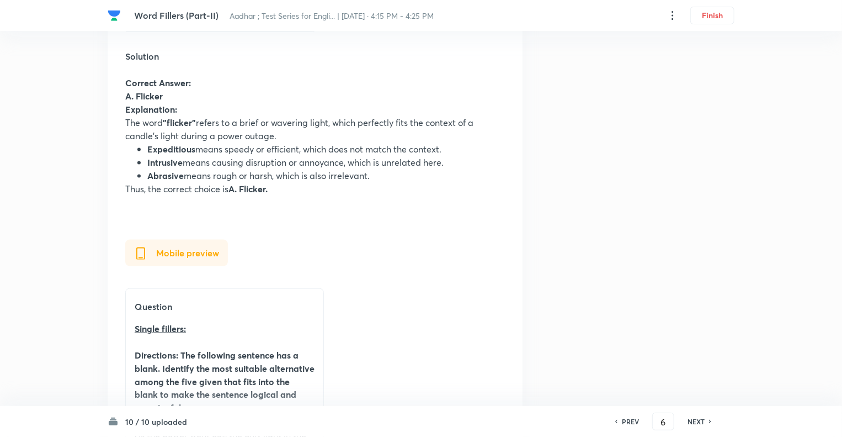
click at [694, 419] on h6 "NEXT" at bounding box center [696, 421] width 17 height 10
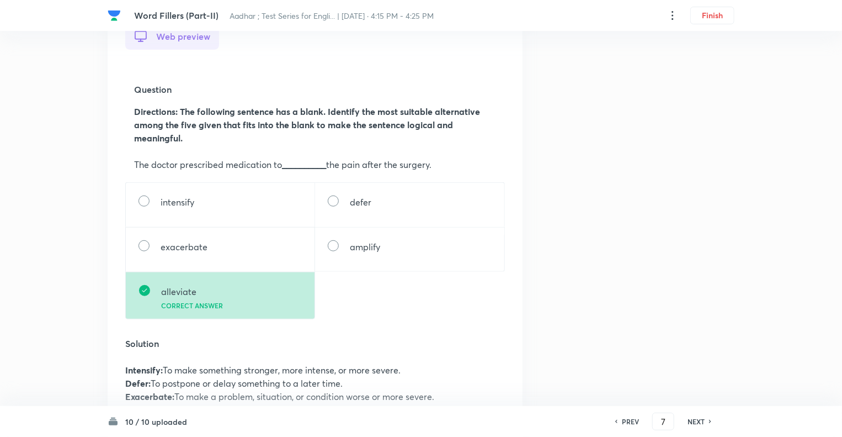
scroll to position [353, 0]
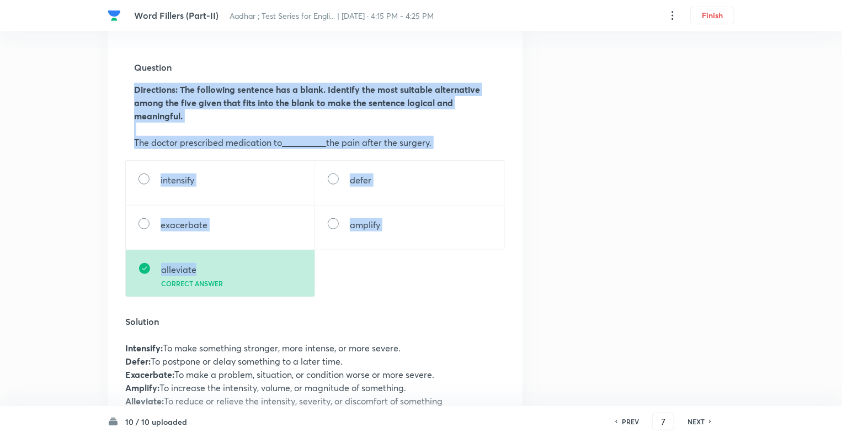
drag, startPoint x: 199, startPoint y: 268, endPoint x: 125, endPoint y: 75, distance: 207.3
copy div "Directions: The following sentence has a blank. Identify the most suitable alte…"
click at [624, 259] on div "Question 7 Type Single choice correct 5 options + 1 mark - 0.25 marks Concept E…" at bounding box center [421, 385] width 627 height 1370
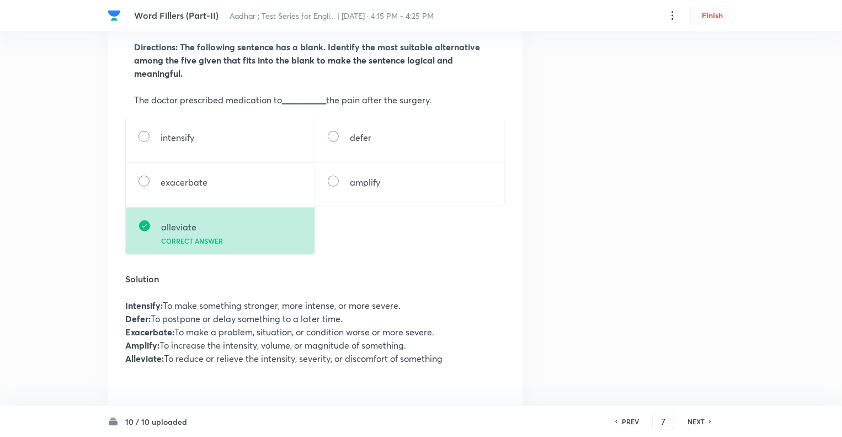
scroll to position [397, 0]
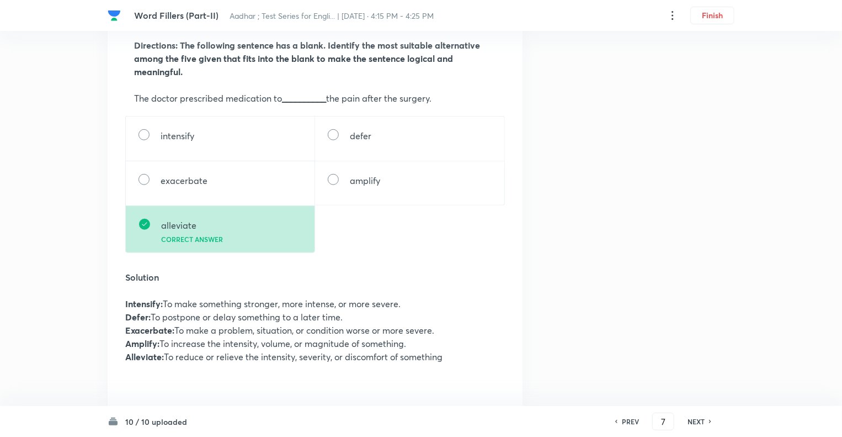
click at [692, 419] on h6 "NEXT" at bounding box center [696, 421] width 17 height 10
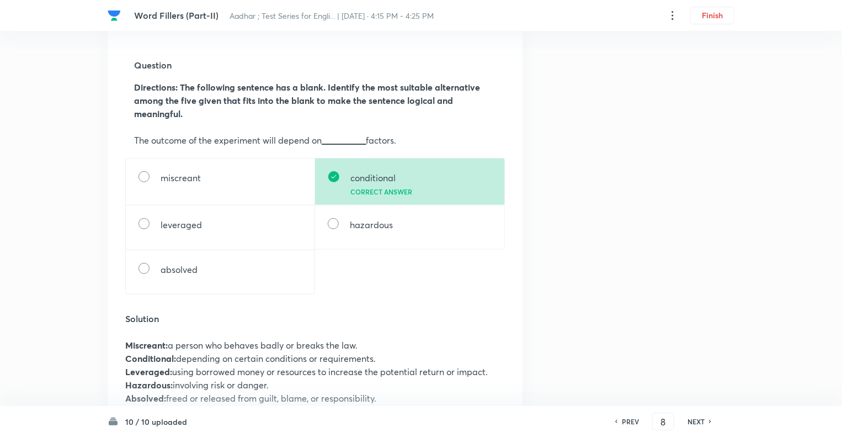
scroll to position [353, 0]
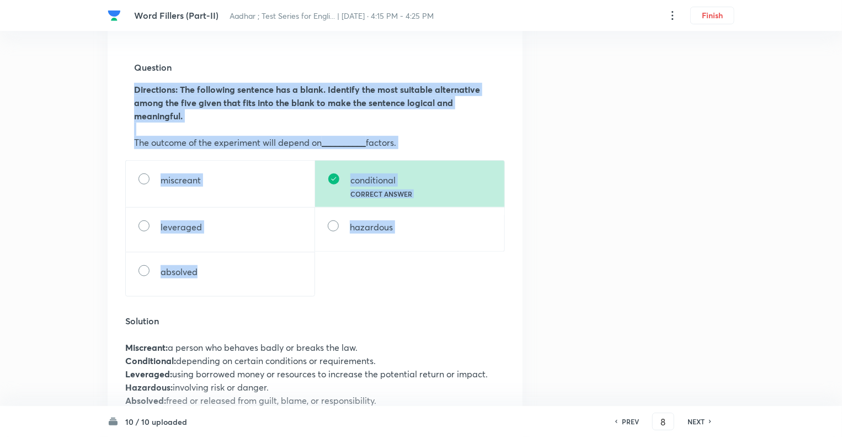
drag, startPoint x: 208, startPoint y: 273, endPoint x: 121, endPoint y: 86, distance: 205.9
copy div "Directions: The following sentence has a blank. Identify the most suitable alte…"
click at [607, 276] on div "Question 8 Type Single choice correct 5 options + 1 mark - 0.25 marks Concept E…" at bounding box center [421, 398] width 627 height 1396
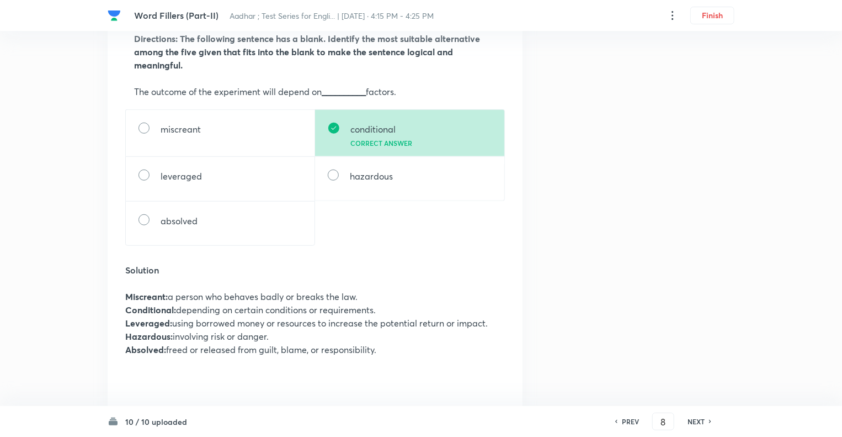
scroll to position [419, 0]
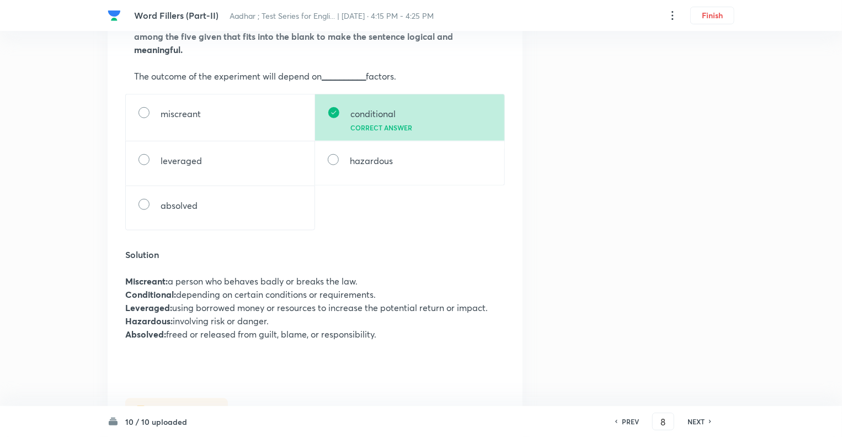
click at [693, 421] on h6 "NEXT" at bounding box center [696, 421] width 17 height 10
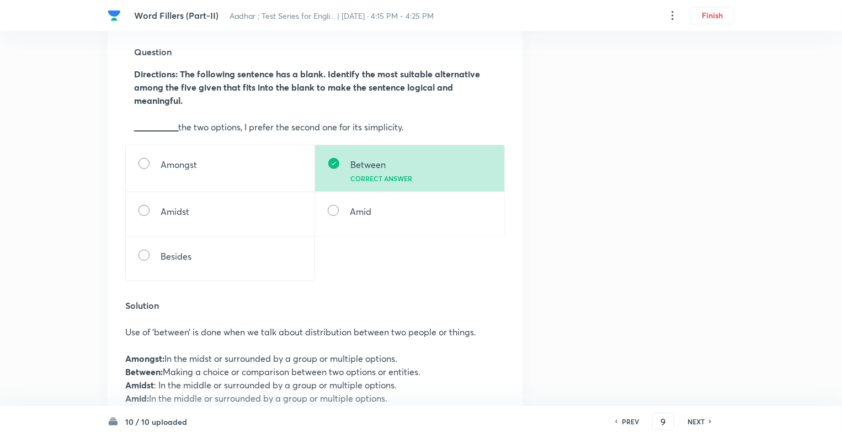
scroll to position [375, 0]
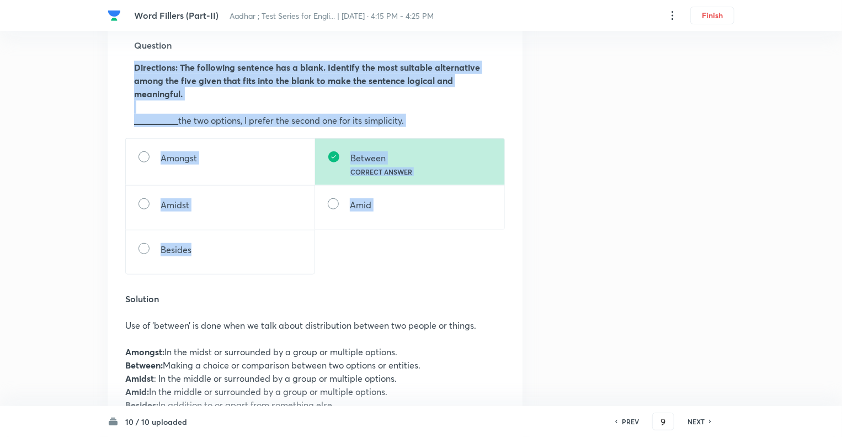
drag, startPoint x: 196, startPoint y: 248, endPoint x: 124, endPoint y: 71, distance: 191.9
copy div "Directions: The following sentence has a blank. Identify the most suitable alte…"
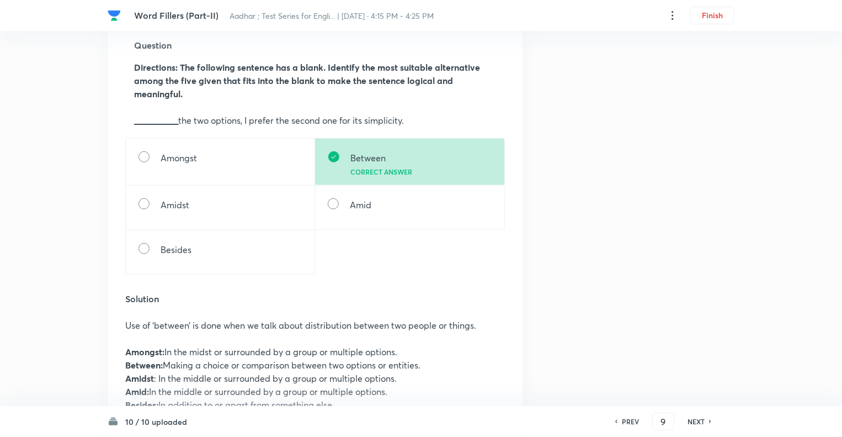
click at [684, 320] on div "Question 9 Type Single choice correct 5 options + 1 mark - 0.25 marks Concept E…" at bounding box center [421, 396] width 627 height 1436
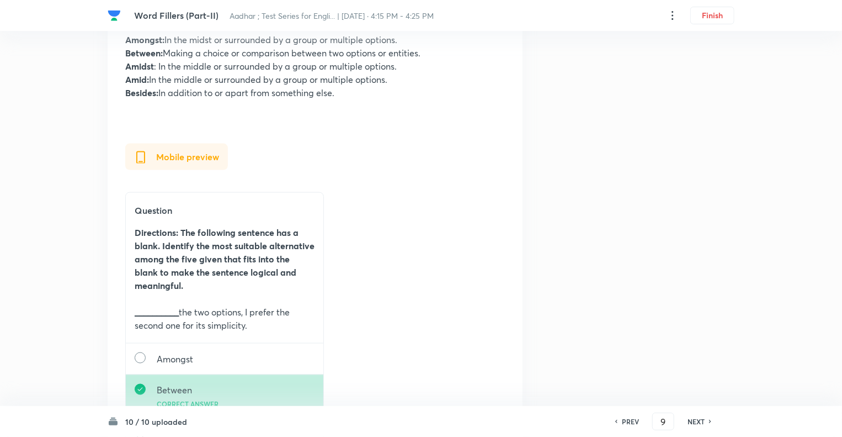
drag, startPoint x: 684, startPoint y: 320, endPoint x: 653, endPoint y: 444, distance: 127.4
click at [653, 436] on html "Word Fillers (Part-II) Aadhar ; Test Series for Engli... | Sep 1, 2025 · 4:15 P…" at bounding box center [421, 84] width 842 height 1542
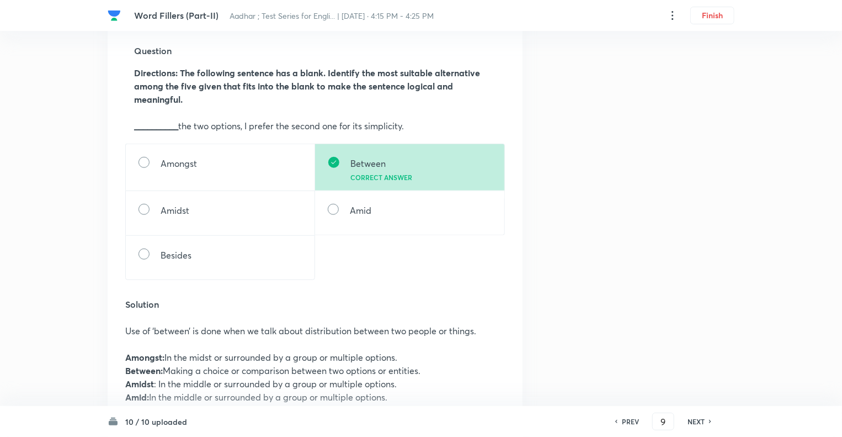
scroll to position [358, 0]
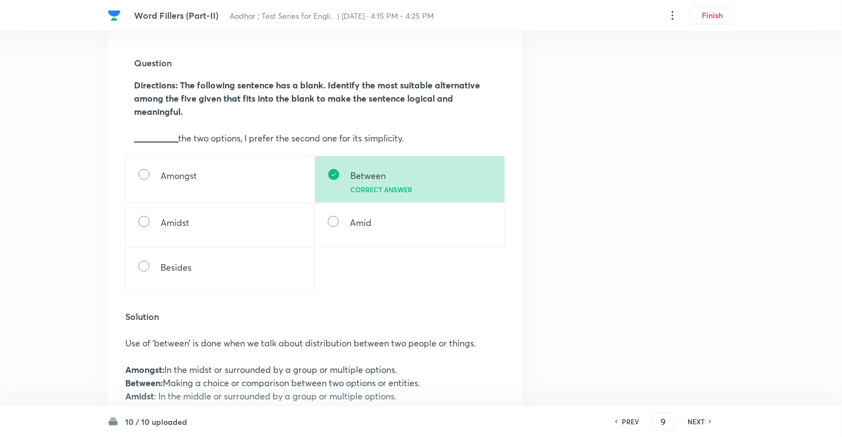
click at [699, 421] on h6 "NEXT" at bounding box center [696, 421] width 17 height 10
type input "10"
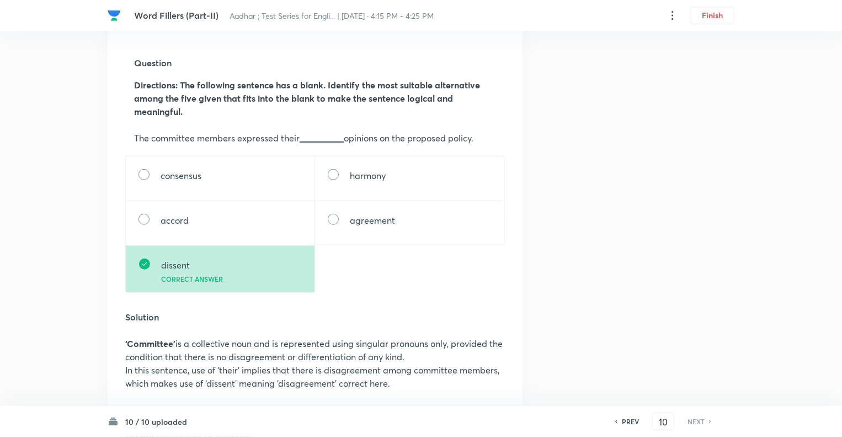
scroll to position [0, 0]
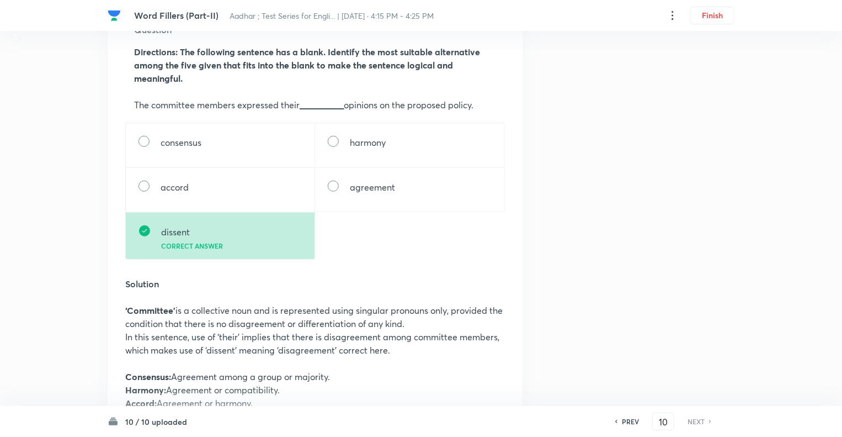
scroll to position [397, 0]
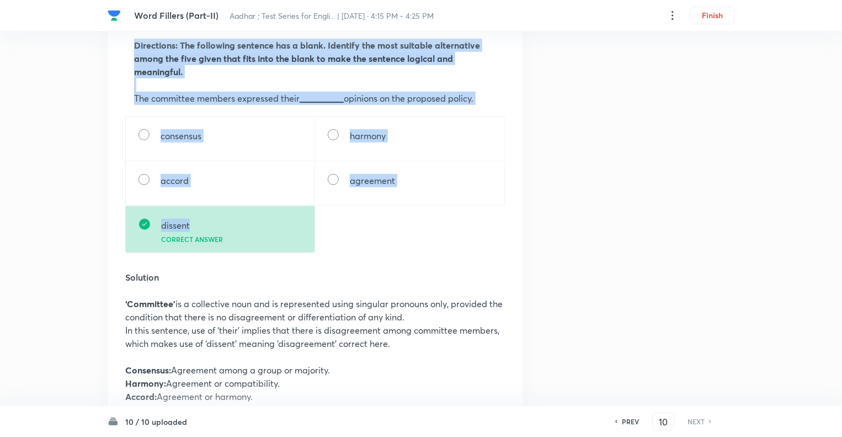
drag, startPoint x: 190, startPoint y: 226, endPoint x: 120, endPoint y: 41, distance: 197.9
copy div "Directions: The following sentence has a blank. Identify the most suitable alte…"
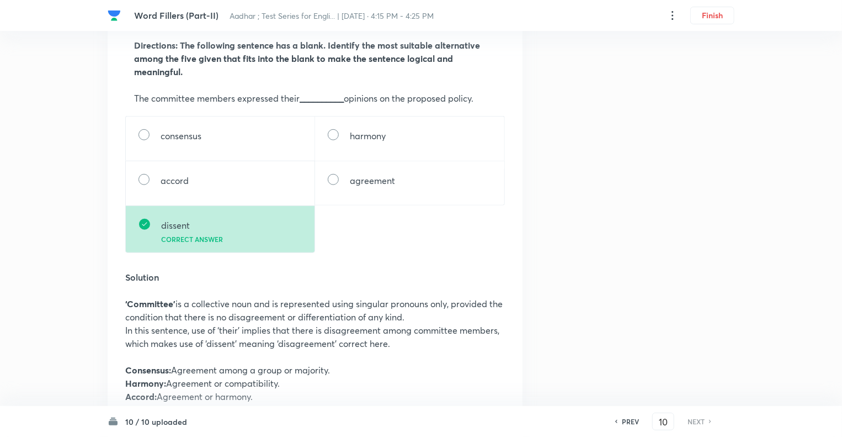
click at [647, 306] on div "Question 10 Type Single choice correct 5 options + 1 mark - 0.25 marks Concept …" at bounding box center [421, 427] width 627 height 1543
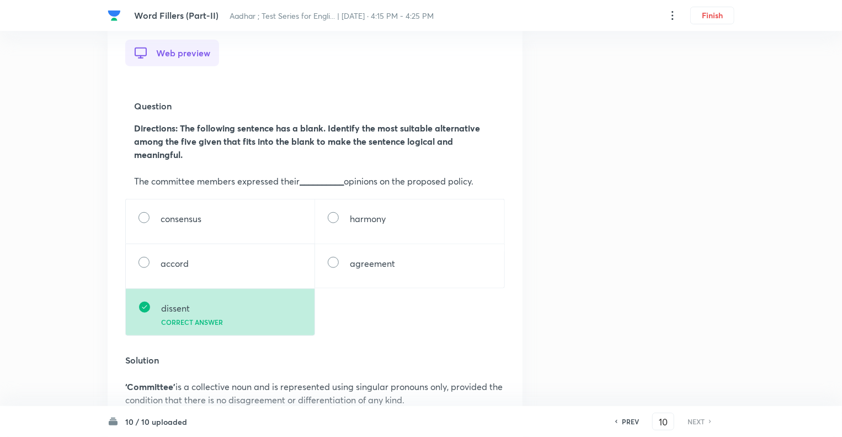
scroll to position [321, 0]
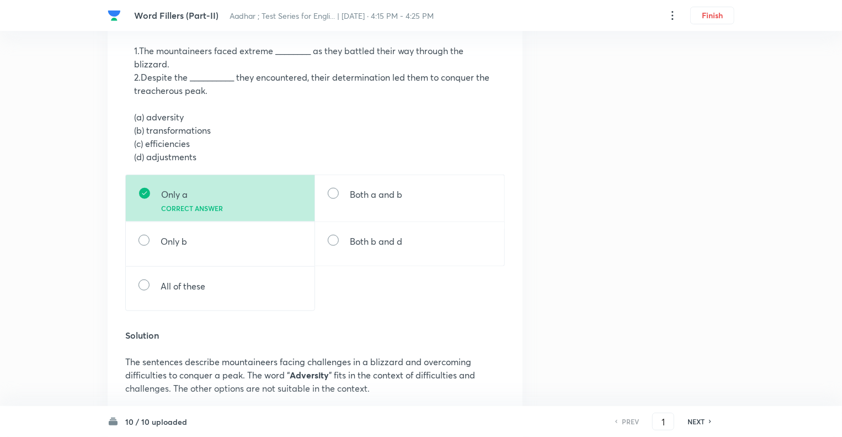
scroll to position [498, 0]
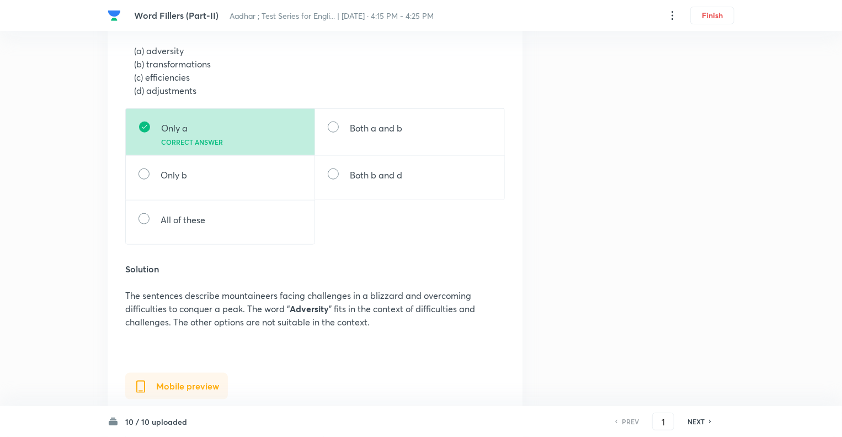
click at [696, 424] on h6 "NEXT" at bounding box center [696, 421] width 17 height 10
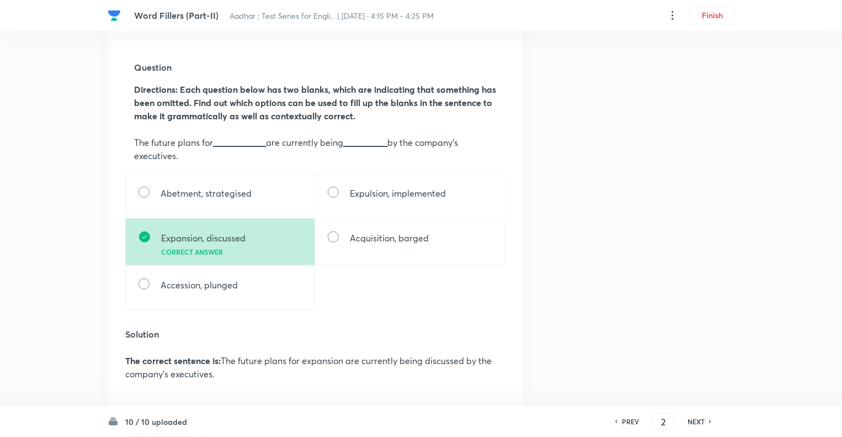
scroll to position [375, 0]
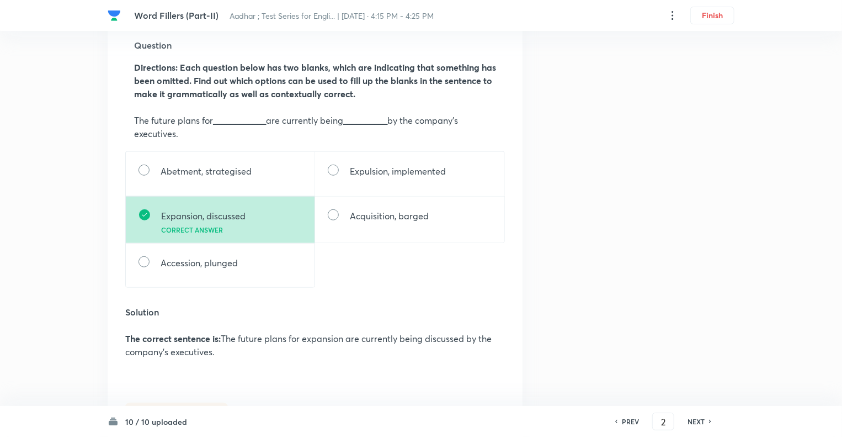
click at [696, 424] on h6 "NEXT" at bounding box center [696, 421] width 17 height 10
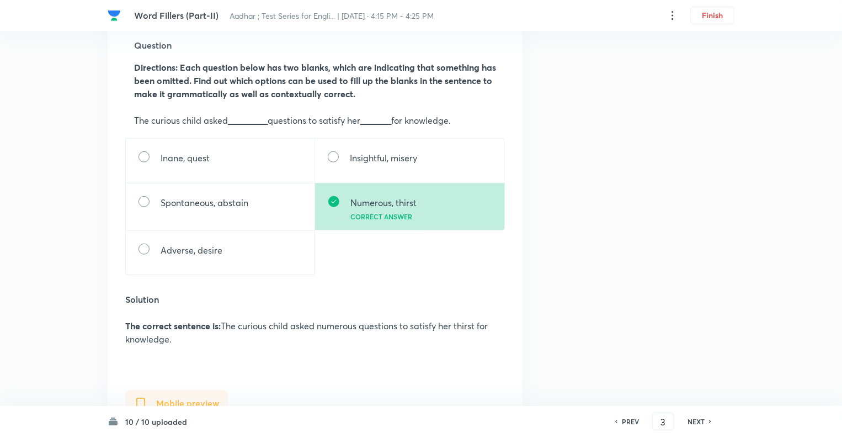
click at [694, 424] on h6 "NEXT" at bounding box center [696, 421] width 17 height 10
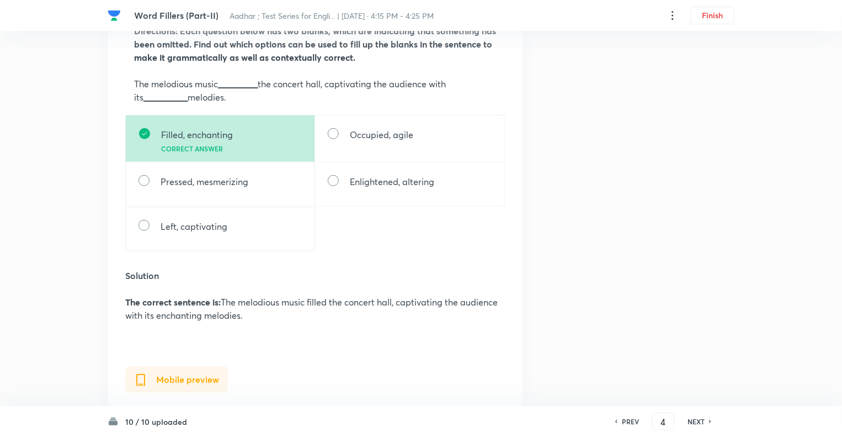
scroll to position [419, 0]
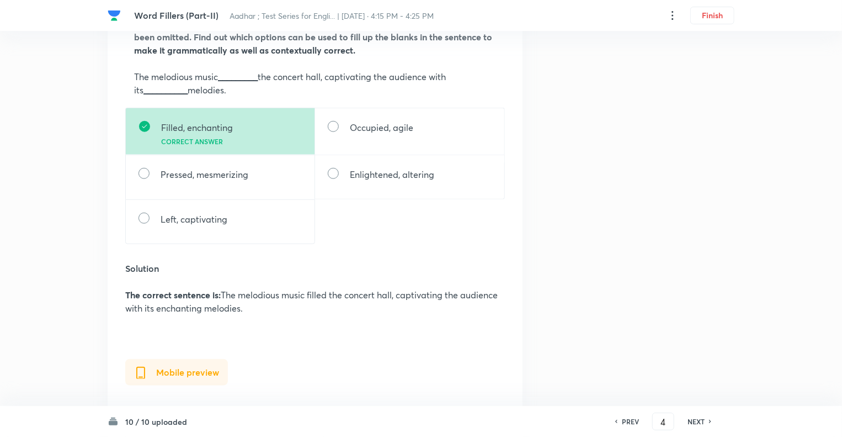
click at [624, 295] on div "Question 4 Type Single choice correct 5 options + 1 mark - 0.25 marks Concept E…" at bounding box center [421, 272] width 627 height 1277
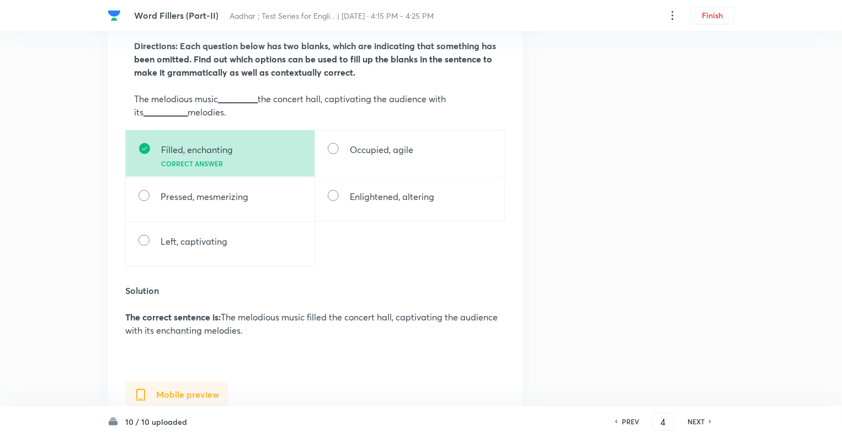
scroll to position [375, 0]
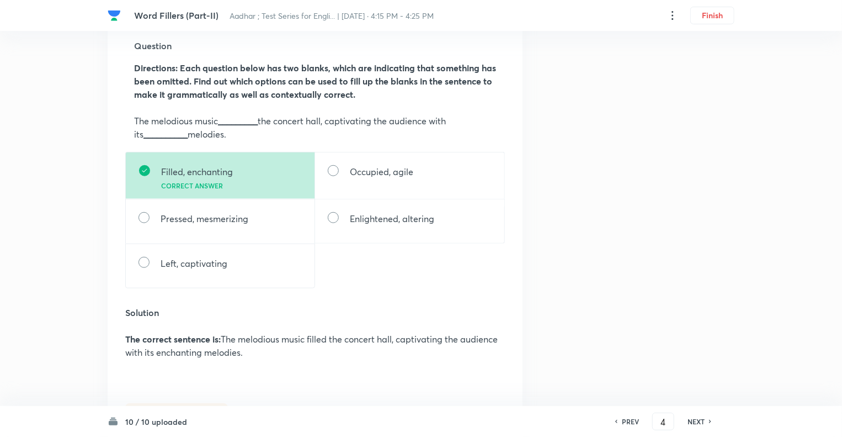
click at [693, 422] on h6 "NEXT" at bounding box center [696, 421] width 17 height 10
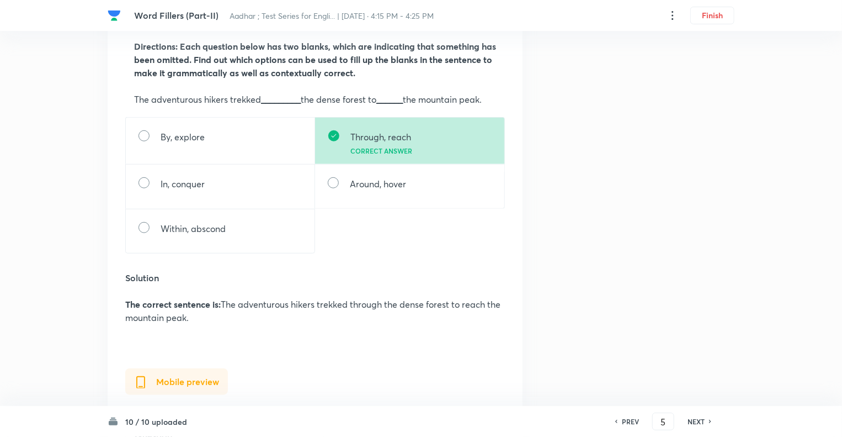
scroll to position [397, 0]
drag, startPoint x: 262, startPoint y: 95, endPoint x: 232, endPoint y: 98, distance: 30.0
click at [232, 98] on p "The adventurous hikers trekked _________ the dense forest to ______ the mountai…" at bounding box center [315, 98] width 362 height 13
copy p "trekked"
click at [695, 421] on h6 "NEXT" at bounding box center [696, 421] width 17 height 10
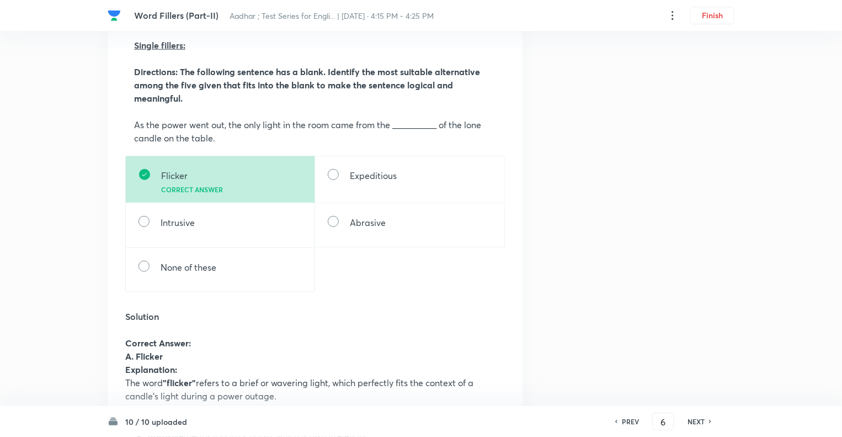
scroll to position [419, 0]
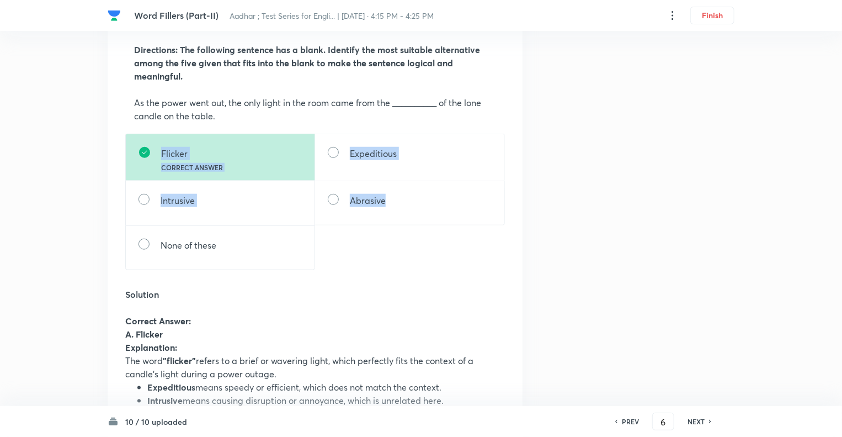
drag, startPoint x: 405, startPoint y: 207, endPoint x: 151, endPoint y: 155, distance: 258.7
click at [151, 155] on div "Flicker Correct answer Expeditious Intrusive Abrasive None of these" at bounding box center [315, 202] width 380 height 136
copy div "Flicker Correct answer Expeditious Intrusive Abrasive"
click at [695, 421] on h6 "NEXT" at bounding box center [696, 421] width 17 height 10
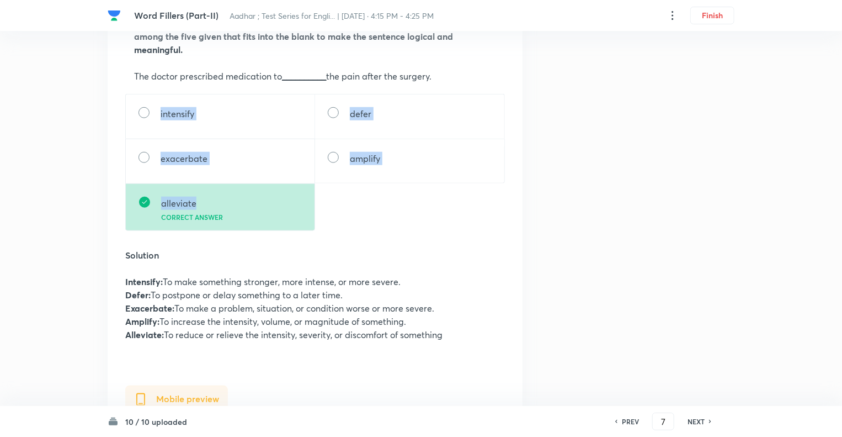
drag, startPoint x: 199, startPoint y: 200, endPoint x: 157, endPoint y: 114, distance: 96.5
click at [157, 114] on div "intensify defer exacerbate amplify alleviate Correct answer" at bounding box center [315, 162] width 380 height 137
copy div "intensify defer exacerbate amplify alleviate"
click at [695, 419] on h6 "NEXT" at bounding box center [696, 421] width 17 height 10
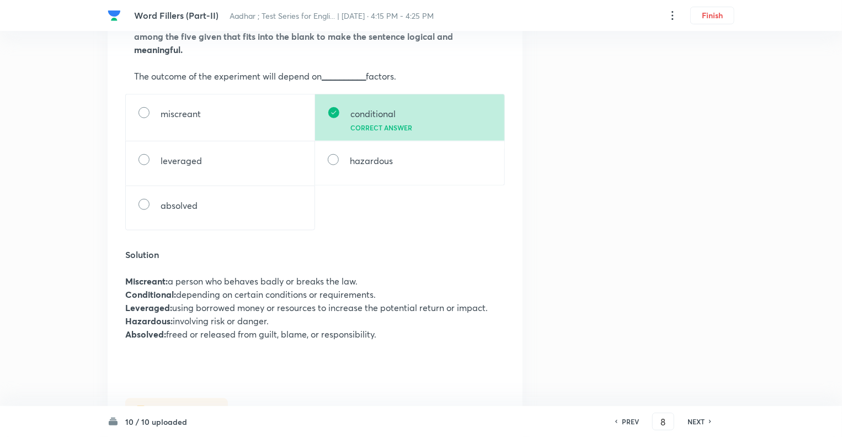
scroll to position [0, 0]
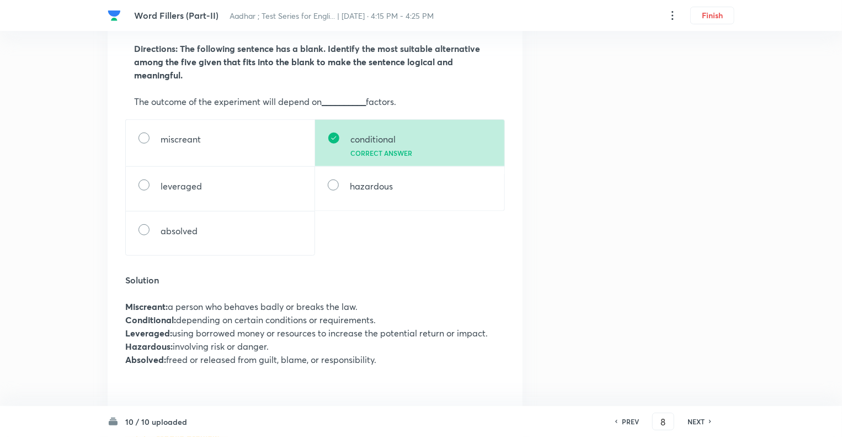
scroll to position [397, 0]
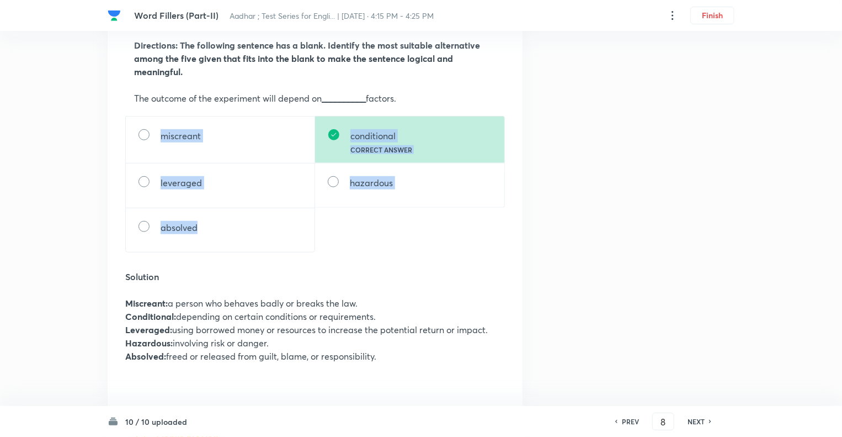
drag, startPoint x: 210, startPoint y: 228, endPoint x: 159, endPoint y: 130, distance: 110.8
click at [159, 130] on div "miscreant conditional Correct answer leveraged hazardous absolved" at bounding box center [315, 184] width 380 height 136
copy div "miscreant conditional Correct answer leveraged hazardous absolved"
click at [688, 420] on h6 "NEXT" at bounding box center [696, 421] width 17 height 10
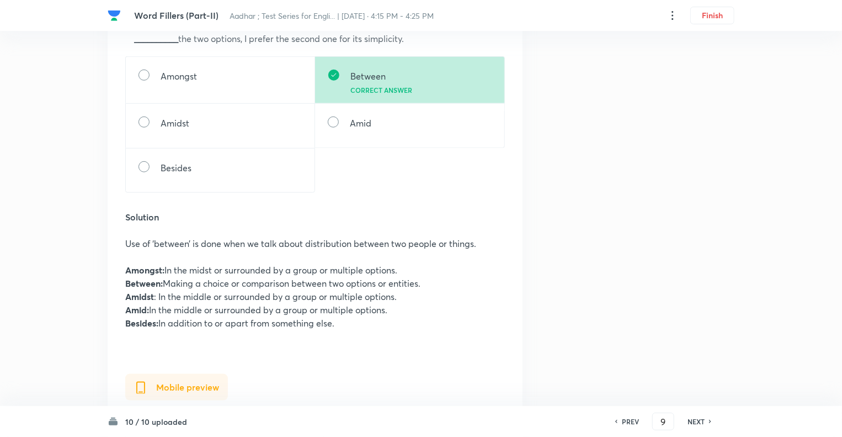
scroll to position [419, 0]
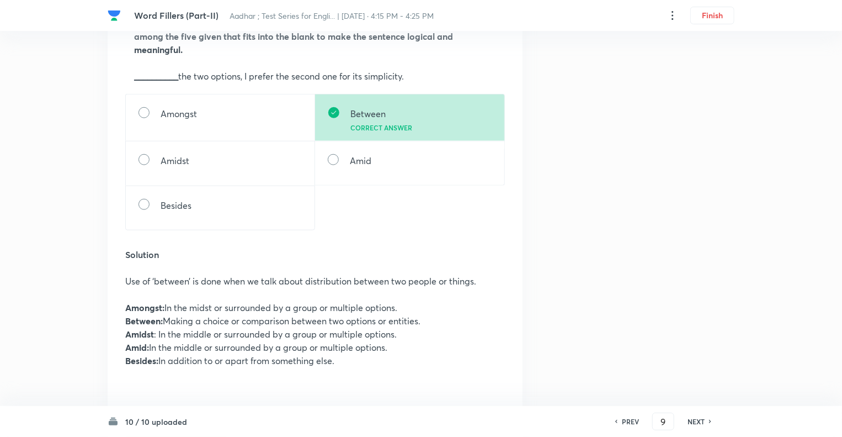
click at [689, 424] on h6 "NEXT" at bounding box center [696, 421] width 17 height 10
type input "10"
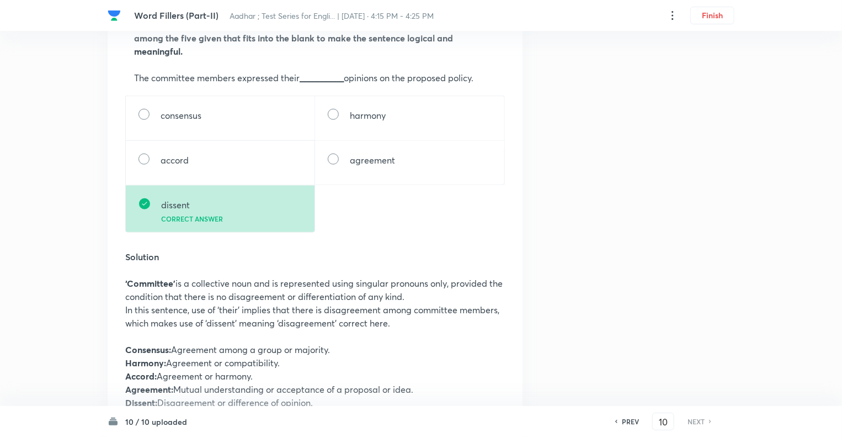
scroll to position [419, 0]
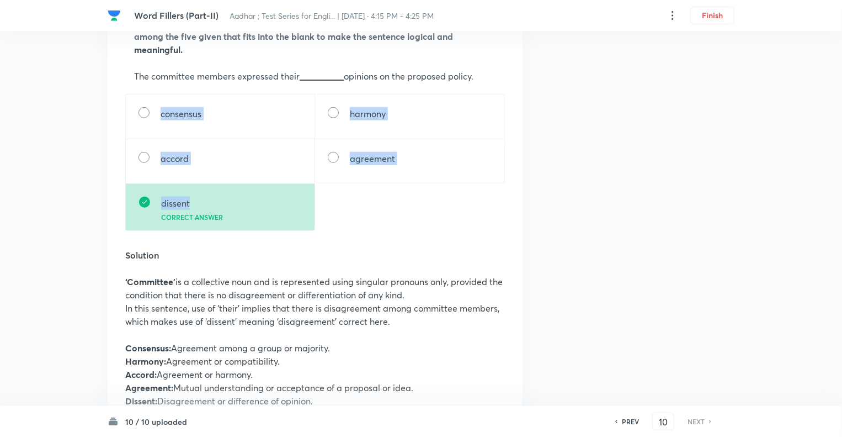
drag, startPoint x: 195, startPoint y: 204, endPoint x: 150, endPoint y: 112, distance: 102.2
click at [150, 112] on div "consensus harmony accord agreement dissent Correct answer" at bounding box center [315, 162] width 380 height 137
copy div "consensus harmony accord agreement dissent"
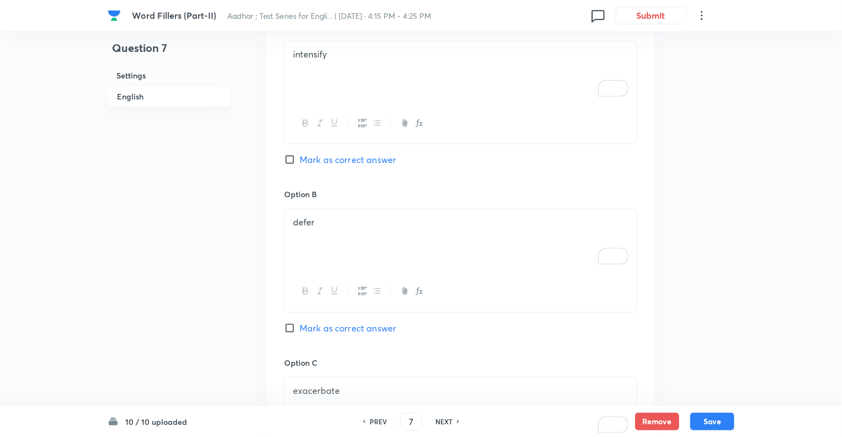
click at [375, 419] on h6 "PREV" at bounding box center [378, 421] width 17 height 10
type input "6"
checkbox input "false"
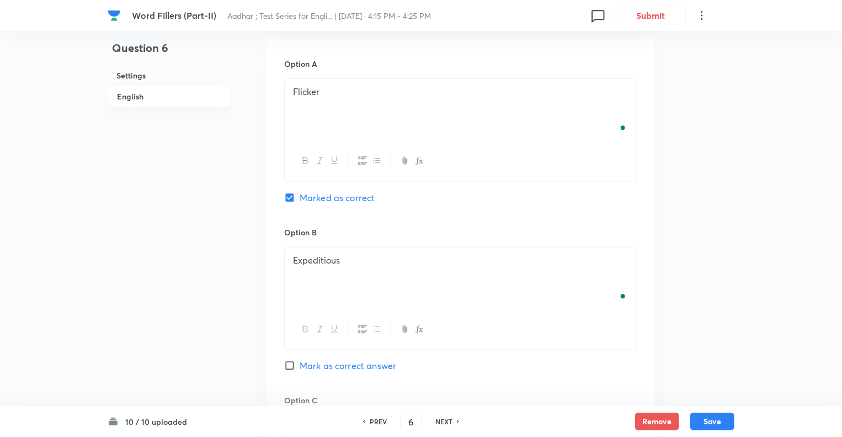
checkbox input "true"
click at [146, 187] on div "Question 6 Settings English" at bounding box center [170, 342] width 124 height 1673
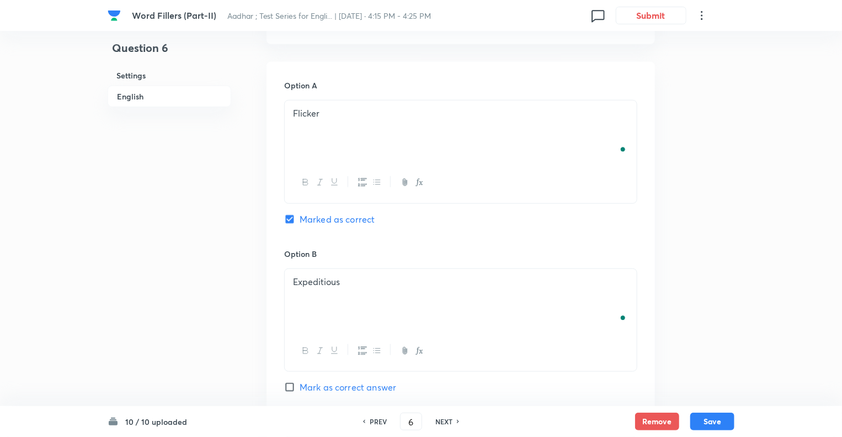
scroll to position [525, 0]
click at [344, 283] on p "Expeditious" at bounding box center [461, 282] width 336 height 13
click at [175, 298] on div "Question 6 Settings English" at bounding box center [170, 364] width 124 height 1673
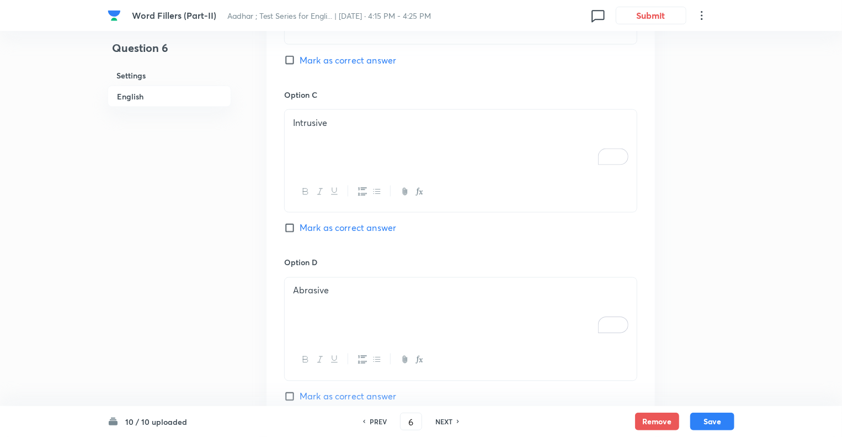
scroll to position [856, 0]
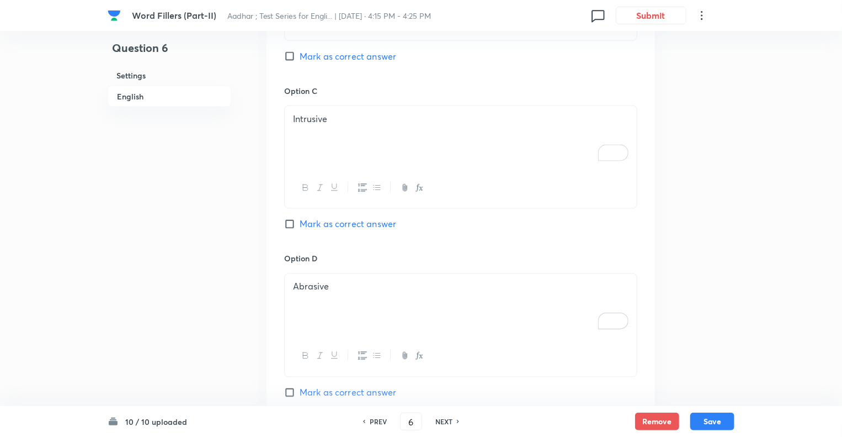
click at [340, 119] on p "Intrusive" at bounding box center [461, 119] width 336 height 13
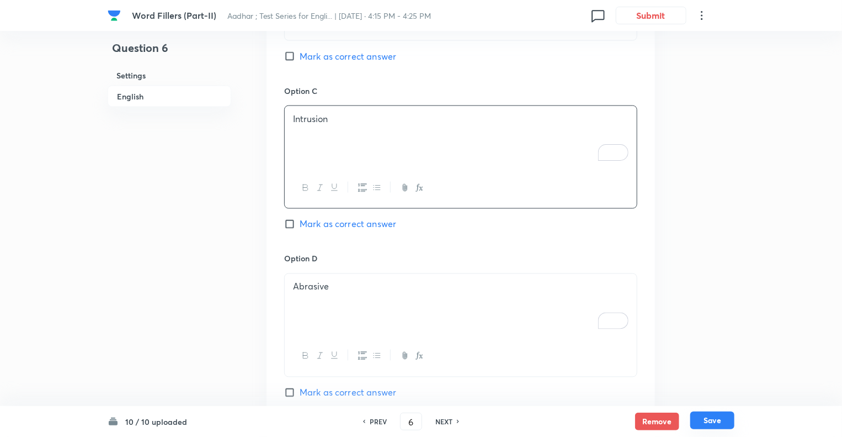
click at [725, 424] on button "Save" at bounding box center [712, 420] width 44 height 18
type input "7"
checkbox input "false"
checkbox input "true"
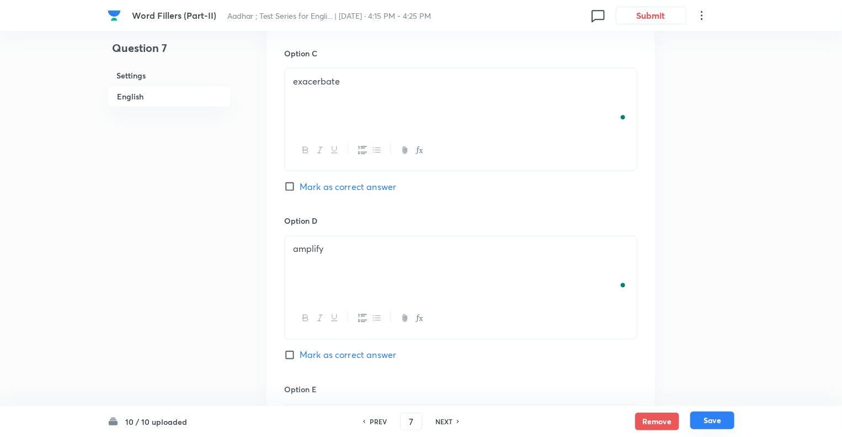
scroll to position [870, 0]
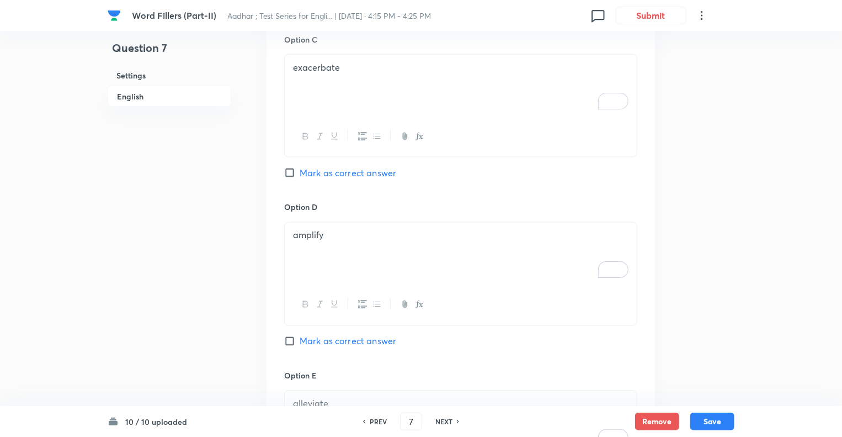
click at [377, 421] on h6 "PREV" at bounding box center [378, 421] width 17 height 10
type input "6"
checkbox input "true"
checkbox input "false"
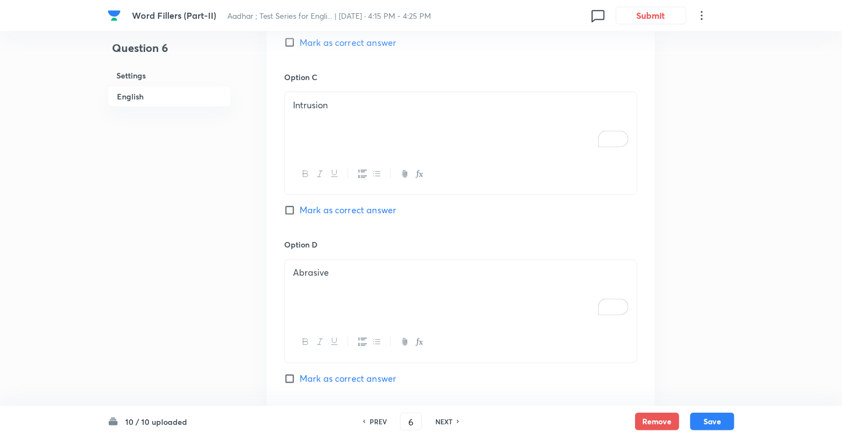
click at [202, 343] on div "Question 6 Settings English" at bounding box center [170, 19] width 124 height 1673
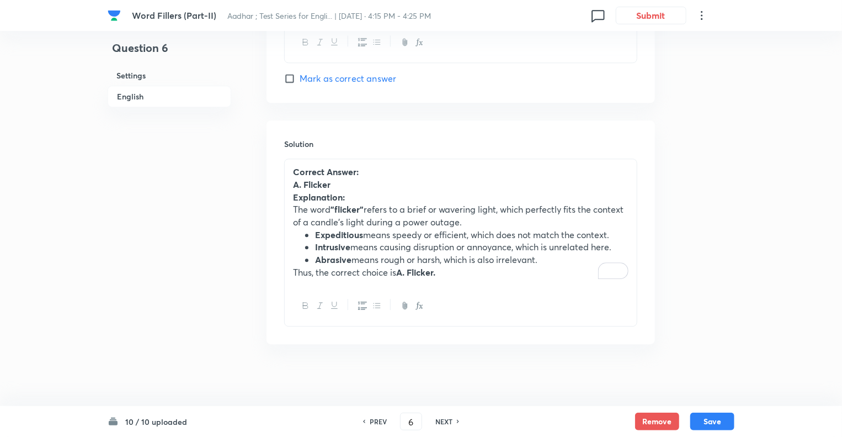
scroll to position [1339, 0]
click at [358, 217] on p "The word "flicker" refers to a brief or wavering light, which perfectly fits th…" at bounding box center [461, 213] width 336 height 25
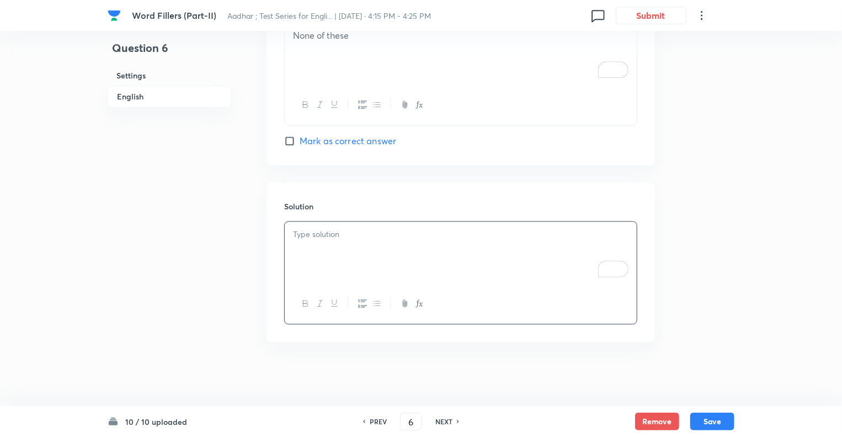
paste div "To enrich screen reader interactions, please activate Accessibility in Grammarl…"
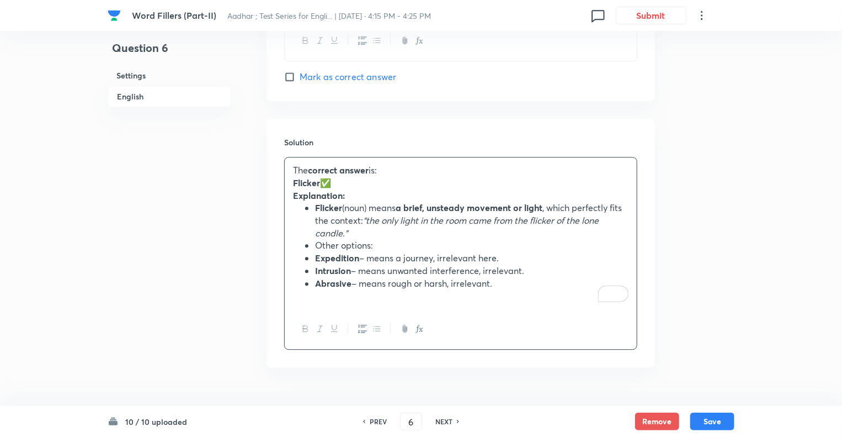
click at [338, 180] on p "Flicker ✅" at bounding box center [461, 183] width 336 height 13
click at [704, 416] on button "Save" at bounding box center [712, 420] width 44 height 18
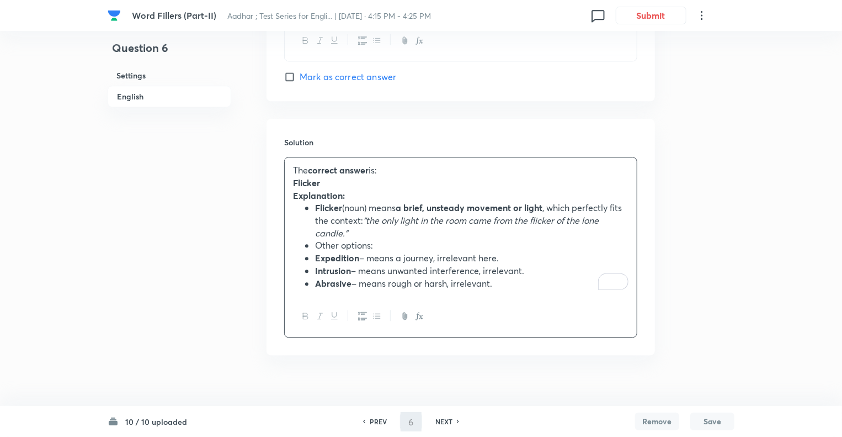
type input "7"
checkbox input "false"
checkbox input "true"
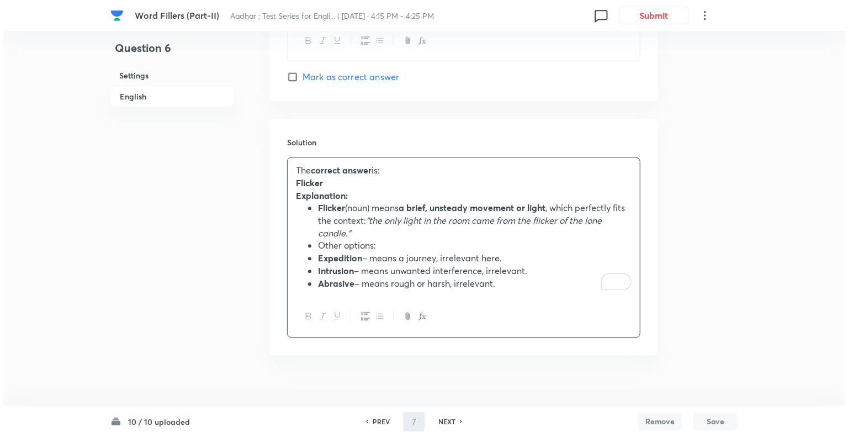
scroll to position [1252, 0]
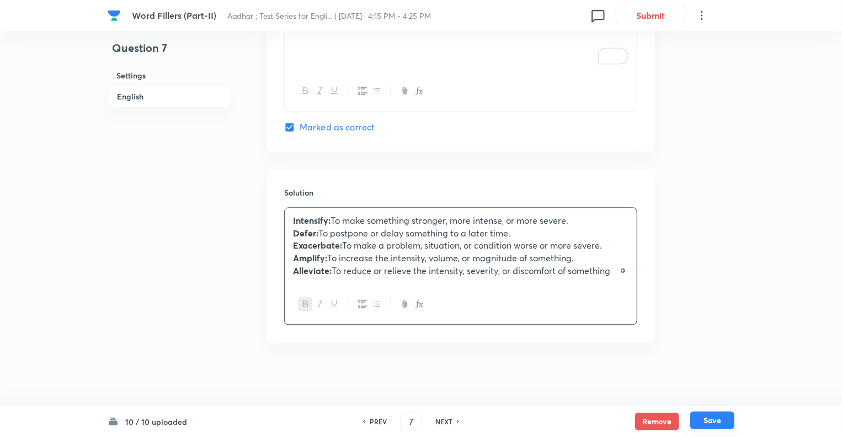
click at [706, 419] on button "Save" at bounding box center [712, 420] width 44 height 18
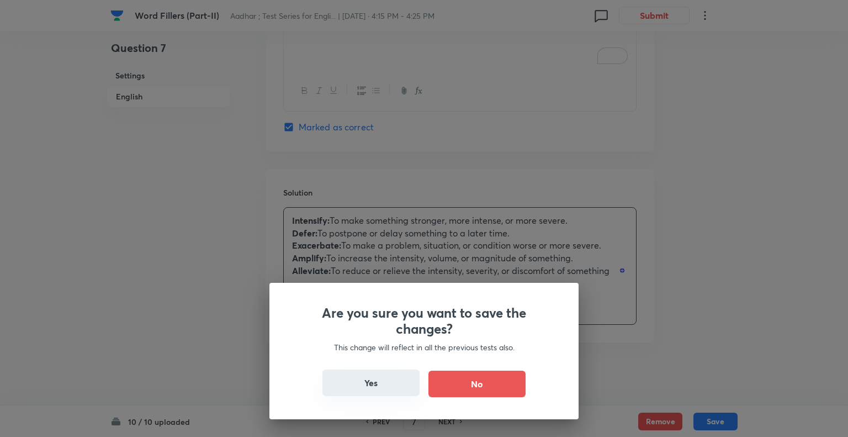
click at [371, 386] on button "Yes" at bounding box center [370, 382] width 97 height 26
type input "8"
checkbox input "false"
checkbox input "true"
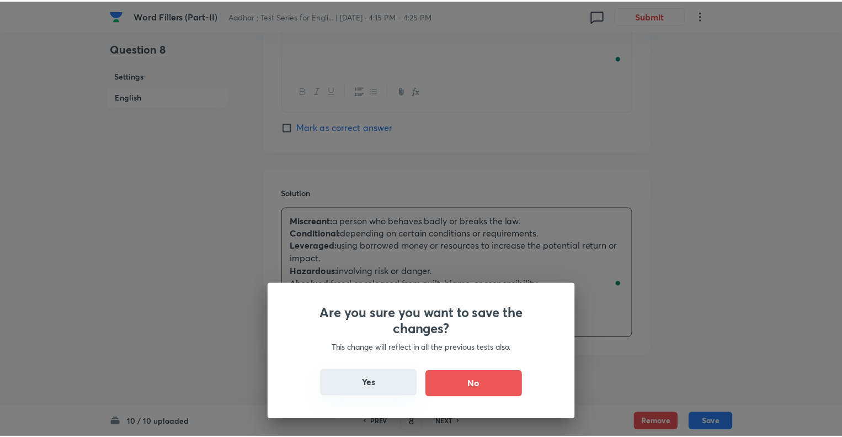
scroll to position [1224, 0]
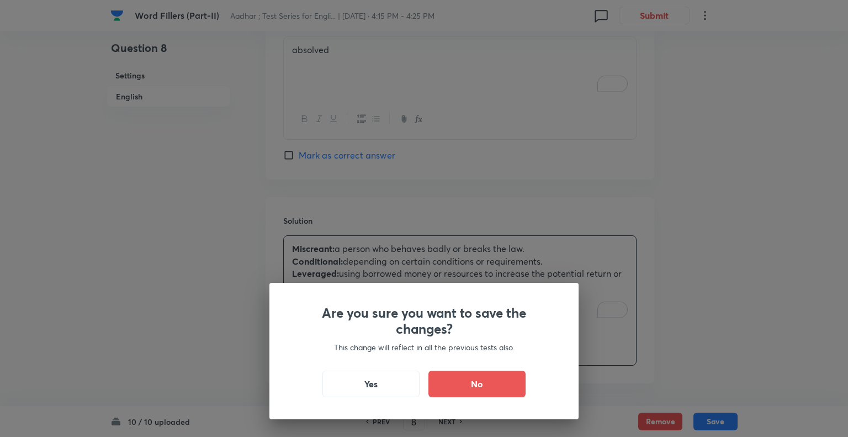
click at [145, 278] on div "Are you sure you want to save the changes? This change will reflect in all the …" at bounding box center [424, 218] width 848 height 437
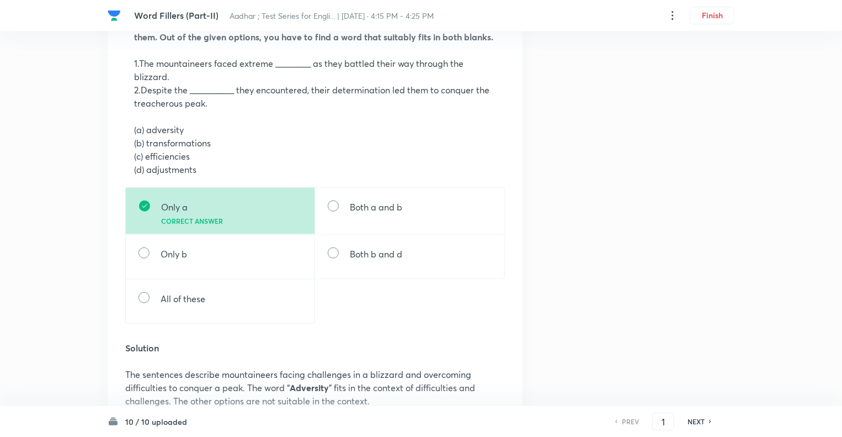
click at [694, 420] on h6 "NEXT" at bounding box center [696, 421] width 17 height 10
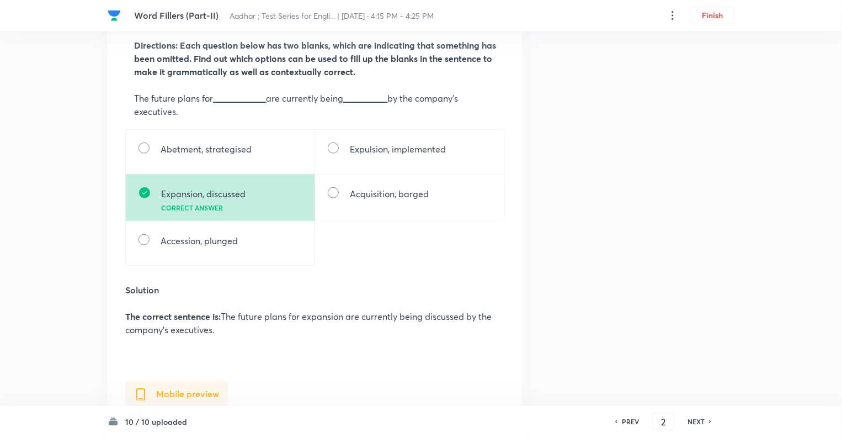
scroll to position [442, 0]
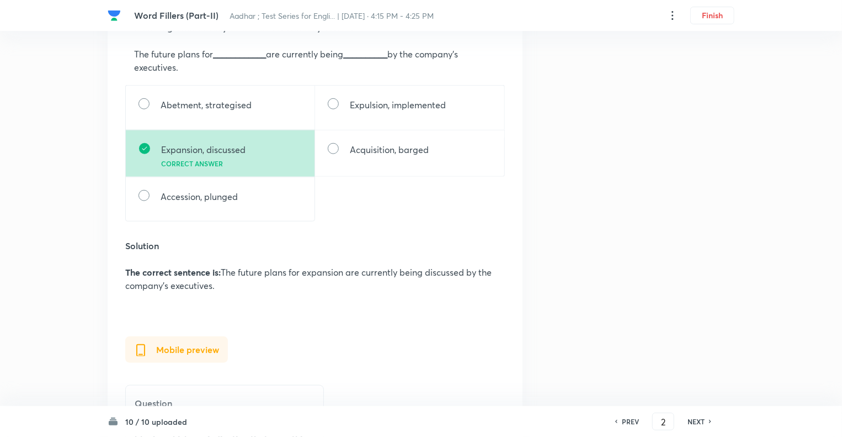
click at [694, 420] on h6 "NEXT" at bounding box center [696, 421] width 17 height 10
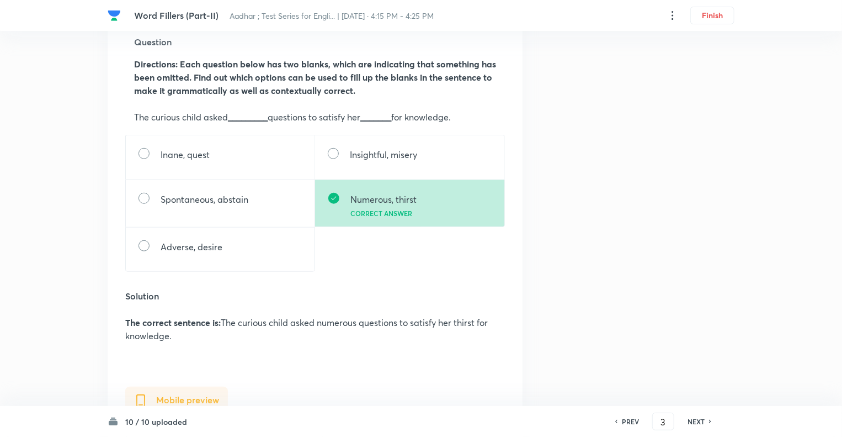
scroll to position [375, 0]
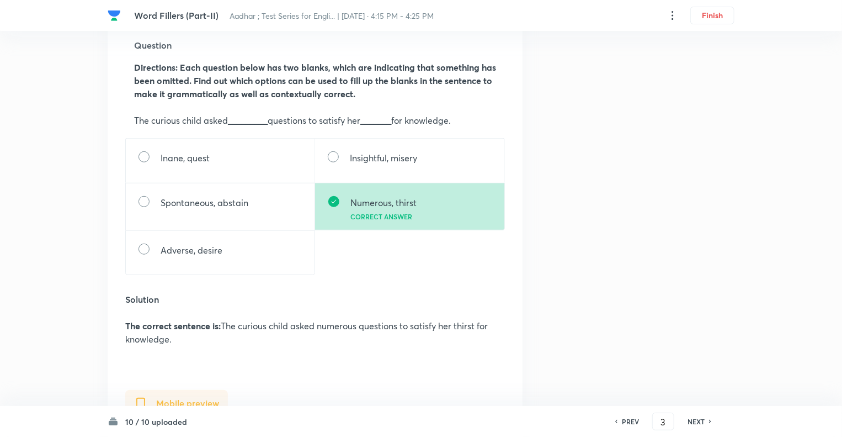
click at [694, 420] on h6 "NEXT" at bounding box center [696, 421] width 17 height 10
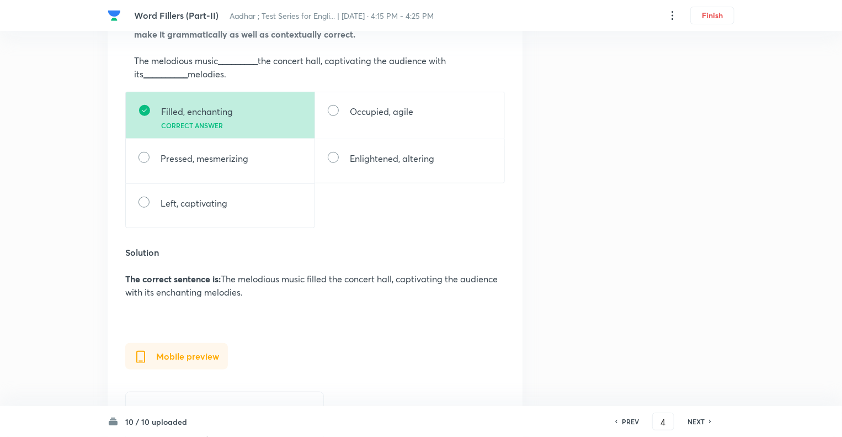
scroll to position [442, 0]
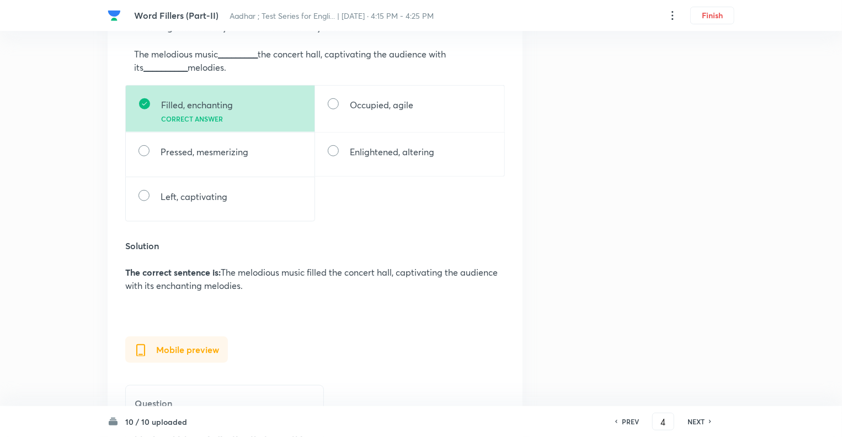
click at [694, 420] on h6 "NEXT" at bounding box center [696, 421] width 17 height 10
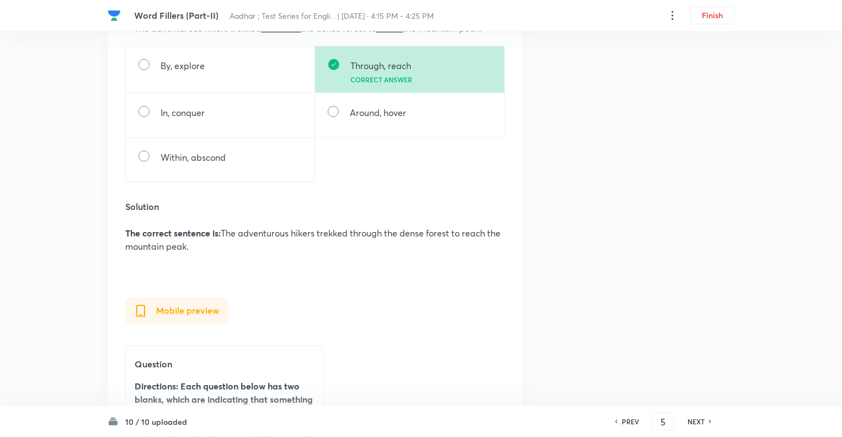
scroll to position [530, 0]
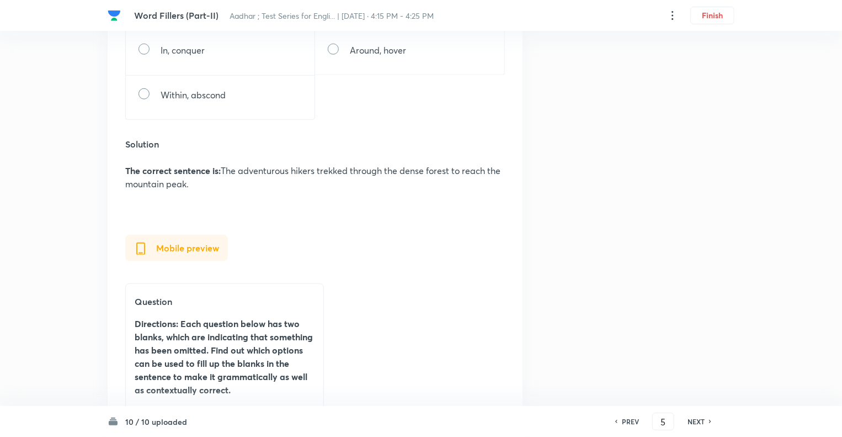
click at [694, 420] on h6 "NEXT" at bounding box center [696, 421] width 17 height 10
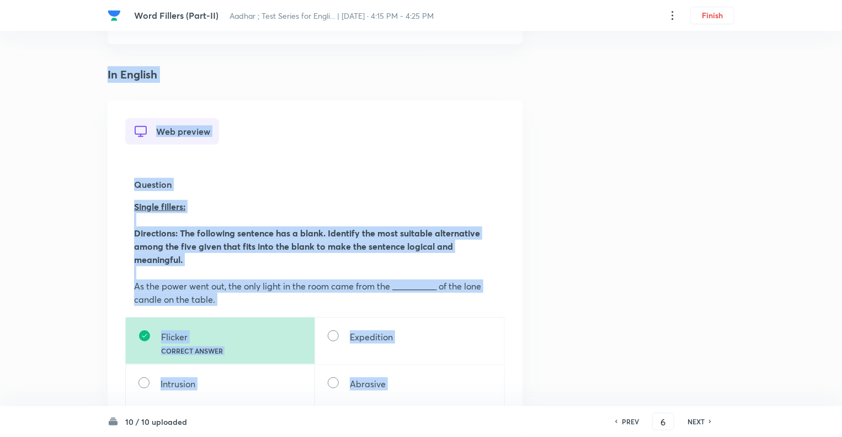
scroll to position [159, 0]
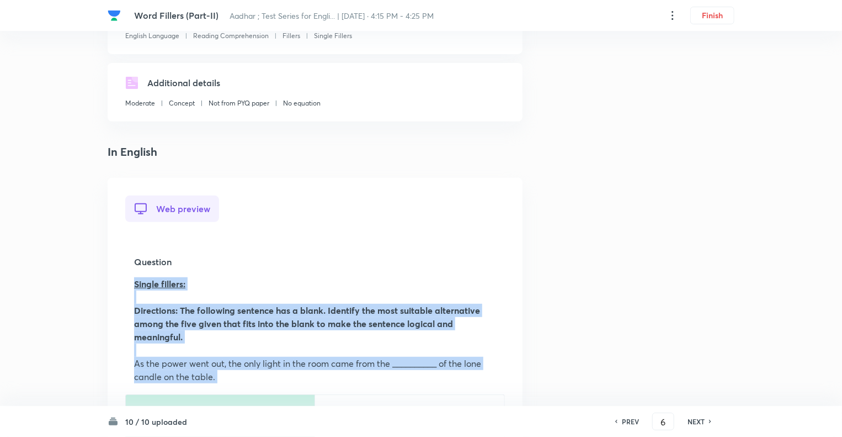
drag, startPoint x: 225, startPoint y: 180, endPoint x: 132, endPoint y: 285, distance: 139.6
click at [132, 285] on div "Web preview Question Single fillers: ﻿ Directions: The following sentence has a…" at bounding box center [315, 444] width 380 height 498
copy div "Single fillers: ﻿ Directions: The following sentence has a blank. Identify the …"
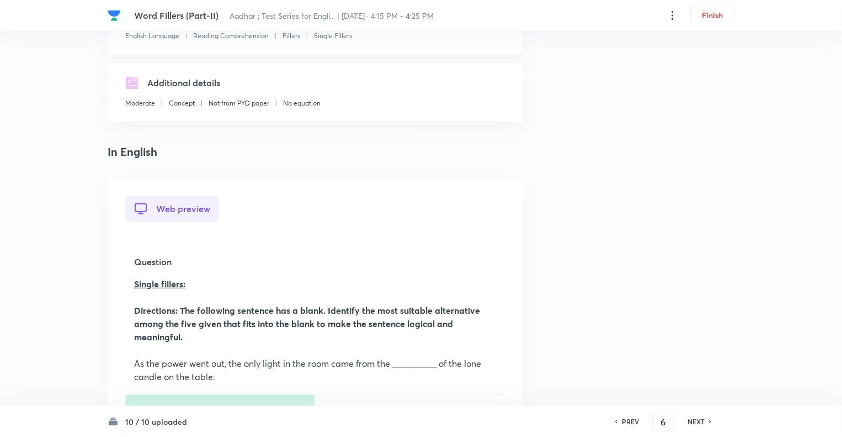
click at [272, 218] on div "Web preview Question Single fillers: ﻿ Directions: The following sentence has a…" at bounding box center [315, 444] width 380 height 498
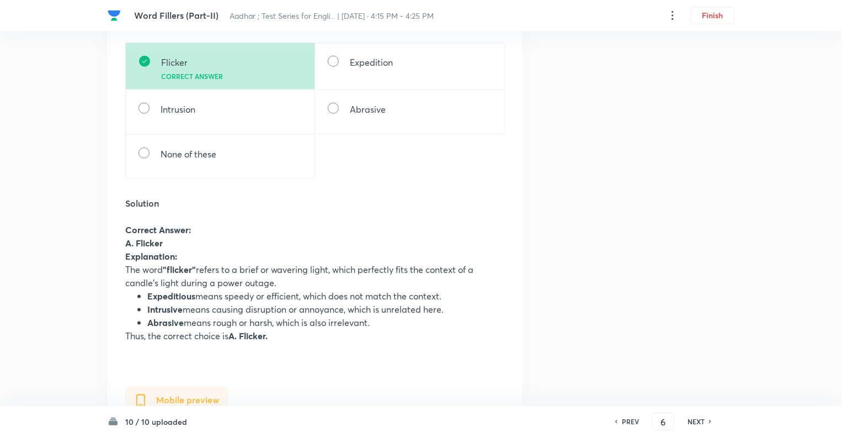
scroll to position [512, 0]
click at [693, 421] on h6 "NEXT" at bounding box center [696, 421] width 17 height 10
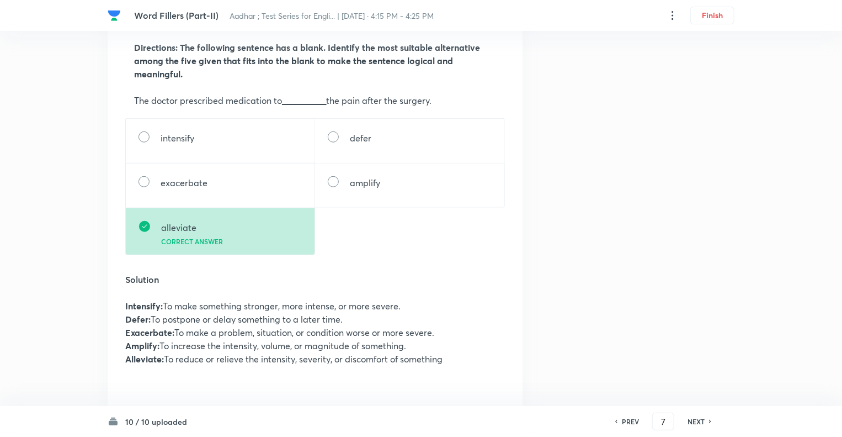
scroll to position [397, 0]
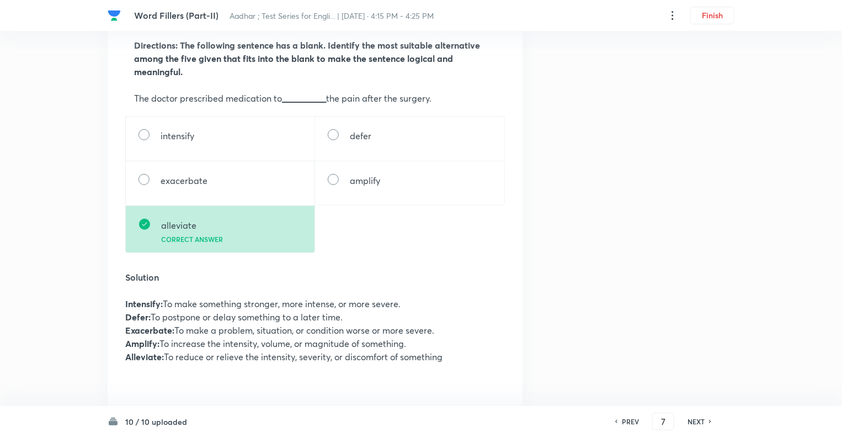
click at [693, 421] on h6 "NEXT" at bounding box center [696, 421] width 17 height 10
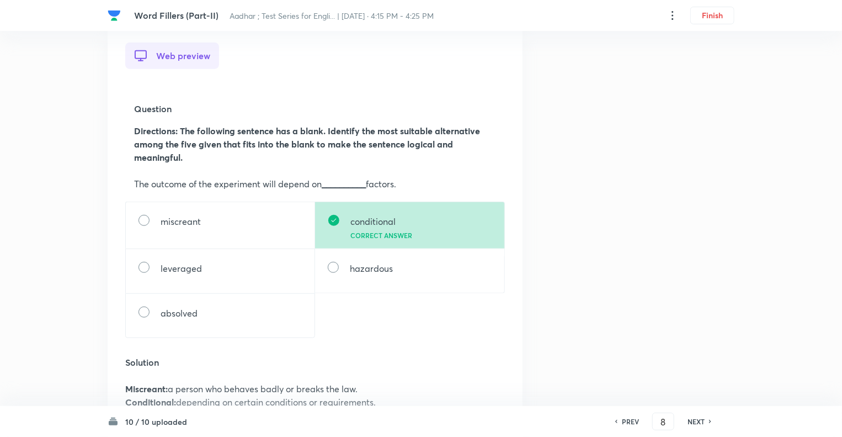
scroll to position [375, 0]
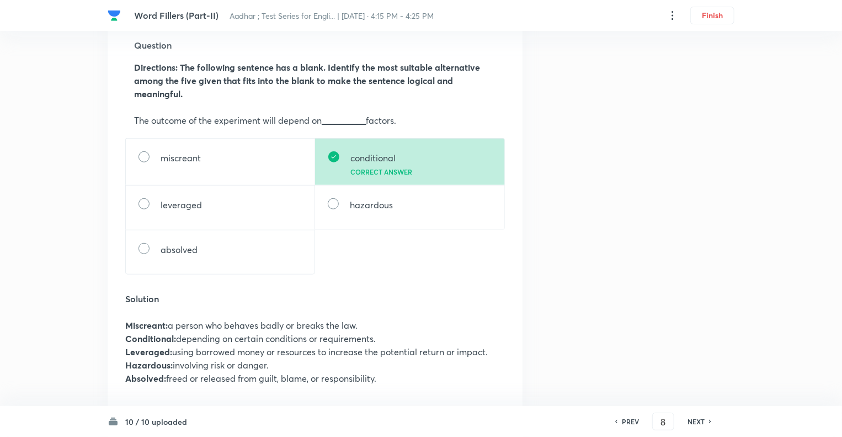
click at [693, 421] on h6 "NEXT" at bounding box center [696, 421] width 17 height 10
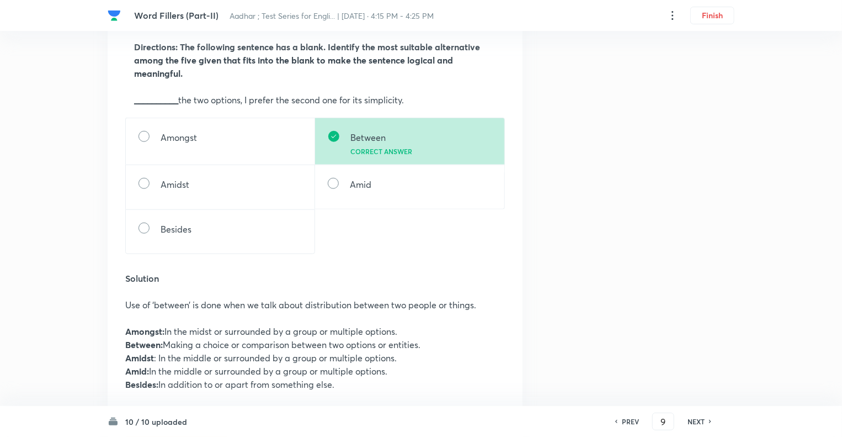
scroll to position [397, 0]
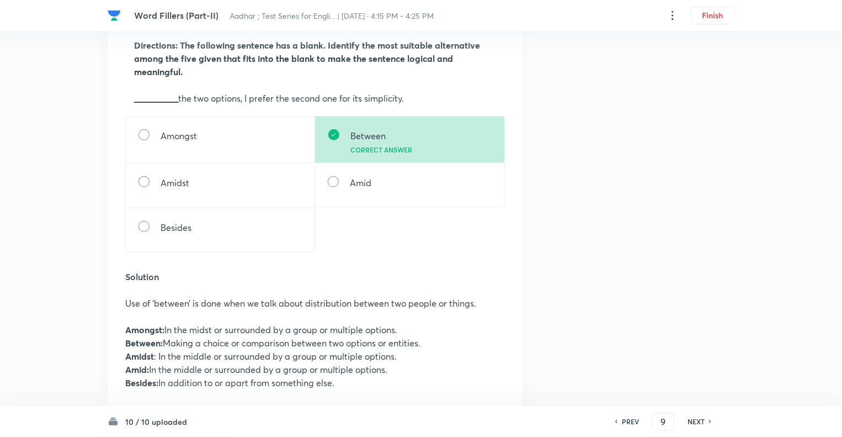
click at [693, 421] on h6 "NEXT" at bounding box center [696, 421] width 17 height 10
type input "10"
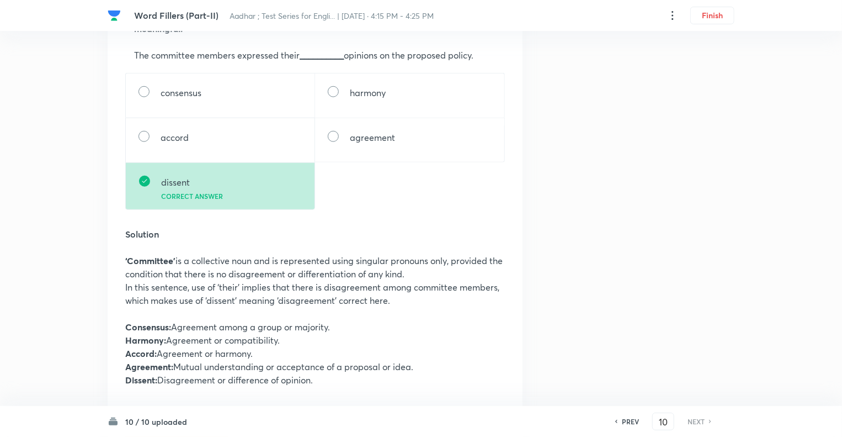
scroll to position [442, 0]
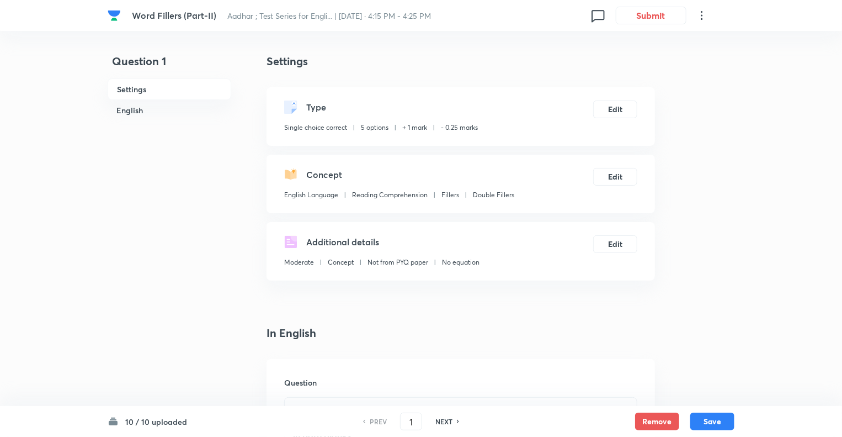
click at [382, 55] on h4 "Settings" at bounding box center [461, 61] width 389 height 17
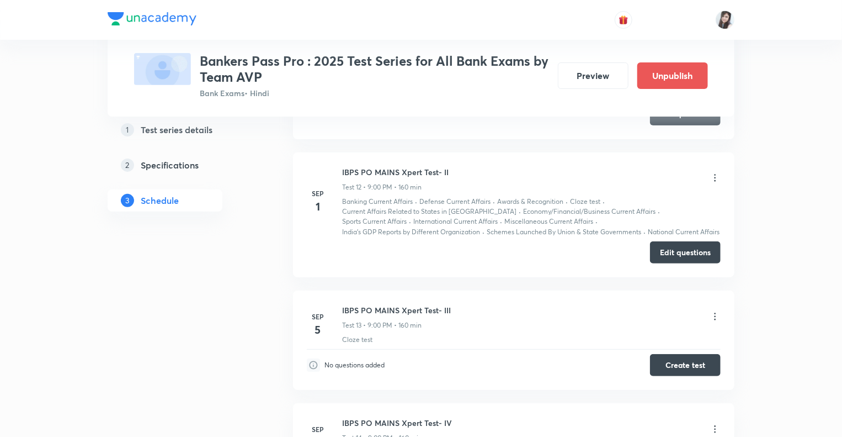
scroll to position [2182, 0]
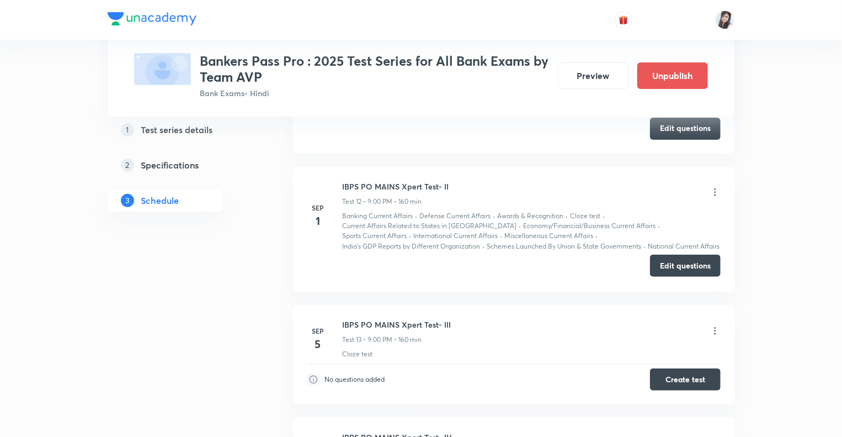
click at [683, 263] on button "Edit questions" at bounding box center [685, 265] width 71 height 22
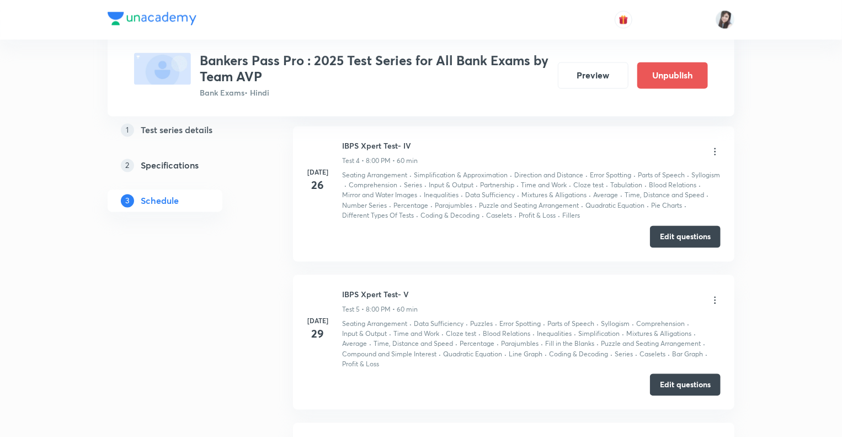
scroll to position [951, 0]
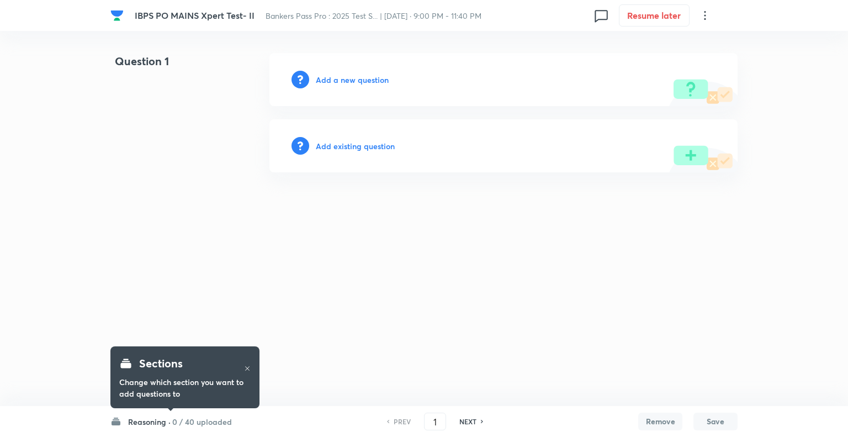
click at [141, 419] on h6 "Reasoning ·" at bounding box center [149, 422] width 42 height 12
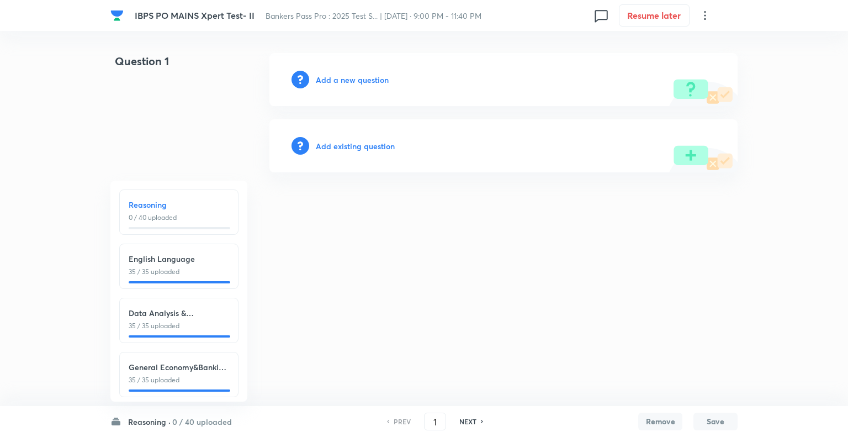
click at [169, 216] on p "0 / 40 uploaded" at bounding box center [179, 217] width 100 height 10
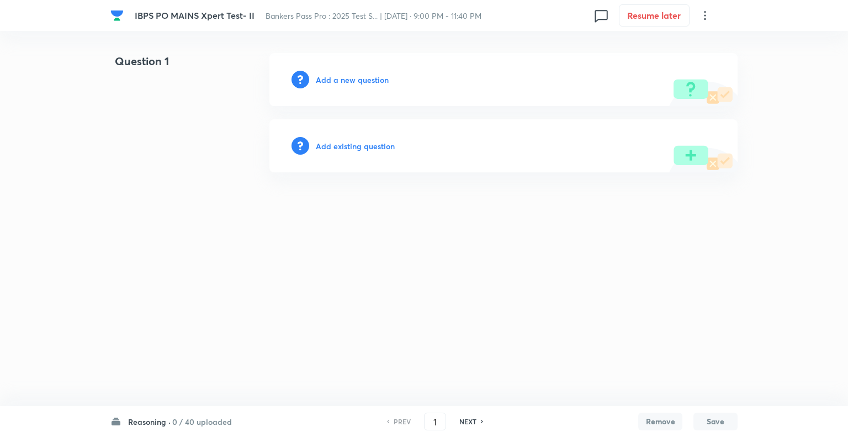
click at [325, 81] on h6 "Add a new question" at bounding box center [352, 80] width 73 height 12
click at [325, 81] on h6 "Choose a question type" at bounding box center [358, 80] width 85 height 12
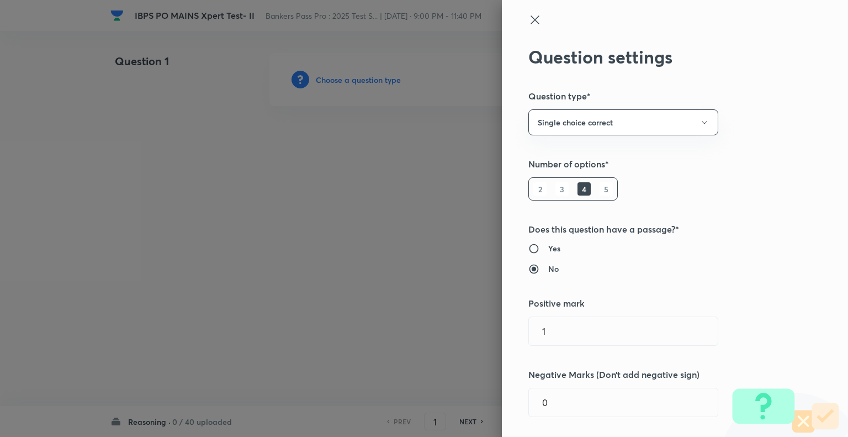
click at [599, 190] on h6 "5" at bounding box center [605, 188] width 13 height 13
click at [528, 17] on icon at bounding box center [534, 19] width 13 height 13
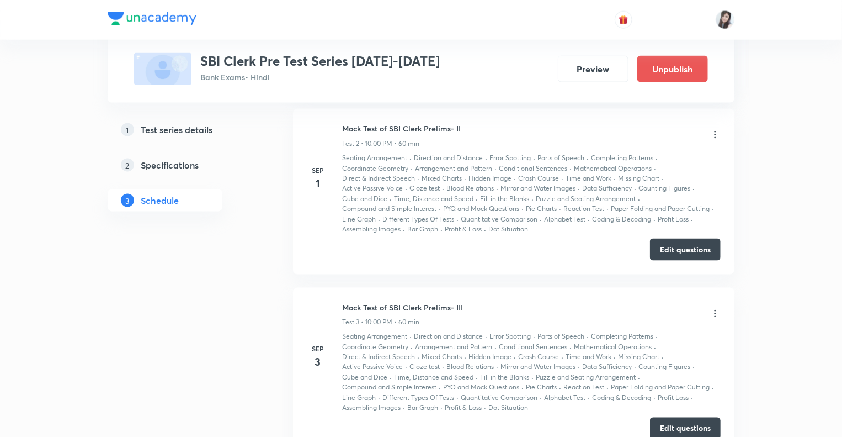
click at [715, 134] on icon at bounding box center [715, 134] width 11 height 11
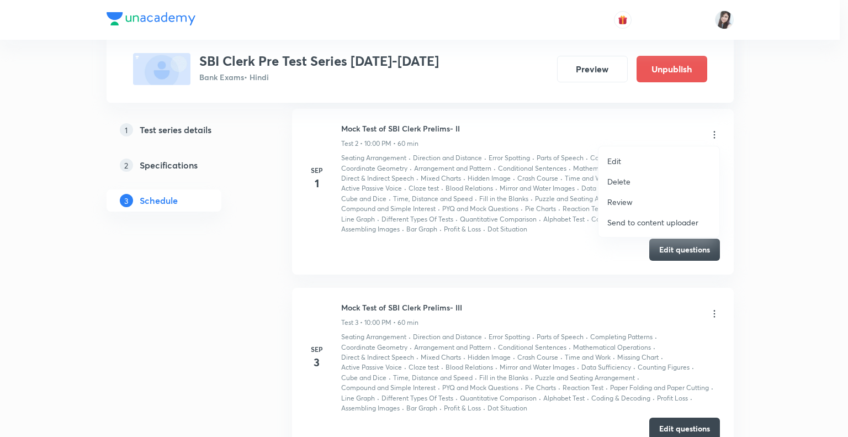
click at [616, 159] on p "Edit" at bounding box center [614, 161] width 14 height 12
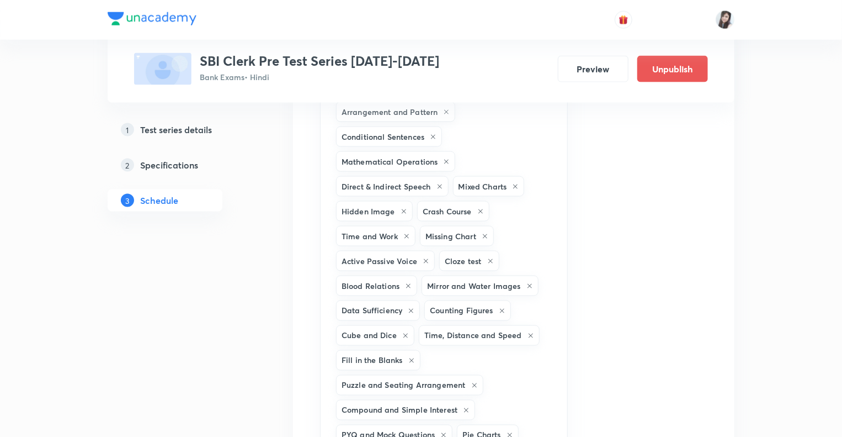
click at [263, 306] on div "Test Series SBI Clerk Pre Test Series 2025-2026 Bank Exams • Hindi Preview Unpu…" at bounding box center [421, 404] width 627 height 2168
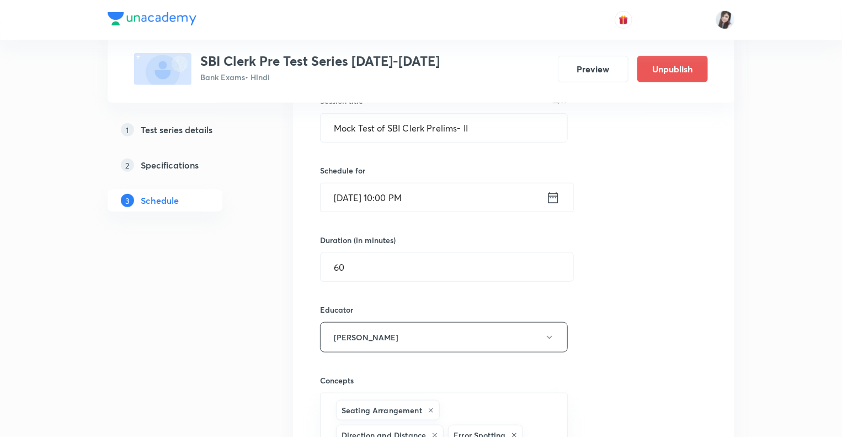
scroll to position [322, 0]
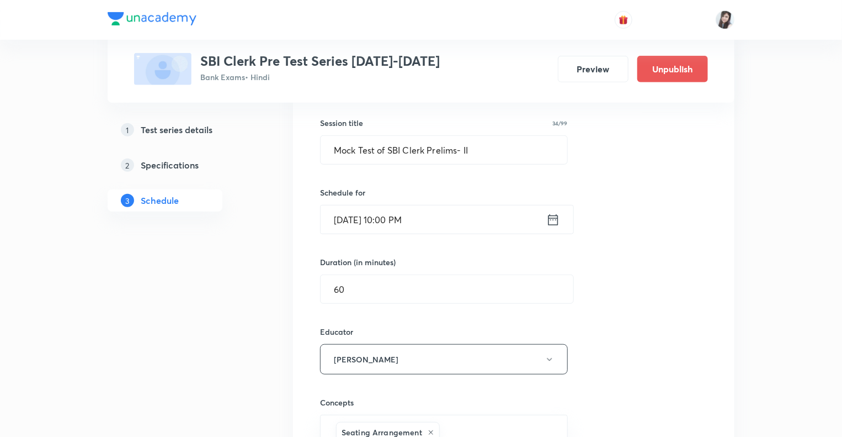
click at [555, 220] on icon at bounding box center [553, 219] width 14 height 15
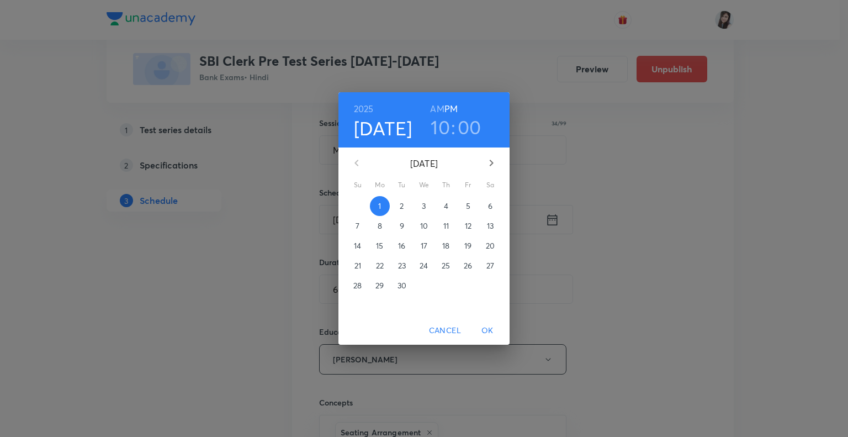
click at [402, 208] on p "2" at bounding box center [402, 205] width 4 height 11
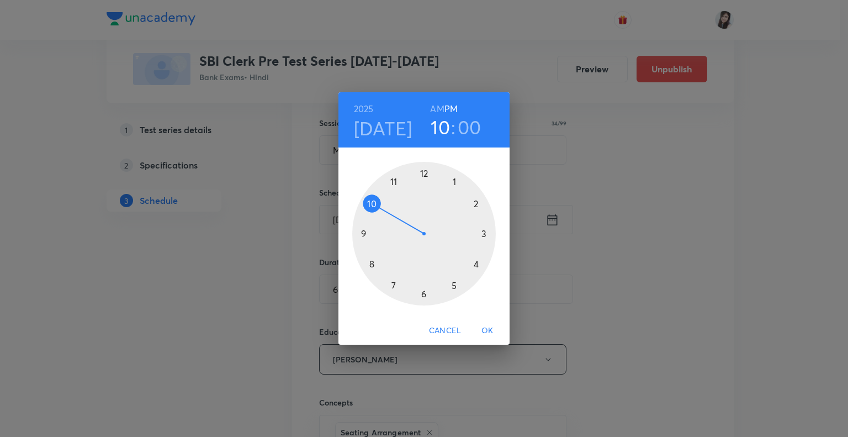
click at [486, 328] on span "OK" at bounding box center [487, 330] width 26 height 14
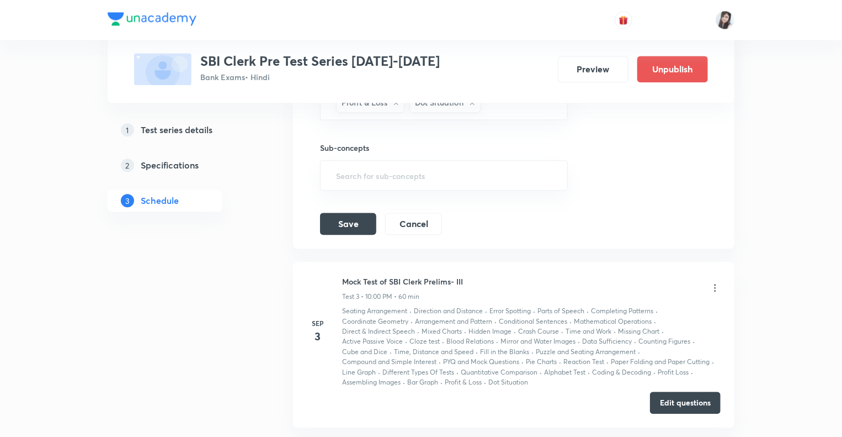
scroll to position [1272, 0]
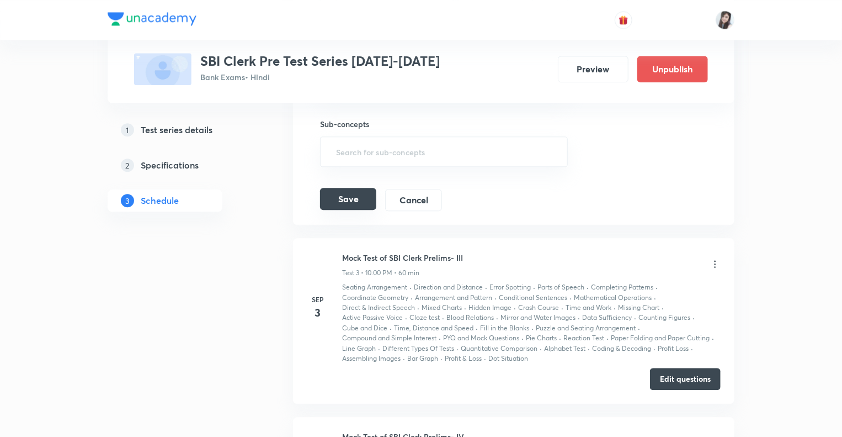
click at [350, 188] on button "Save" at bounding box center [348, 199] width 56 height 22
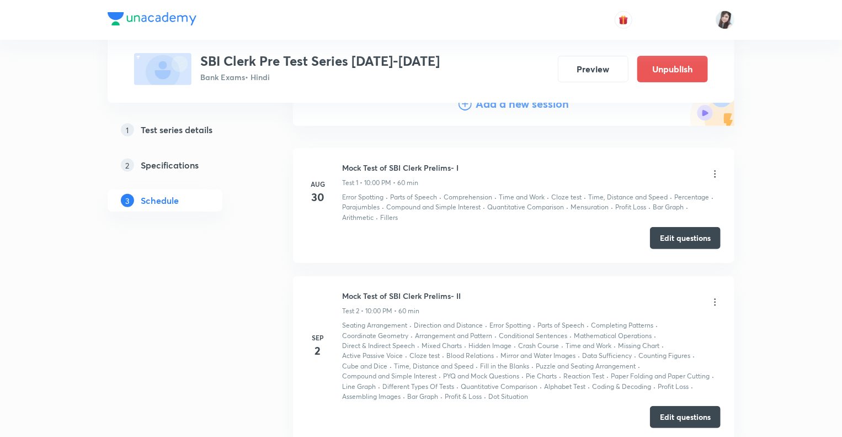
scroll to position [143, 0]
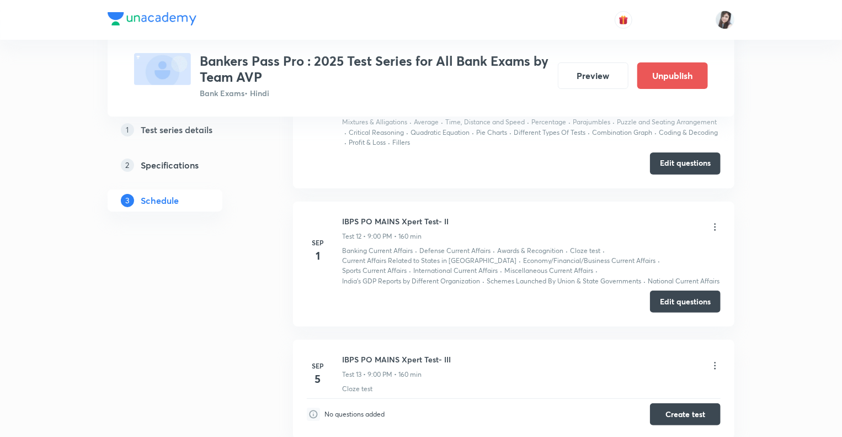
click at [715, 222] on icon at bounding box center [715, 226] width 11 height 11
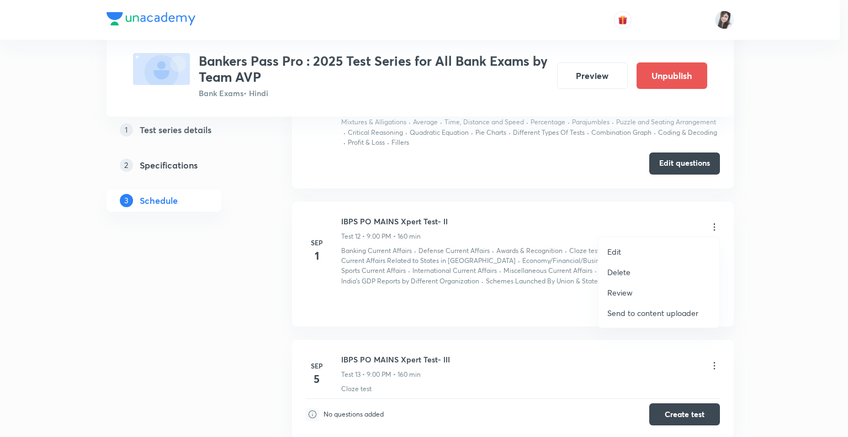
click at [619, 249] on p "Edit" at bounding box center [614, 252] width 14 height 12
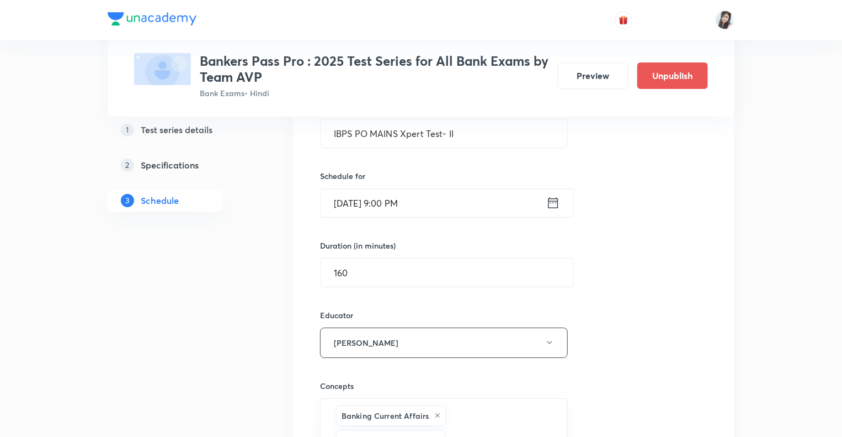
scroll to position [1838, 0]
click at [555, 200] on icon at bounding box center [553, 201] width 14 height 15
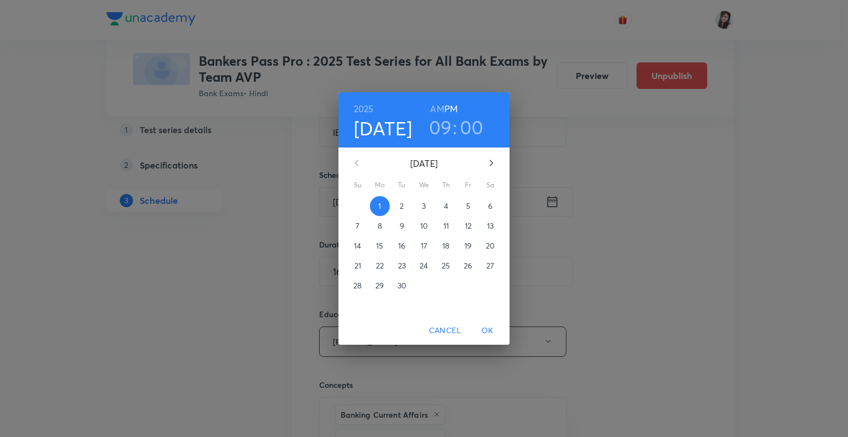
click at [398, 205] on span "2" at bounding box center [402, 205] width 20 height 11
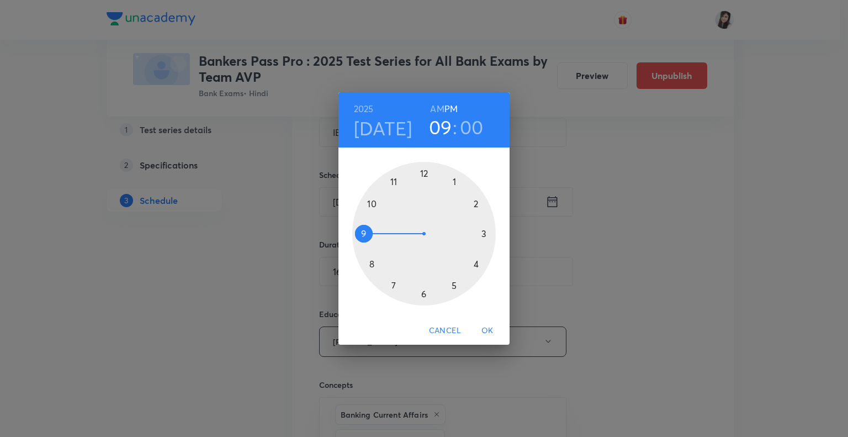
click at [487, 328] on span "OK" at bounding box center [487, 330] width 26 height 14
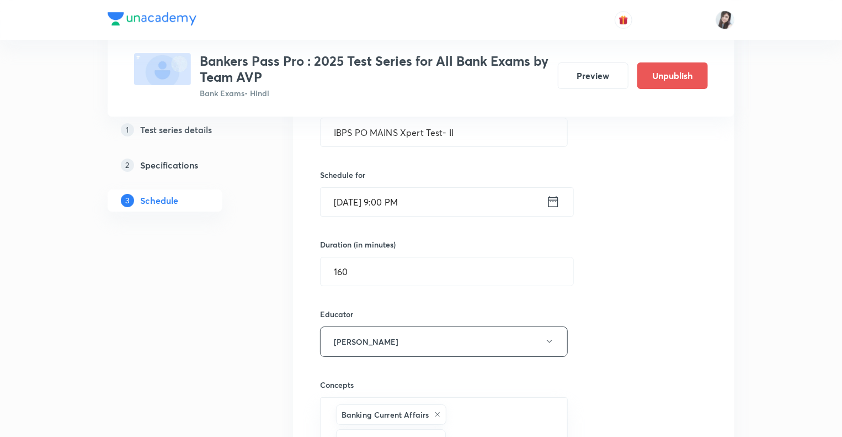
click at [237, 313] on div "1 Test series details 2 Specifications 3 Schedule" at bounding box center [183, 84] width 150 height 3442
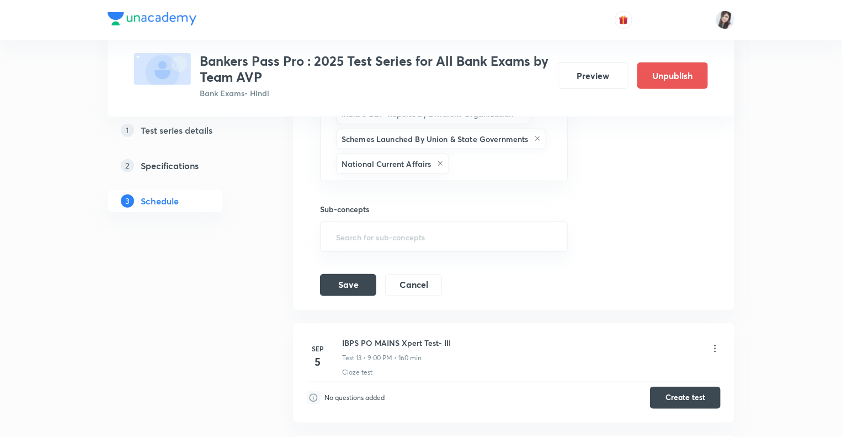
scroll to position [2478, 0]
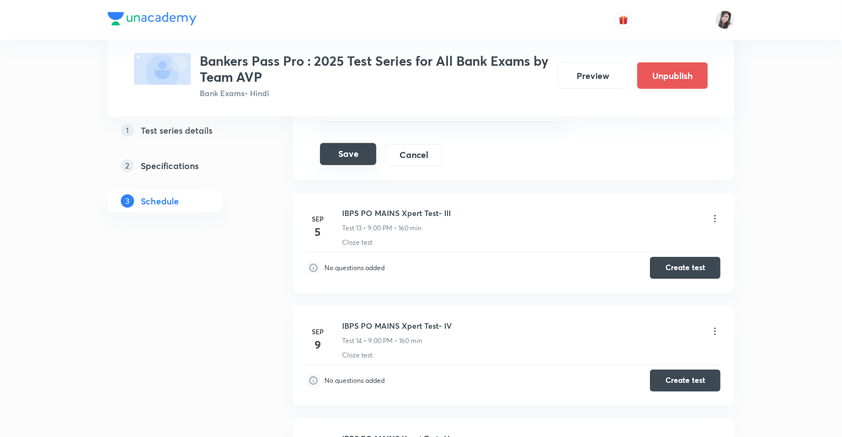
click at [345, 143] on button "Save" at bounding box center [348, 154] width 56 height 22
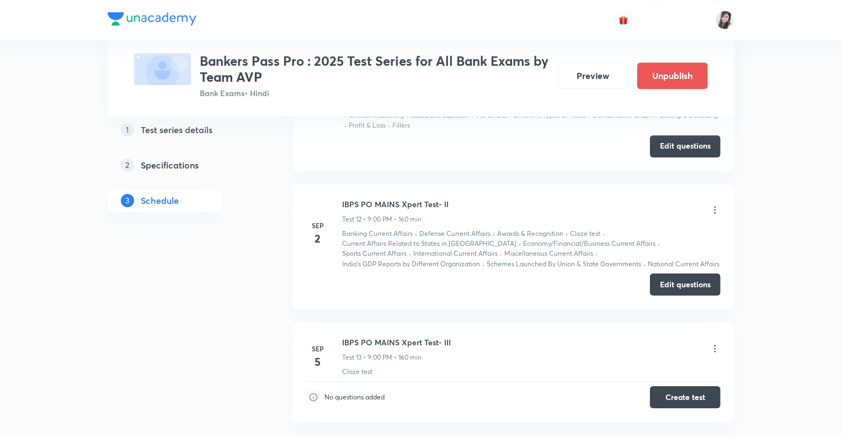
scroll to position [1553, 0]
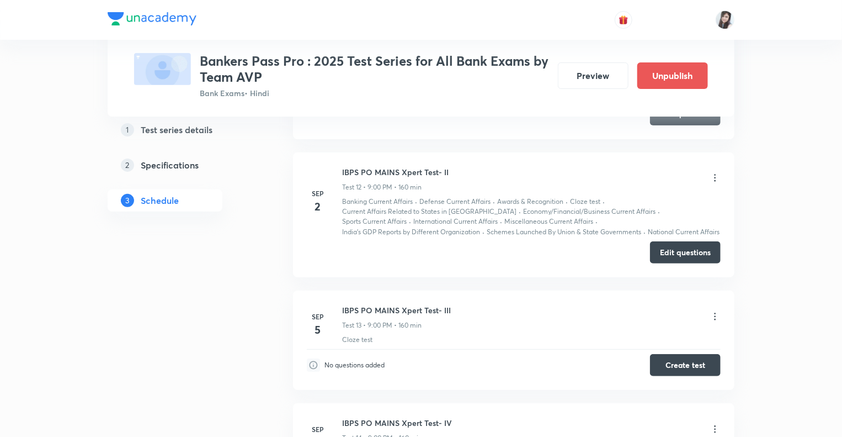
scroll to position [2199, 0]
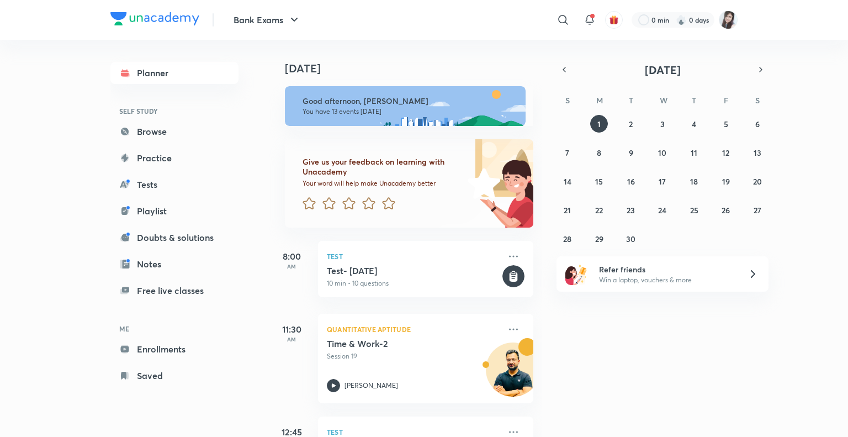
scroll to position [631, 0]
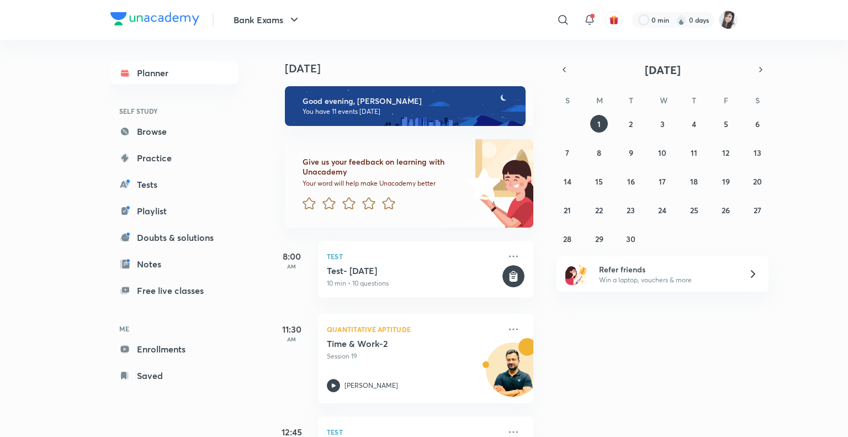
scroll to position [788, 0]
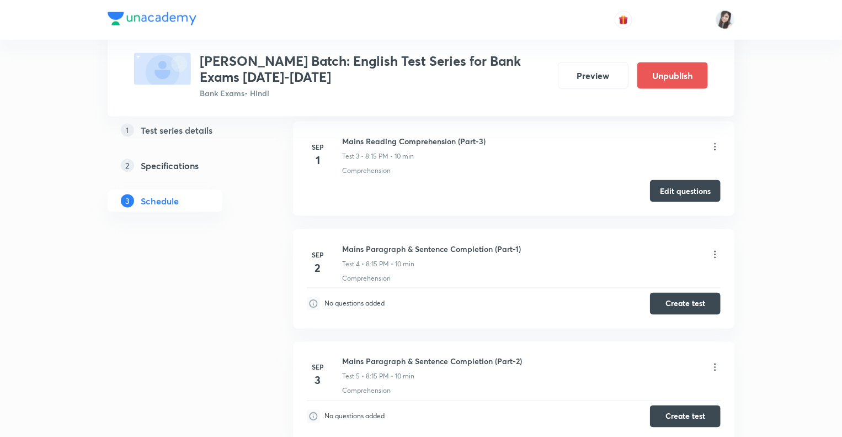
scroll to position [708, 0]
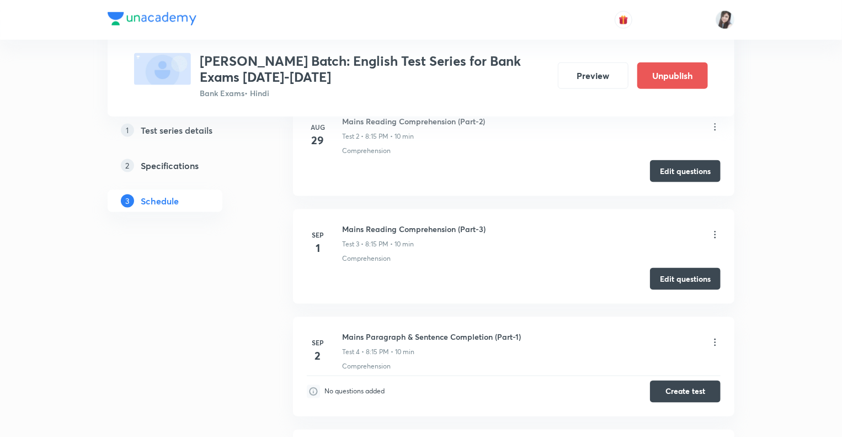
scroll to position [666, 0]
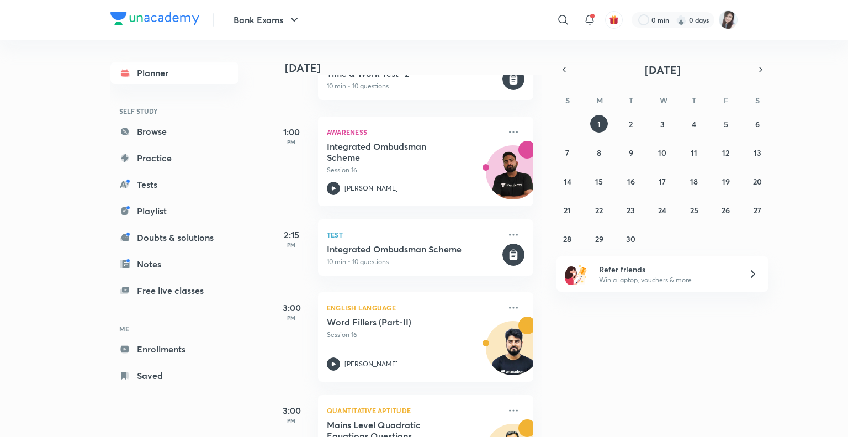
scroll to position [369, 0]
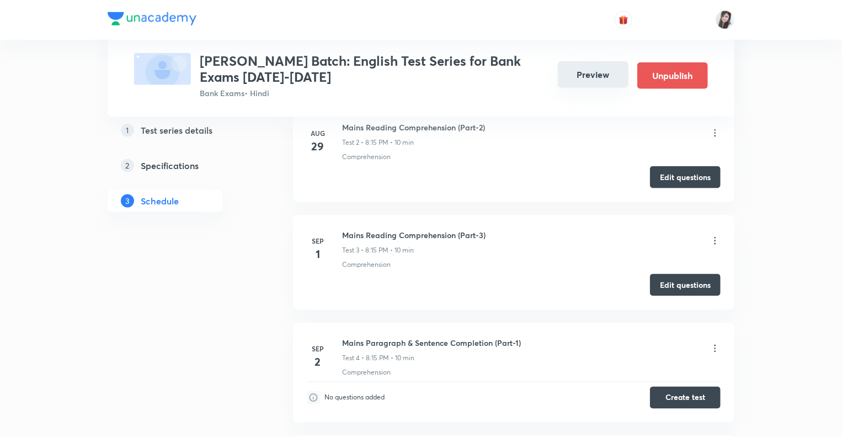
click at [605, 76] on button "Preview" at bounding box center [593, 74] width 71 height 26
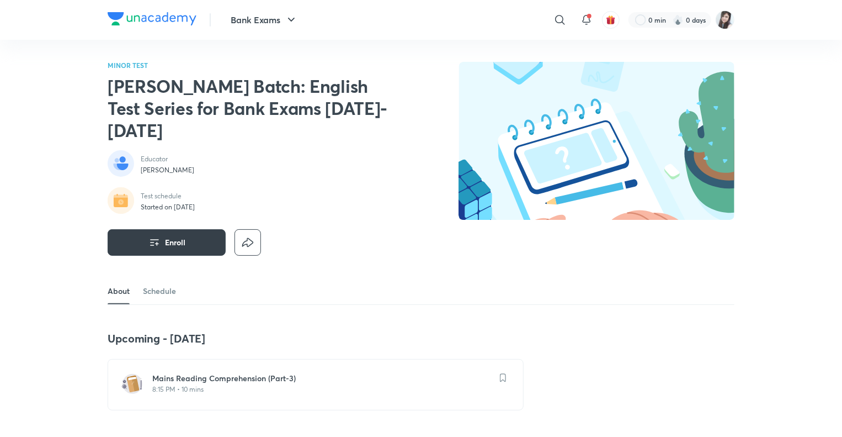
click at [178, 247] on button "Enroll" at bounding box center [167, 242] width 118 height 26
